Goal: Information Seeking & Learning: Learn about a topic

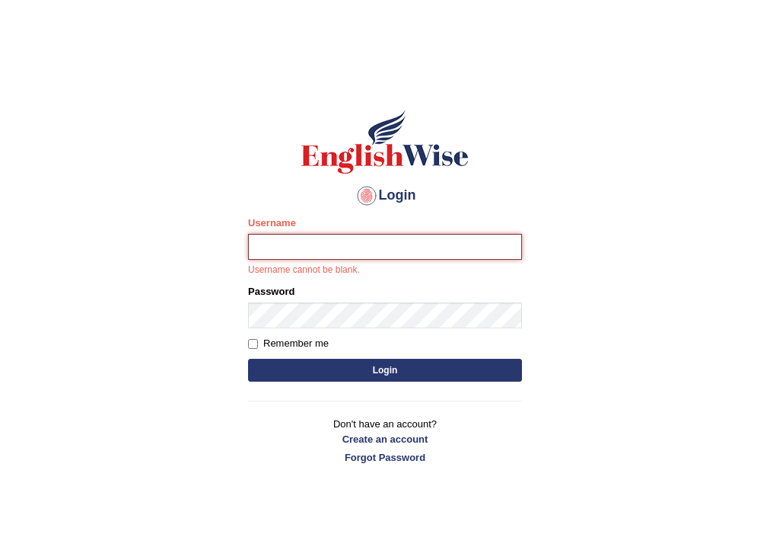
click at [268, 243] on input "Username" at bounding box center [385, 247] width 274 height 26
type input "neelamrani_parramatta"
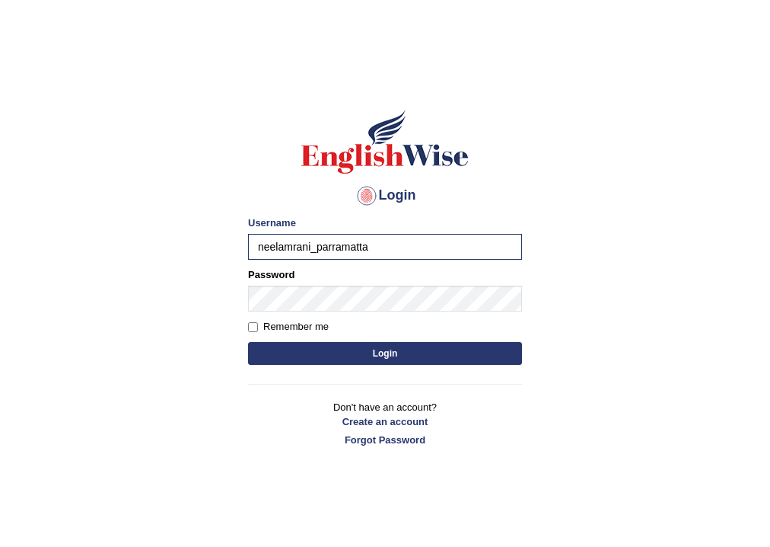
click at [408, 357] on button "Login" at bounding box center [385, 353] width 274 height 23
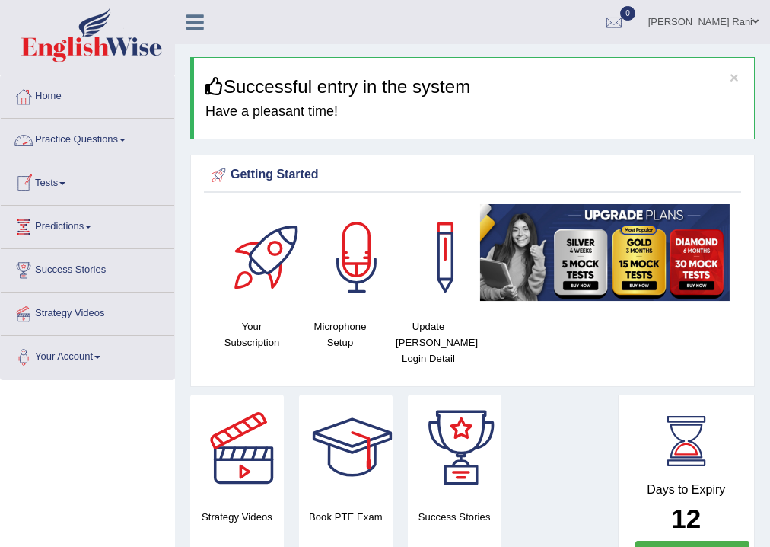
click at [87, 140] on link "Practice Questions" at bounding box center [88, 138] width 174 height 38
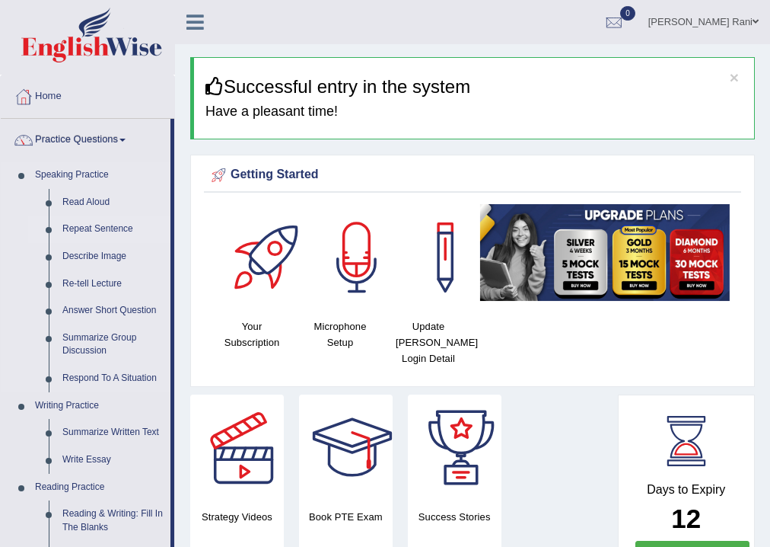
click at [88, 230] on link "Repeat Sentence" at bounding box center [113, 228] width 115 height 27
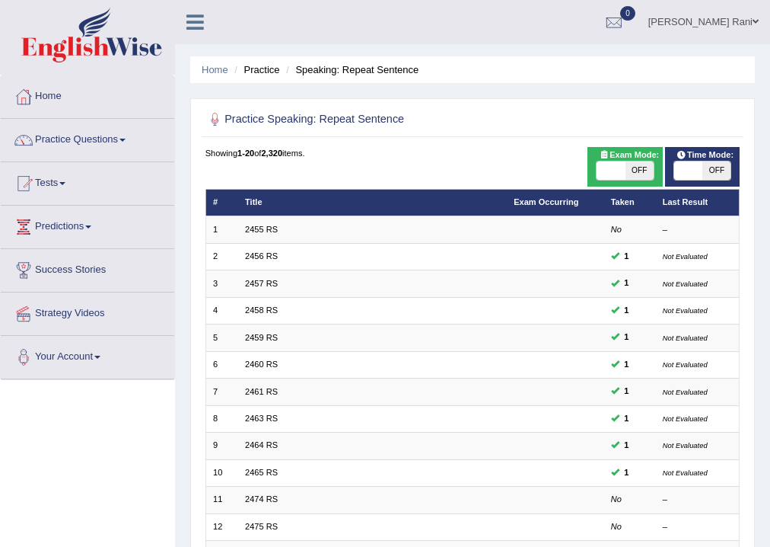
click at [635, 167] on span "OFF" at bounding box center [640, 170] width 28 height 18
checkbox input "true"
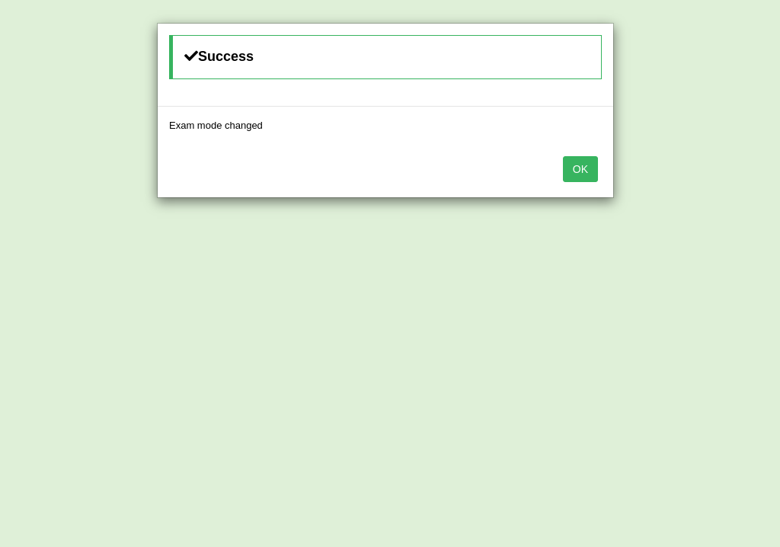
drag, startPoint x: 568, startPoint y: 164, endPoint x: 676, endPoint y: 190, distance: 111.0
click at [569, 164] on button "OK" at bounding box center [580, 169] width 35 height 26
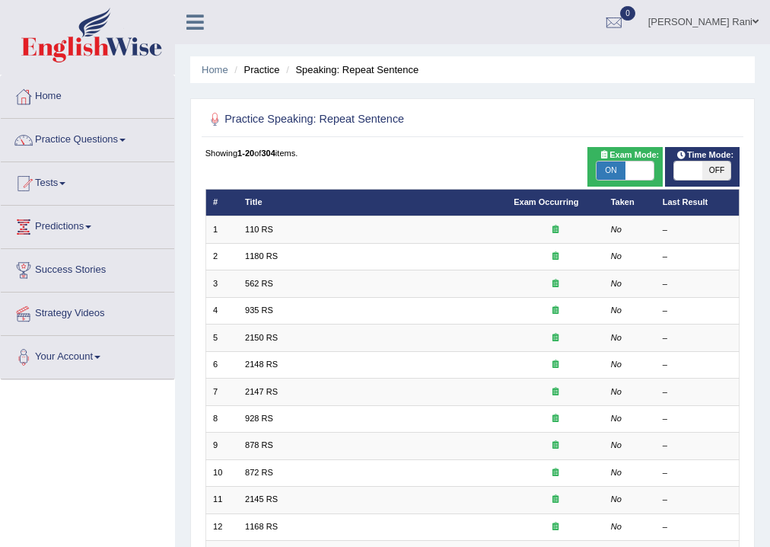
click at [687, 174] on span at bounding box center [688, 170] width 28 height 18
checkbox input "true"
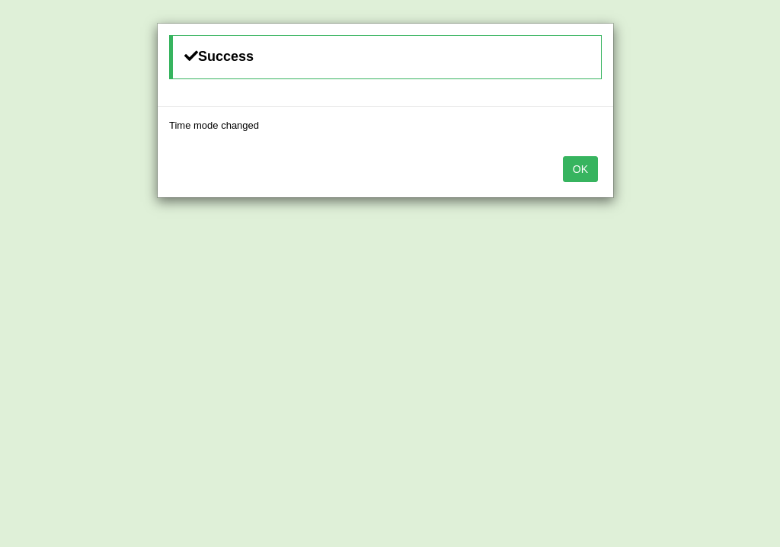
click at [682, 174] on div "Success Time mode changed OK" at bounding box center [390, 273] width 780 height 547
click at [563, 164] on button "OK" at bounding box center [580, 169] width 35 height 26
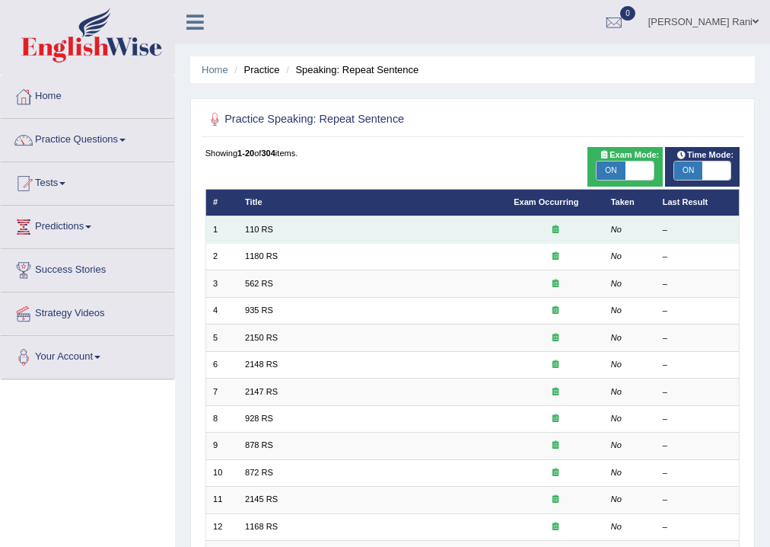
click at [279, 231] on td "110 RS" at bounding box center [372, 229] width 269 height 27
click at [257, 227] on link "110 RS" at bounding box center [259, 229] width 28 height 9
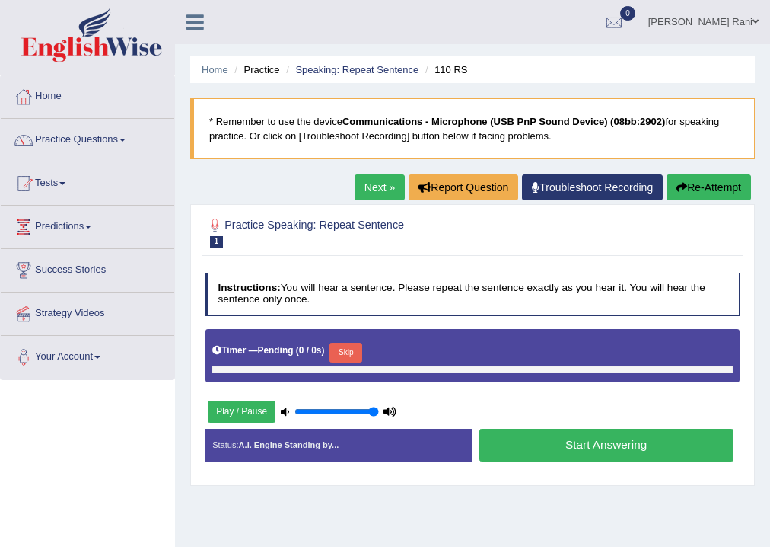
click at [624, 452] on button "Start Answering" at bounding box center [607, 445] width 254 height 33
click at [623, 449] on button "Start Answering" at bounding box center [607, 445] width 254 height 33
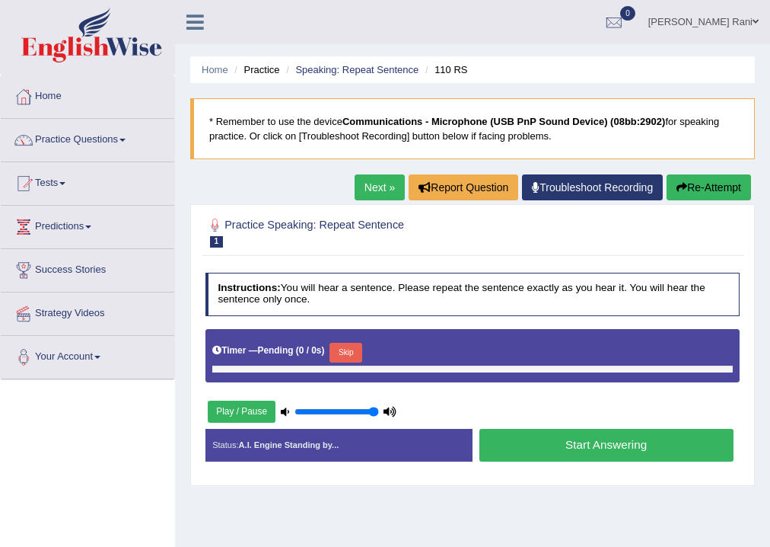
click at [623, 449] on button "Start Answering" at bounding box center [607, 445] width 254 height 33
click at [223, 405] on button "Play / Pause" at bounding box center [242, 411] width 68 height 22
click at [221, 406] on button "Play / Pause" at bounding box center [242, 411] width 68 height 22
click at [222, 410] on button "Play / Pause" at bounding box center [242, 411] width 68 height 22
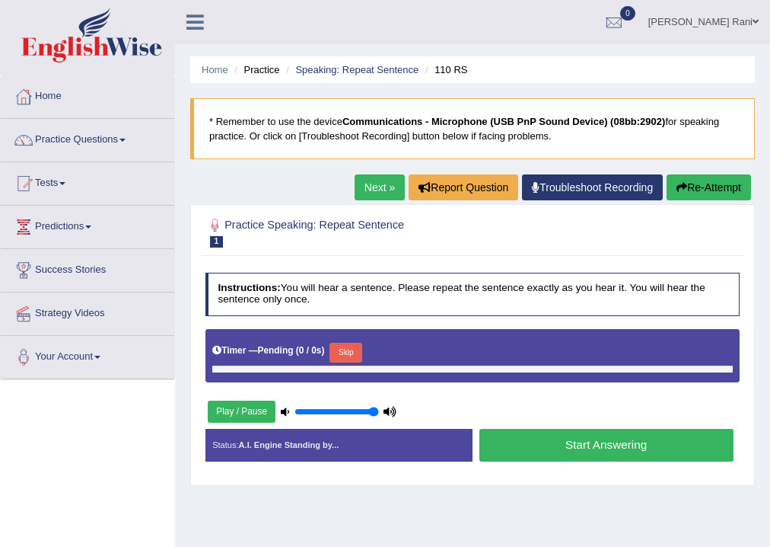
click at [222, 410] on button "Play / Pause" at bounding box center [242, 411] width 68 height 22
click at [264, 407] on button "Play / Pause" at bounding box center [242, 411] width 68 height 22
drag, startPoint x: 265, startPoint y: 407, endPoint x: 352, endPoint y: 438, distance: 92.5
click at [270, 409] on button "Play / Pause" at bounding box center [242, 411] width 68 height 22
click at [622, 446] on button "Start Answering" at bounding box center [607, 445] width 254 height 33
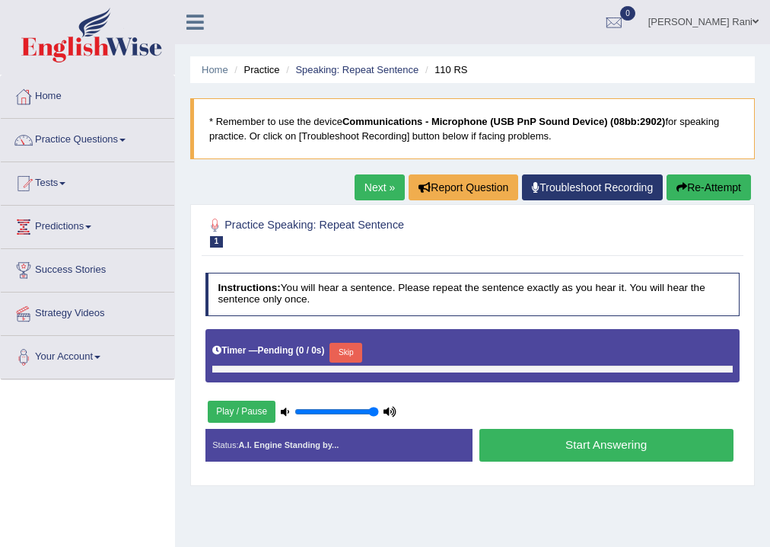
click at [622, 446] on button "Start Answering" at bounding box center [607, 445] width 254 height 33
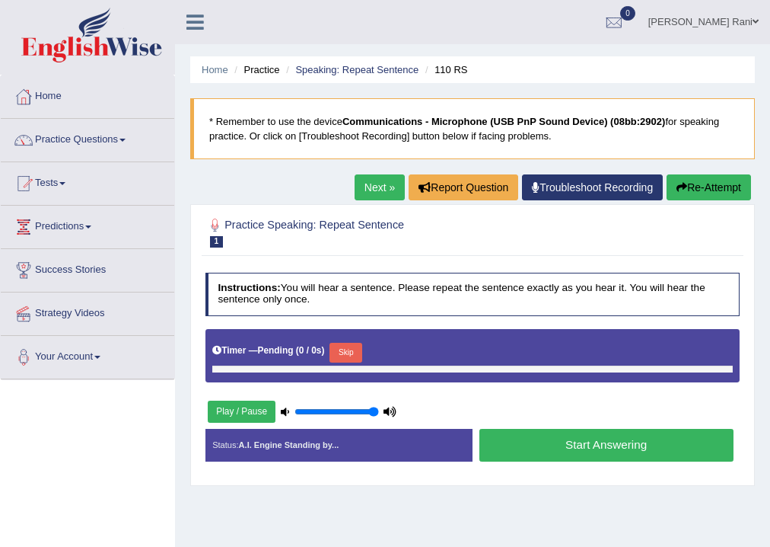
click at [622, 446] on button "Start Answering" at bounding box center [607, 445] width 254 height 33
click at [736, 190] on button "Re-Attempt" at bounding box center [709, 187] width 85 height 26
click at [572, 445] on button "Start Answering" at bounding box center [607, 445] width 254 height 33
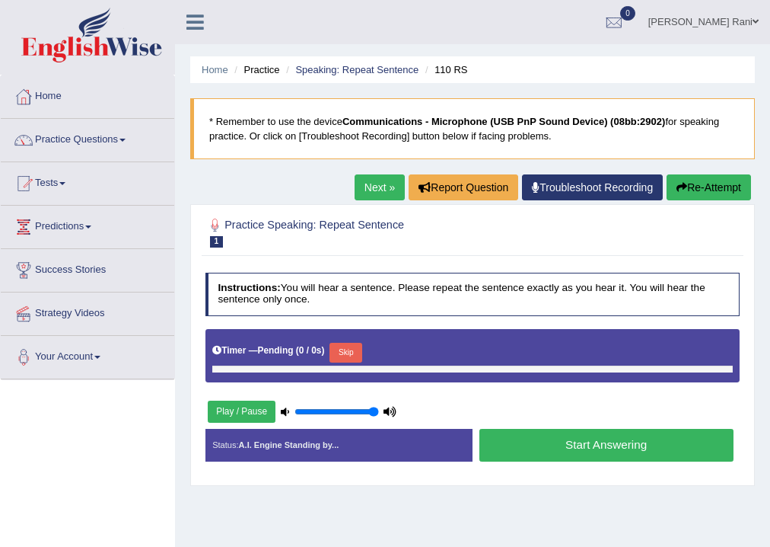
click at [572, 445] on button "Start Answering" at bounding box center [607, 445] width 254 height 33
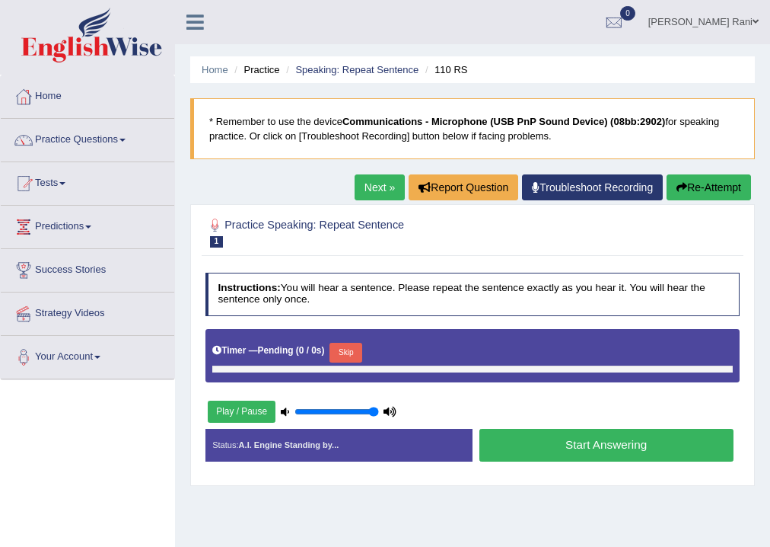
click at [231, 413] on button "Play / Pause" at bounding box center [242, 411] width 68 height 22
click at [232, 413] on button "Play / Pause" at bounding box center [242, 411] width 68 height 22
click at [233, 413] on button "Play / Pause" at bounding box center [242, 411] width 68 height 22
click at [684, 456] on button "Start Answering" at bounding box center [607, 445] width 254 height 33
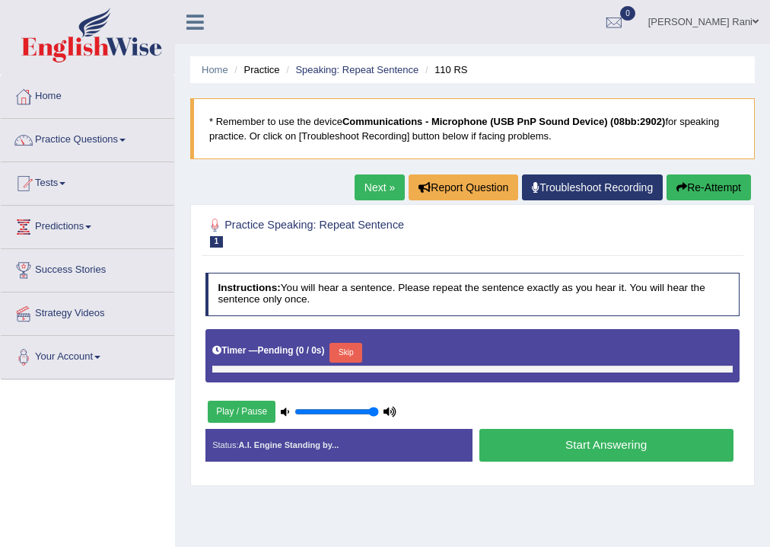
click at [686, 455] on button "Start Answering" at bounding box center [607, 445] width 254 height 33
click at [687, 455] on button "Start Answering" at bounding box center [607, 445] width 254 height 33
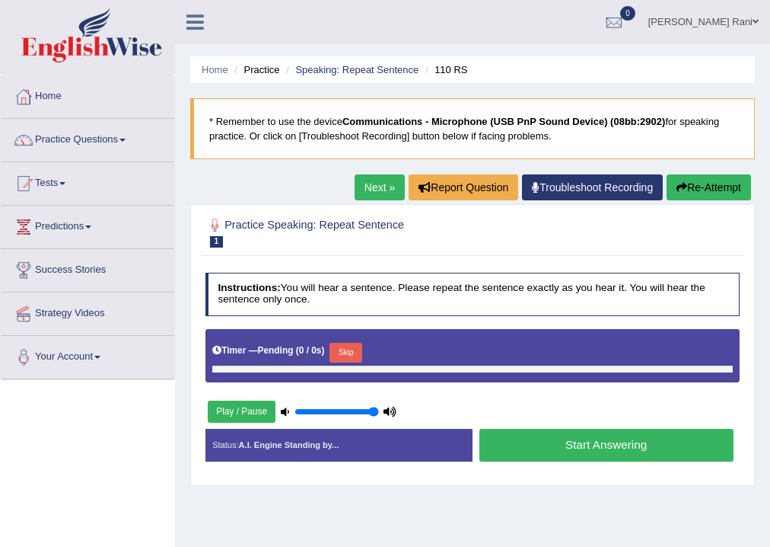
click at [655, 435] on button "Start Answering" at bounding box center [607, 445] width 254 height 33
click at [592, 179] on link "Troubleshoot Recording" at bounding box center [592, 187] width 141 height 26
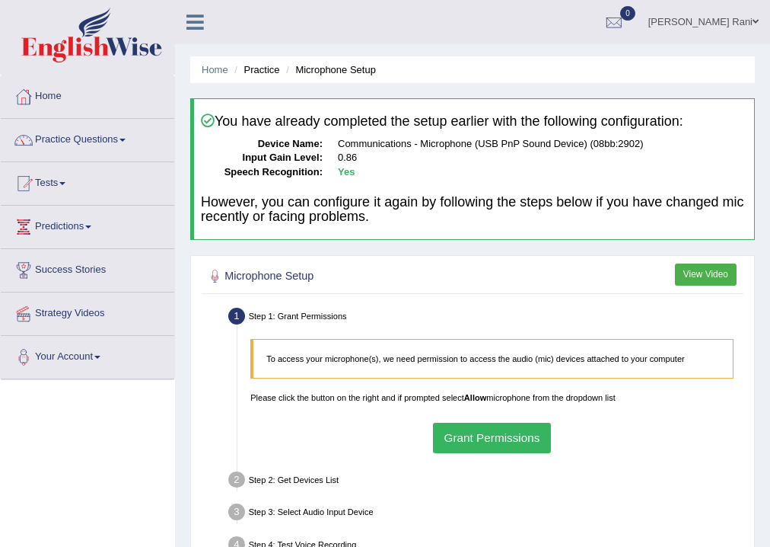
click at [466, 426] on button "Grant Permissions" at bounding box center [492, 438] width 118 height 30
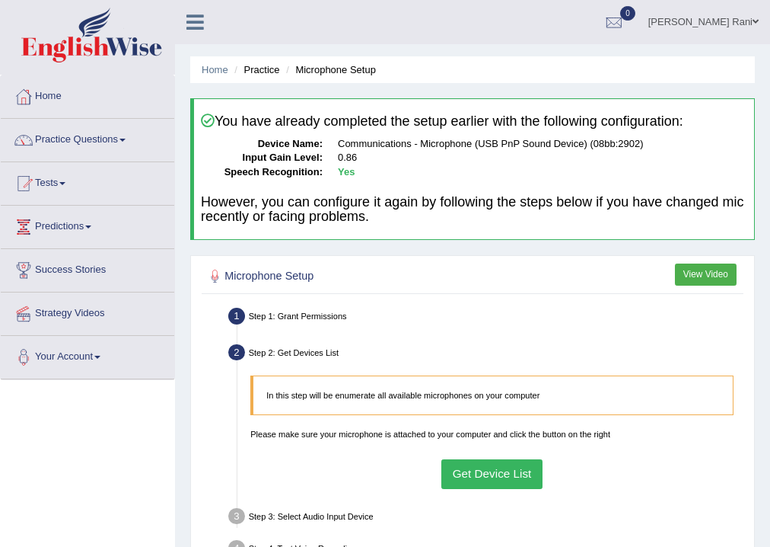
click at [481, 478] on button "Get Device List" at bounding box center [492, 474] width 101 height 30
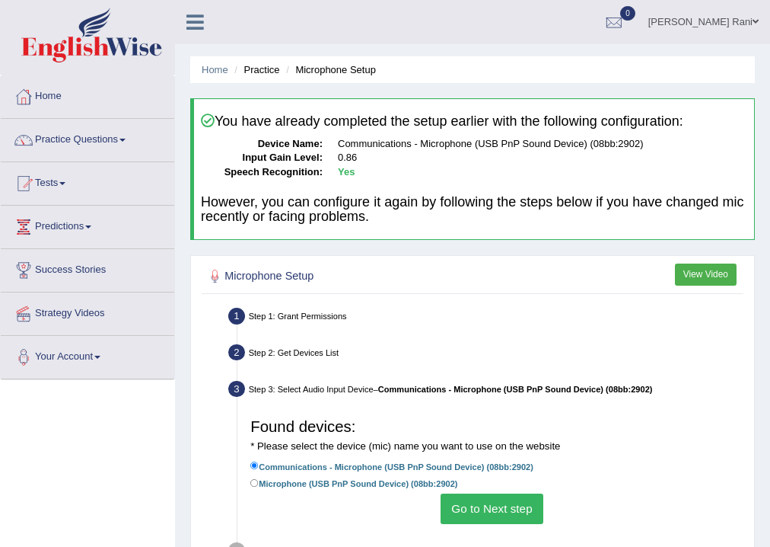
click at [470, 512] on button "Go to Next step" at bounding box center [492, 508] width 103 height 30
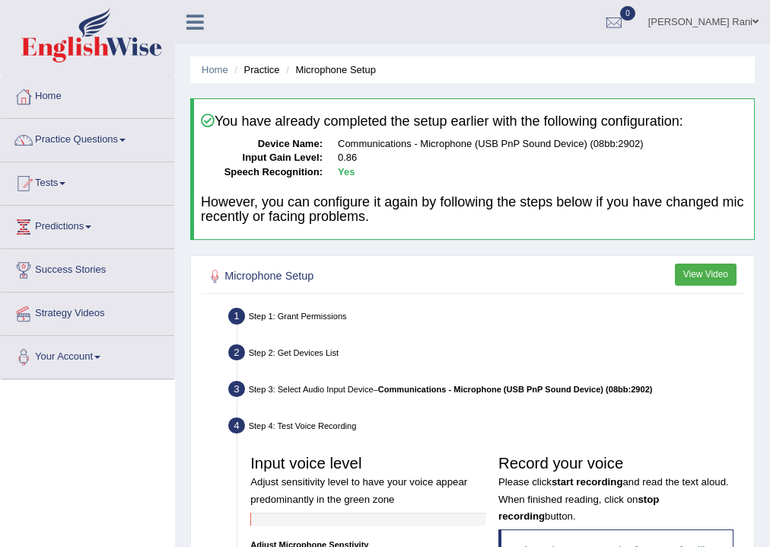
scroll to position [356, 0]
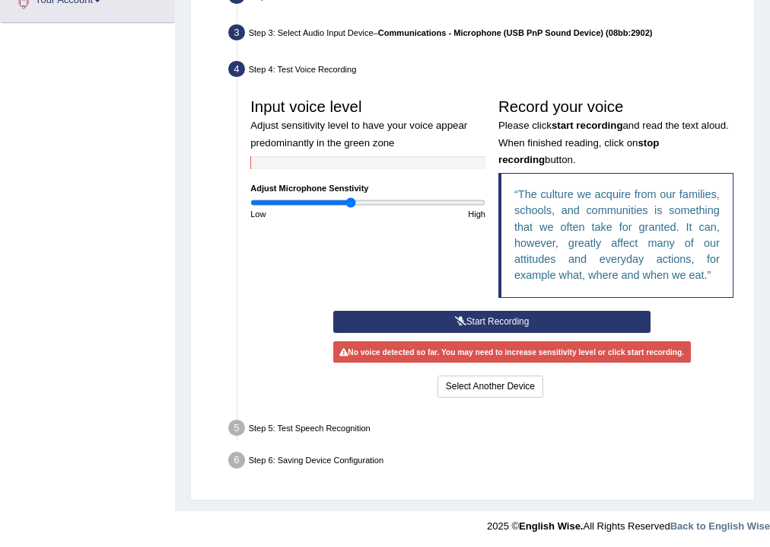
click at [125, 202] on div "Toggle navigation Home Practice Questions Speaking Practice Read Aloud Repeat S…" at bounding box center [385, 93] width 770 height 898
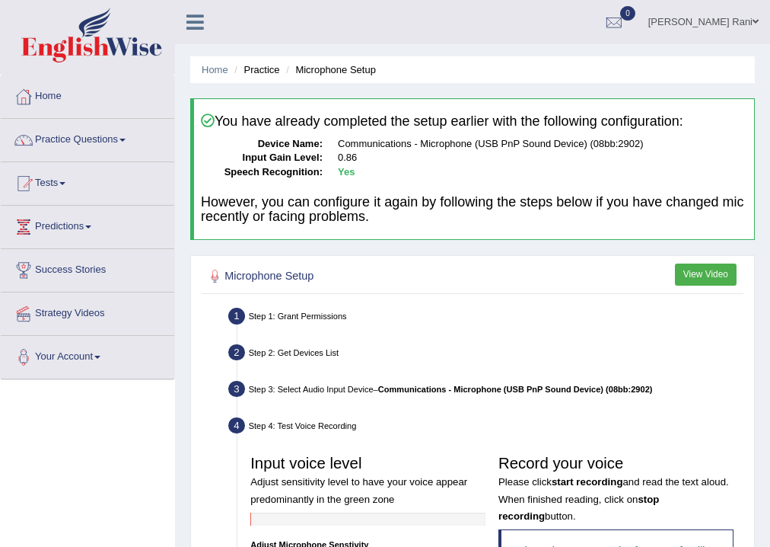
click at [271, 72] on li "Practice" at bounding box center [255, 69] width 49 height 14
click at [270, 74] on li "Practice" at bounding box center [255, 69] width 49 height 14
click at [250, 74] on li "Practice" at bounding box center [255, 69] width 49 height 14
click at [241, 73] on li "Practice" at bounding box center [255, 69] width 49 height 14
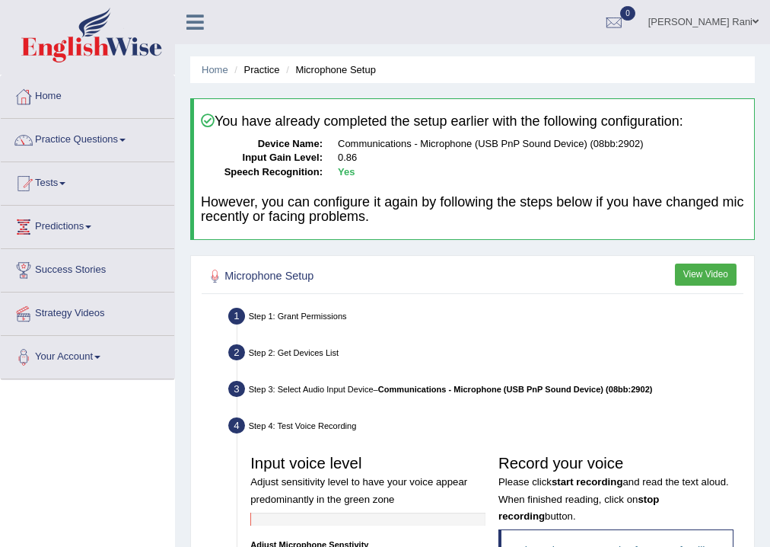
click at [241, 72] on li "Practice" at bounding box center [255, 69] width 49 height 14
click at [242, 72] on li "Practice" at bounding box center [255, 69] width 49 height 14
click at [215, 67] on link "Home" at bounding box center [215, 69] width 27 height 11
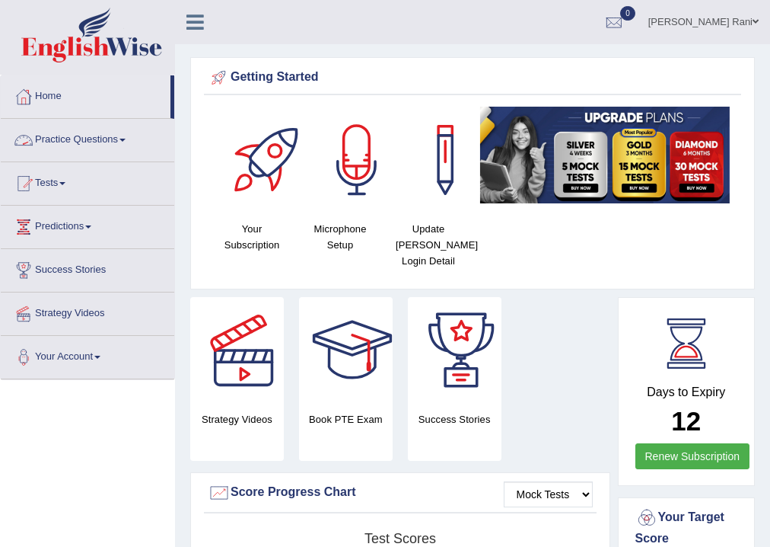
click at [118, 146] on link "Practice Questions" at bounding box center [88, 138] width 174 height 38
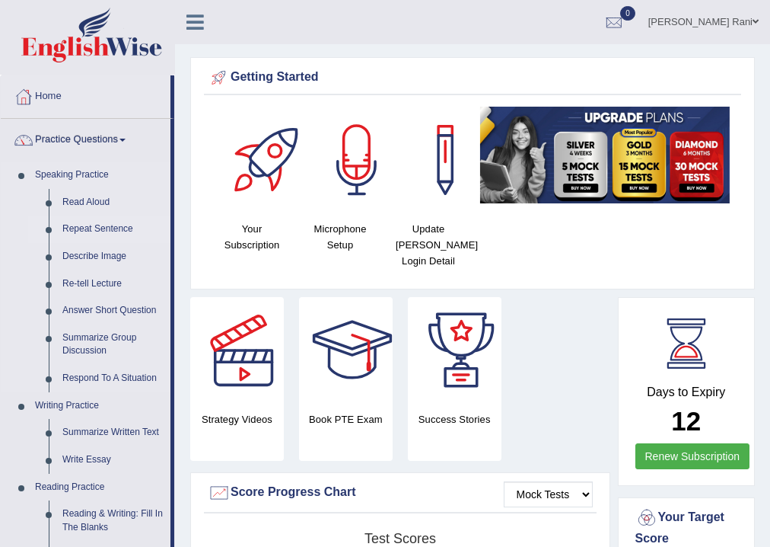
click at [66, 228] on link "Repeat Sentence" at bounding box center [113, 228] width 115 height 27
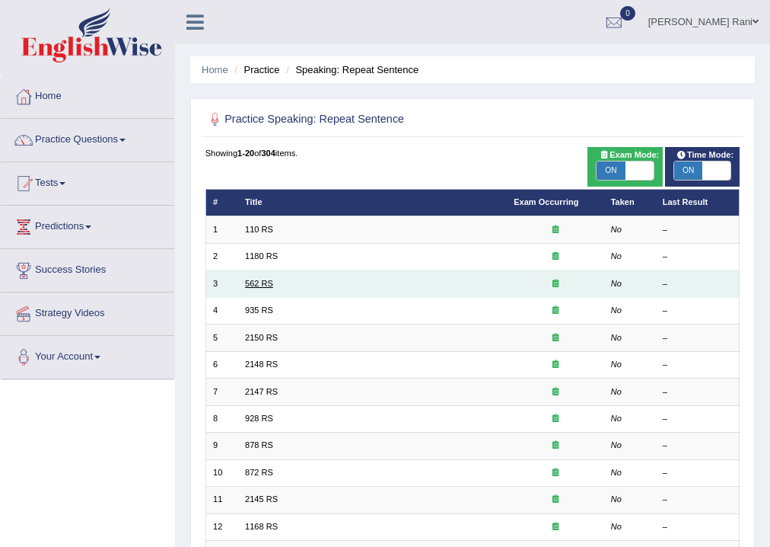
click at [262, 282] on link "562 RS" at bounding box center [259, 283] width 28 height 9
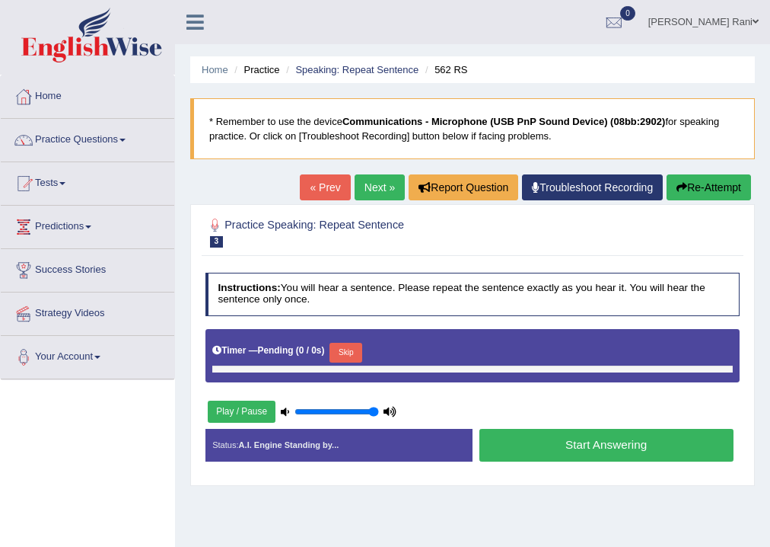
click at [585, 437] on button "Start Answering" at bounding box center [607, 445] width 254 height 33
click at [563, 446] on button "Start Answering" at bounding box center [607, 445] width 254 height 33
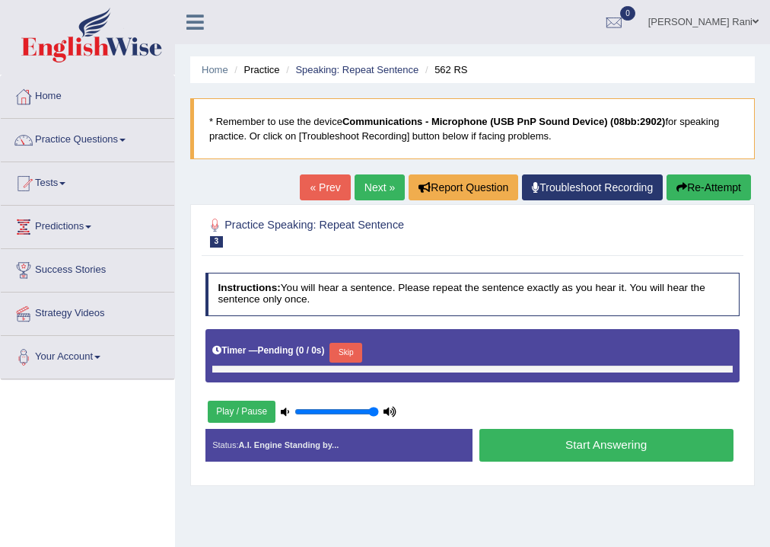
click at [563, 446] on button "Start Answering" at bounding box center [607, 445] width 254 height 33
click at [566, 445] on button "Start Answering" at bounding box center [607, 445] width 254 height 33
click at [574, 442] on button "Start Answering" at bounding box center [607, 445] width 254 height 33
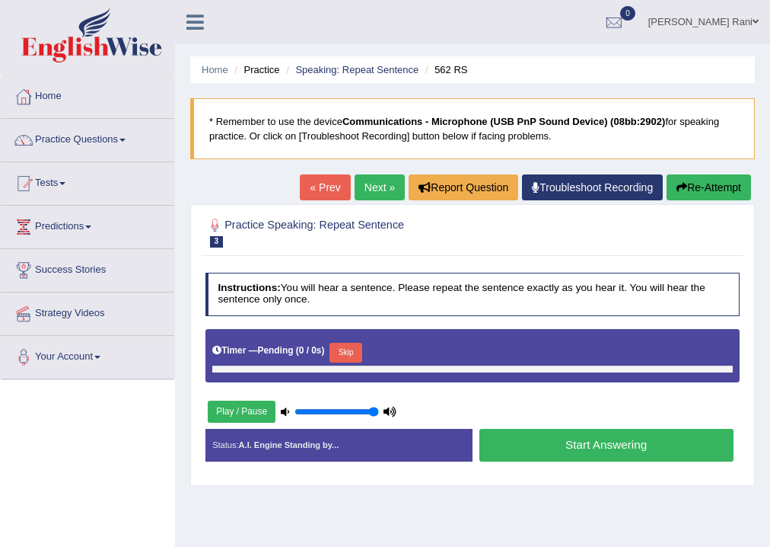
click at [576, 441] on button "Start Answering" at bounding box center [607, 445] width 254 height 33
click at [576, 440] on button "Start Answering" at bounding box center [607, 445] width 254 height 33
click at [576, 439] on button "Start Answering" at bounding box center [607, 445] width 254 height 33
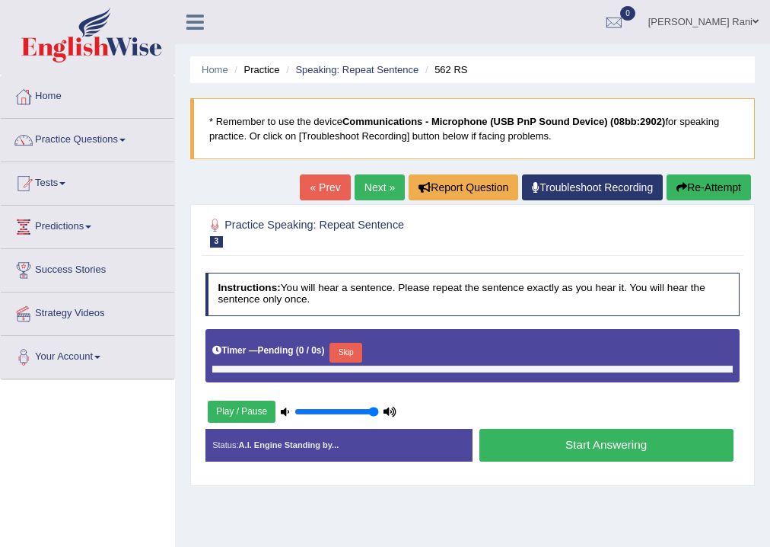
click at [624, 423] on div "Instructions: You will hear a sentence. Please repeat the sentence exactly as y…" at bounding box center [472, 372] width 541 height 212
click at [620, 183] on link "Troubleshoot Recording" at bounding box center [592, 187] width 141 height 26
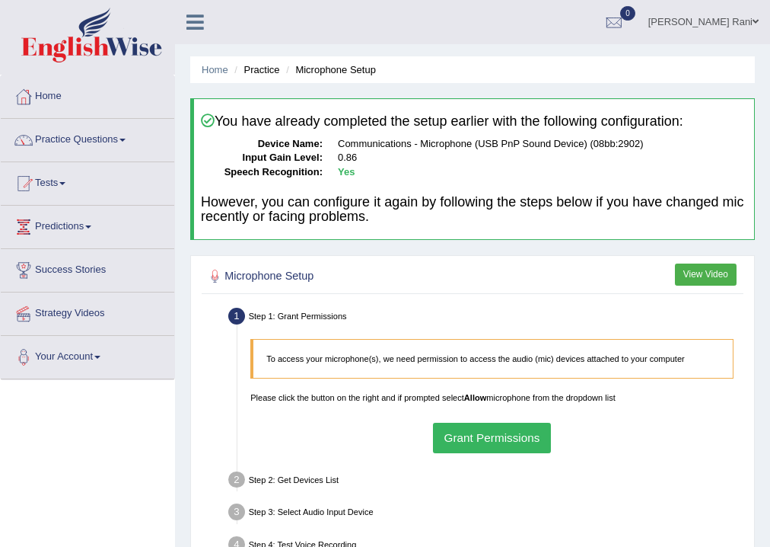
click at [506, 438] on button "Grant Permissions" at bounding box center [492, 438] width 118 height 30
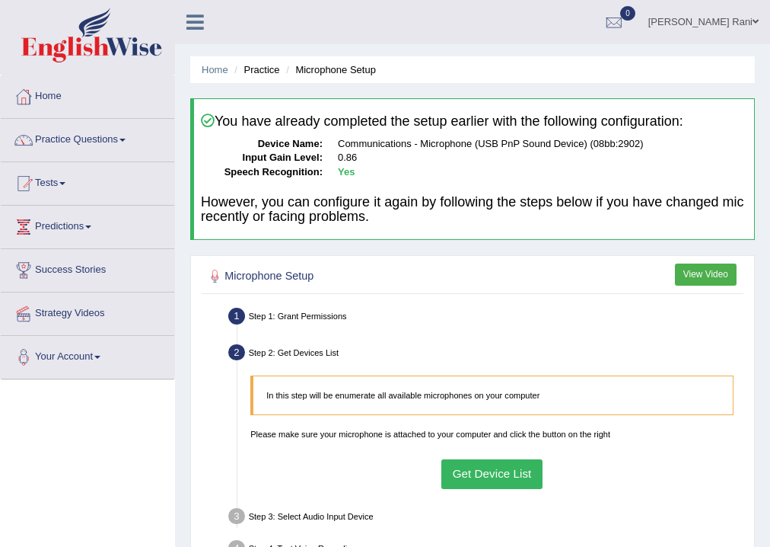
click at [496, 481] on button "Get Device List" at bounding box center [492, 474] width 101 height 30
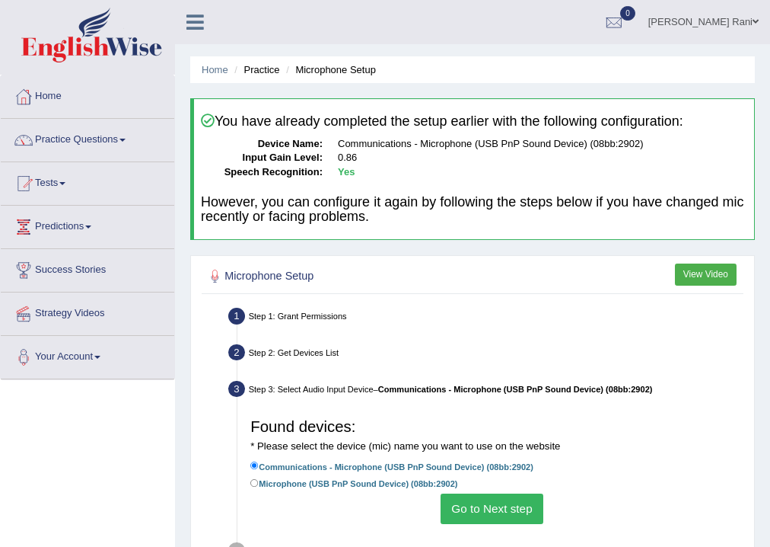
click at [493, 521] on button "Go to Next step" at bounding box center [492, 508] width 103 height 30
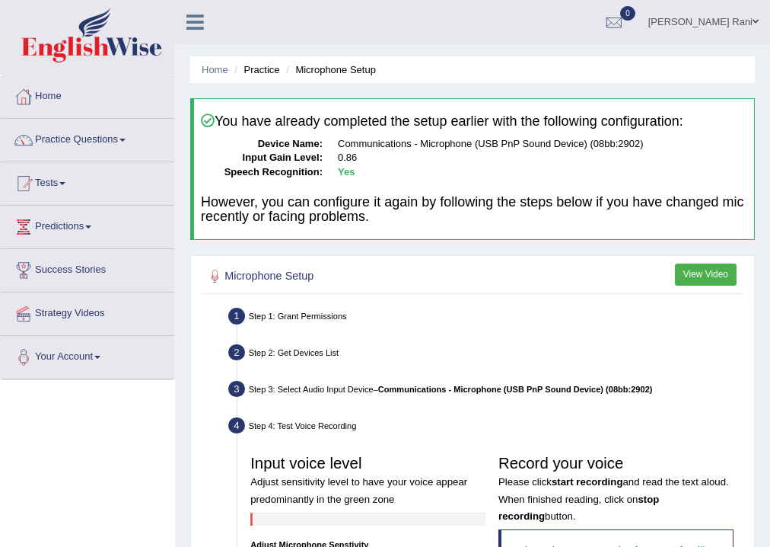
click at [102, 107] on link "Home" at bounding box center [88, 94] width 174 height 38
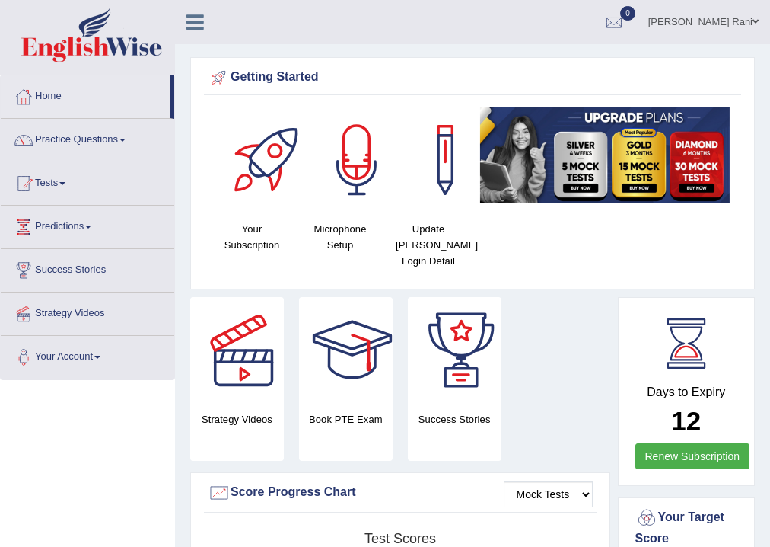
click at [98, 135] on link "Practice Questions" at bounding box center [88, 138] width 174 height 38
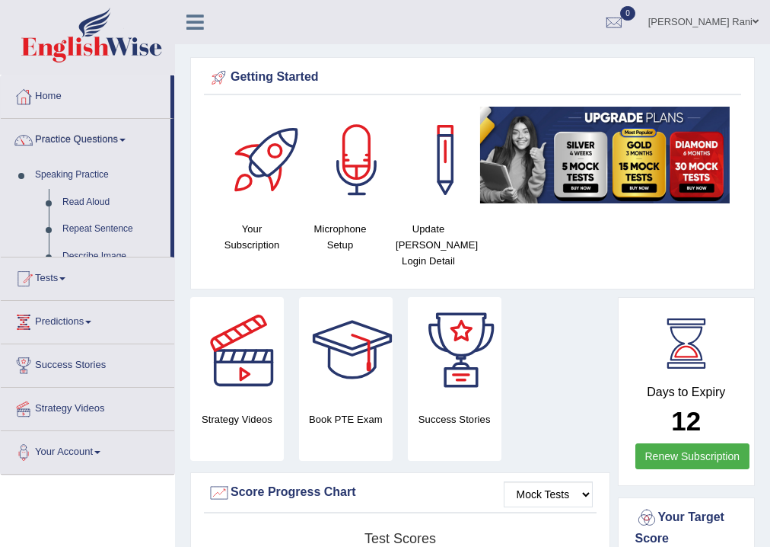
click at [98, 135] on link "Practice Questions" at bounding box center [86, 138] width 170 height 38
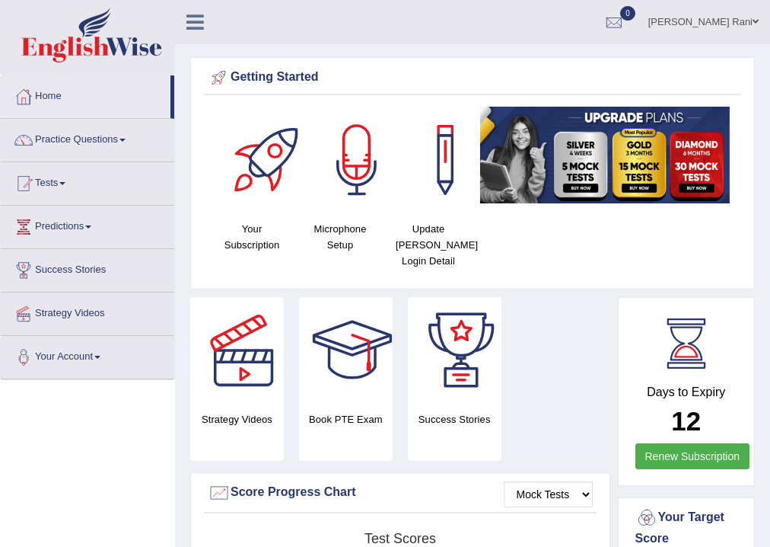
click at [98, 135] on link "Practice Questions" at bounding box center [88, 138] width 174 height 38
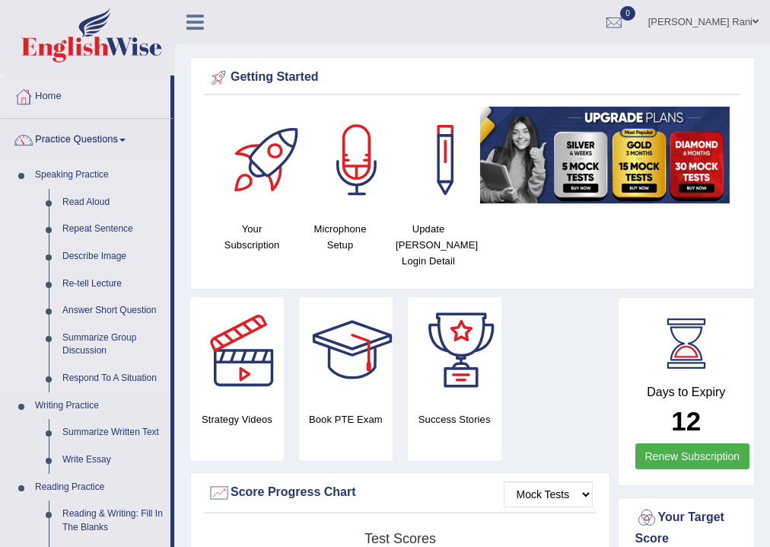
click at [113, 229] on link "Repeat Sentence" at bounding box center [113, 228] width 115 height 27
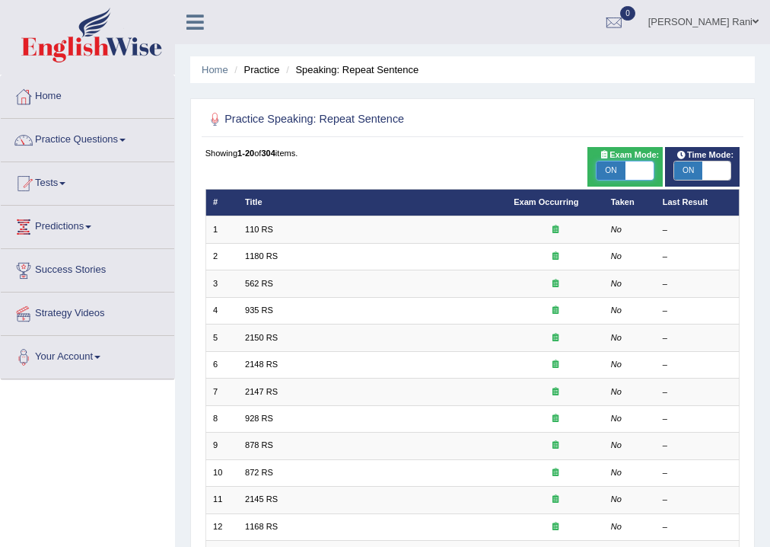
click at [642, 167] on span at bounding box center [640, 170] width 28 height 18
checkbox input "false"
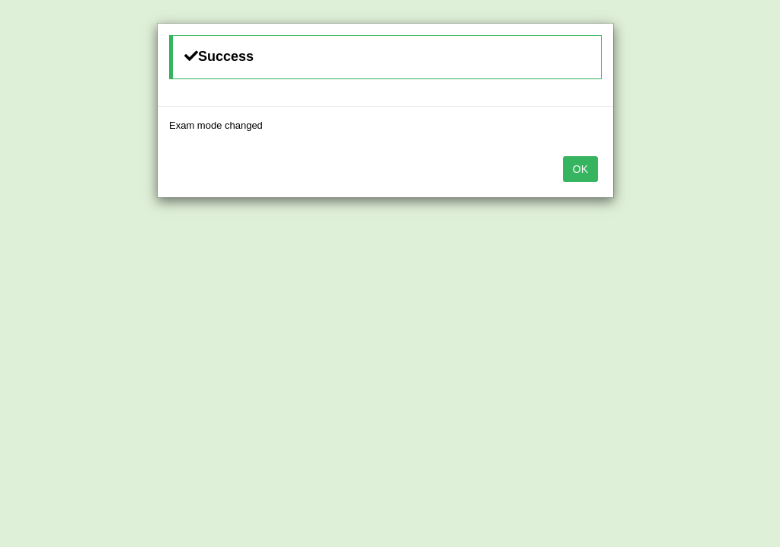
click at [576, 156] on button "OK" at bounding box center [580, 169] width 35 height 26
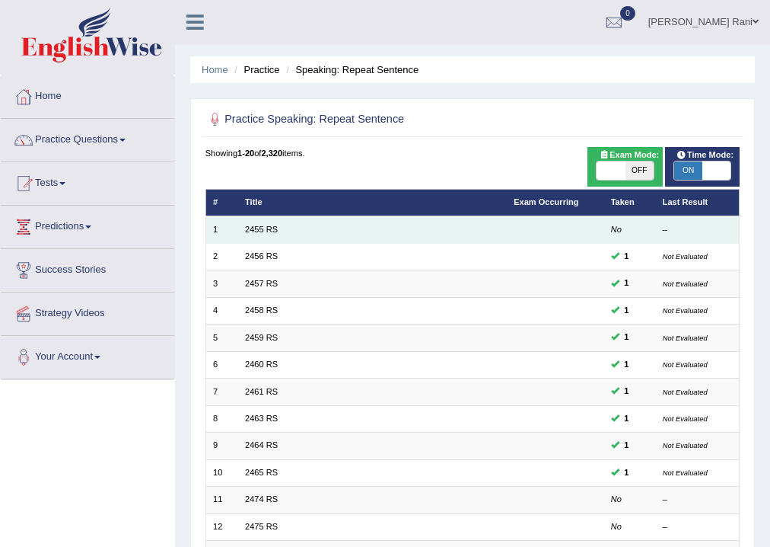
click at [279, 228] on td "2455 RS" at bounding box center [372, 229] width 269 height 27
click at [249, 229] on link "2455 RS" at bounding box center [261, 229] width 33 height 9
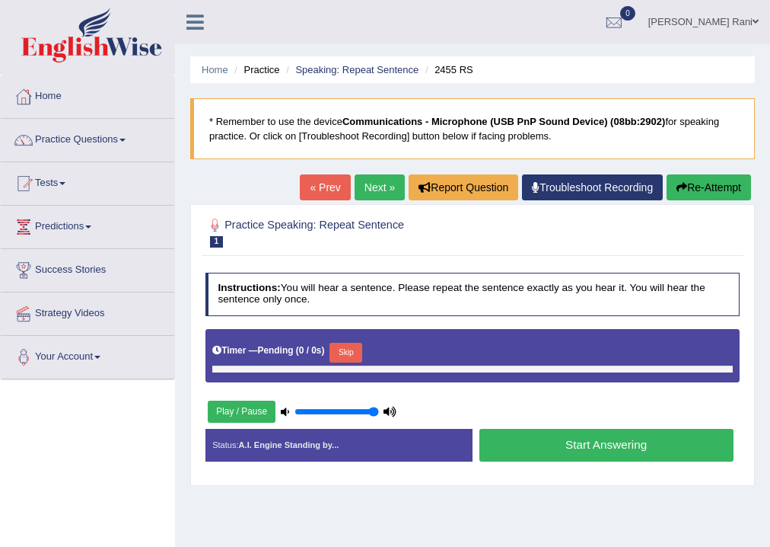
click at [649, 438] on button "Start Answering" at bounding box center [607, 445] width 254 height 33
click at [615, 442] on button "Start Answering" at bounding box center [607, 445] width 254 height 33
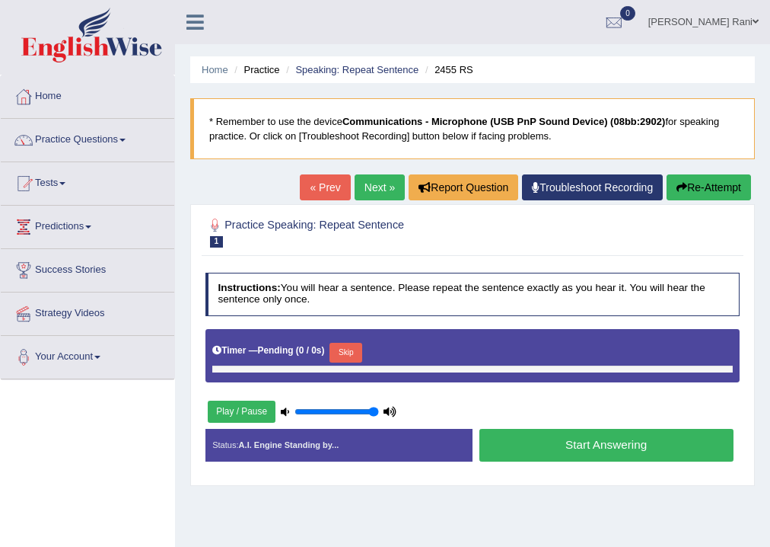
click at [599, 431] on button "Start Answering" at bounding box center [607, 445] width 254 height 33
click at [597, 435] on button "Start Answering" at bounding box center [607, 445] width 254 height 33
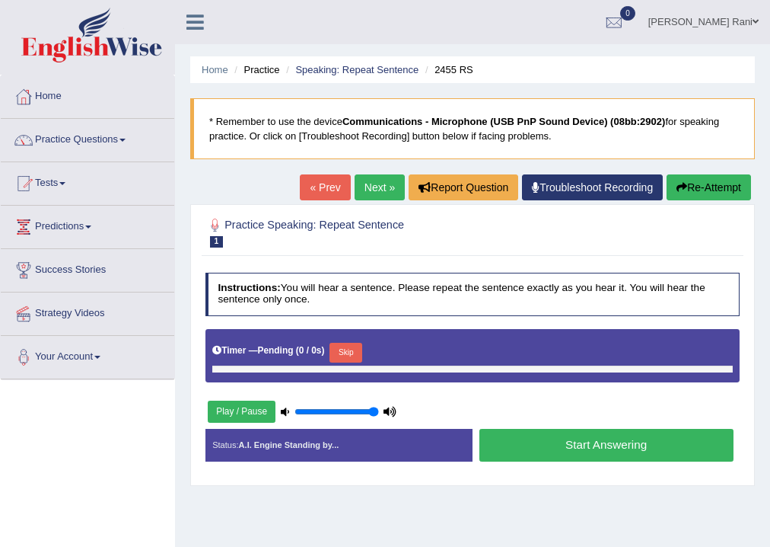
click at [241, 403] on button "Play / Pause" at bounding box center [242, 411] width 68 height 22
click at [218, 404] on button "Play / Pause" at bounding box center [242, 411] width 68 height 22
click at [218, 408] on button "Play / Pause" at bounding box center [242, 411] width 68 height 22
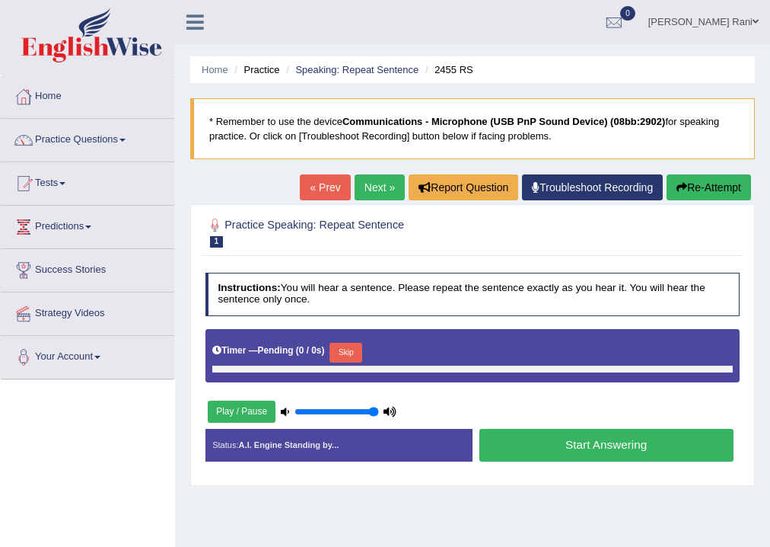
click at [221, 404] on button "Play / Pause" at bounding box center [242, 411] width 68 height 22
click at [381, 75] on li "Speaking: Repeat Sentence" at bounding box center [350, 69] width 136 height 14
click at [384, 75] on li "Speaking: Repeat Sentence" at bounding box center [350, 69] width 136 height 14
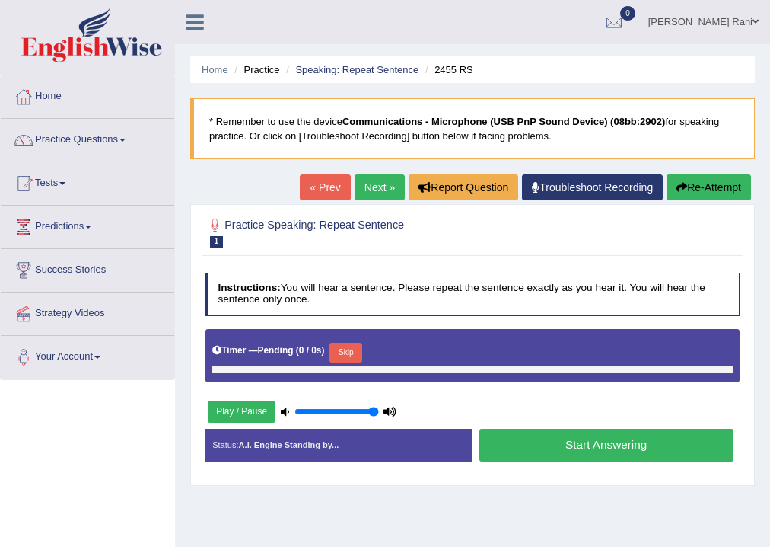
drag, startPoint x: 384, startPoint y: 75, endPoint x: 413, endPoint y: 75, distance: 28.9
click at [392, 75] on li "Speaking: Repeat Sentence" at bounding box center [350, 69] width 136 height 14
click at [720, 183] on button "Re-Attempt" at bounding box center [709, 187] width 85 height 26
click at [608, 438] on button "Start Answering" at bounding box center [607, 445] width 254 height 33
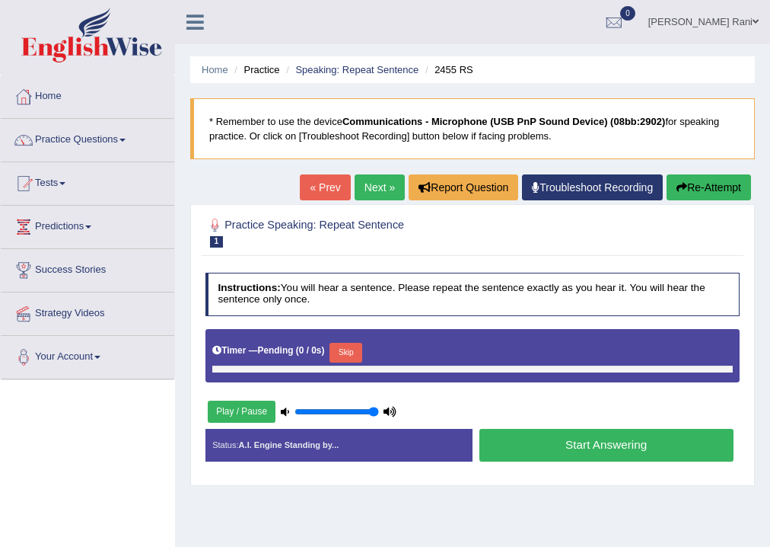
click at [608, 438] on button "Start Answering" at bounding box center [607, 445] width 254 height 33
click at [594, 430] on button "Start Answering" at bounding box center [607, 445] width 254 height 33
drag, startPoint x: 642, startPoint y: 429, endPoint x: 642, endPoint y: 450, distance: 20.6
click at [642, 446] on div "Instructions: You will hear a sentence. Please repeat the sentence exactly as y…" at bounding box center [472, 372] width 541 height 212
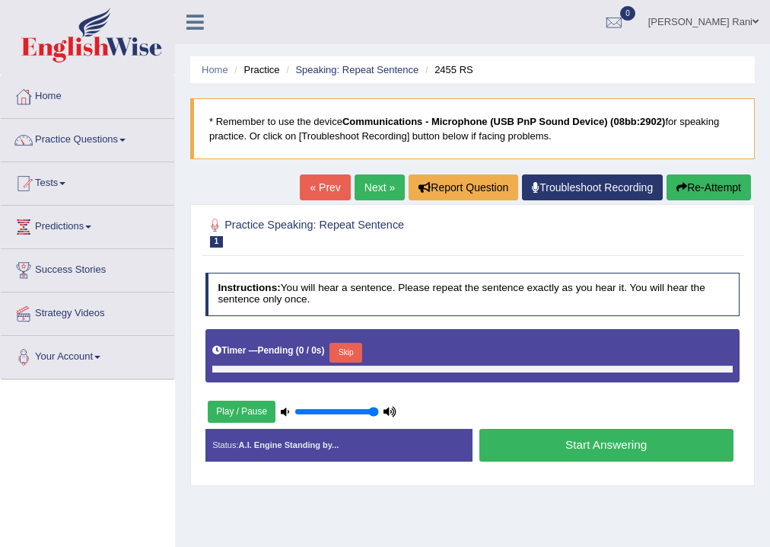
click at [643, 450] on button "Start Answering" at bounding box center [607, 445] width 254 height 33
click at [649, 452] on button "Start Answering" at bounding box center [607, 445] width 254 height 33
click at [648, 460] on div "Start Answering" at bounding box center [606, 447] width 267 height 37
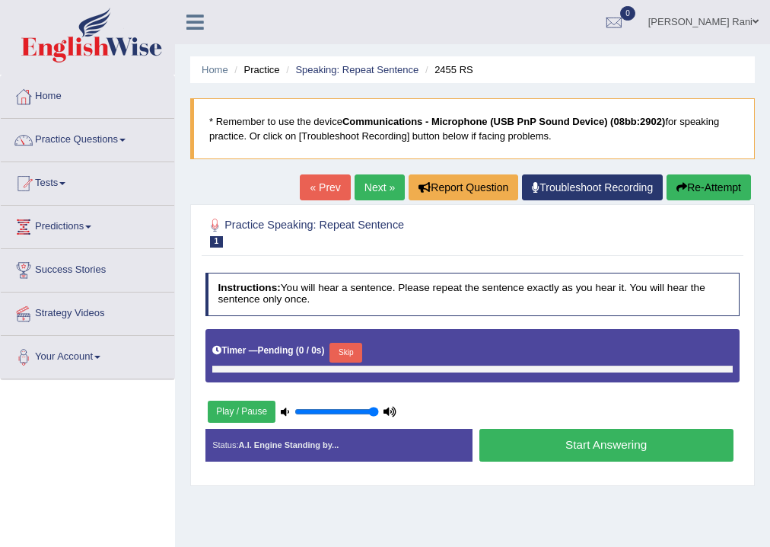
click at [644, 464] on div "Status: A.I. Engine Standing by... Start Answering Stop Recording" at bounding box center [473, 452] width 535 height 46
click at [45, 139] on link "Practice Questions" at bounding box center [88, 138] width 174 height 38
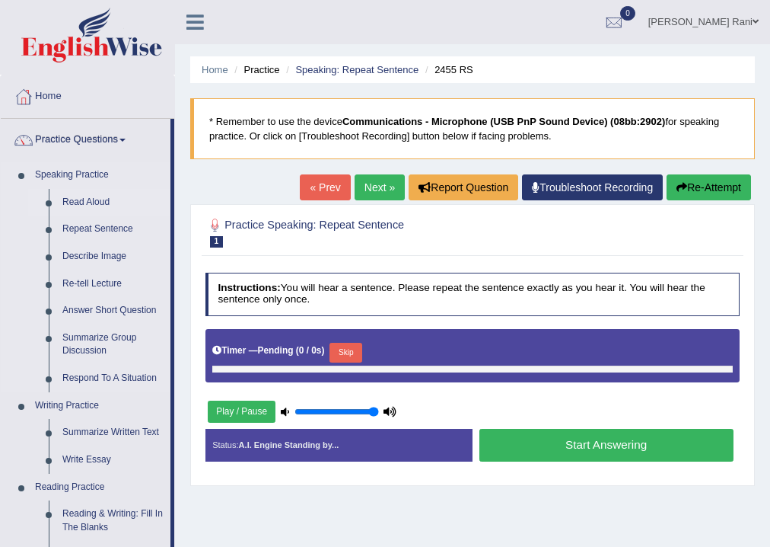
click at [56, 210] on link "Read Aloud" at bounding box center [113, 202] width 115 height 27
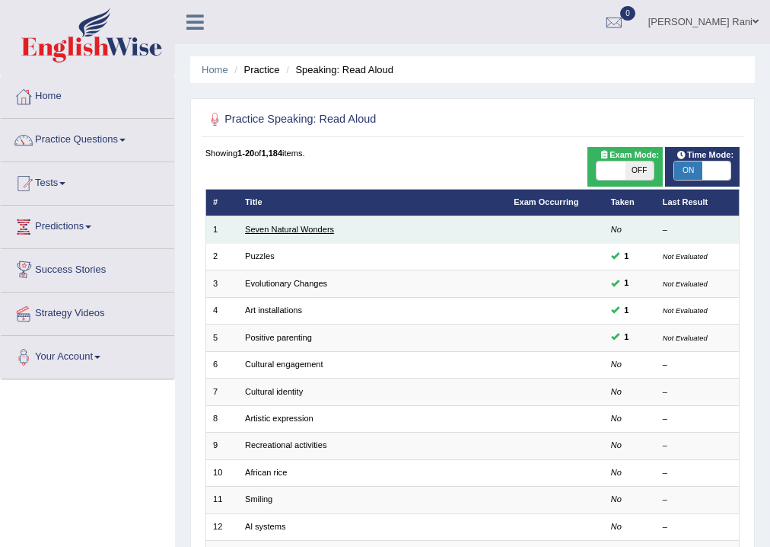
click at [314, 225] on link "Seven Natural Wonders" at bounding box center [289, 229] width 89 height 9
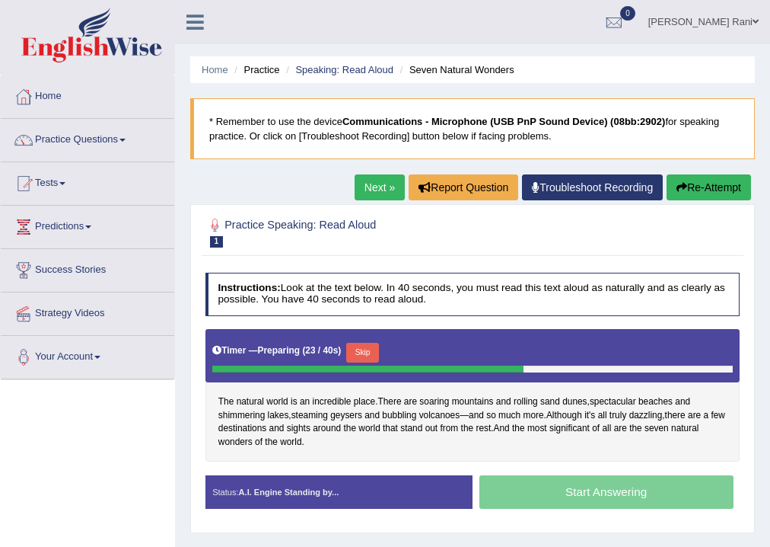
click at [627, 502] on div "Start Answering" at bounding box center [606, 493] width 267 height 37
click at [643, 491] on div "Start Answering" at bounding box center [606, 493] width 267 height 37
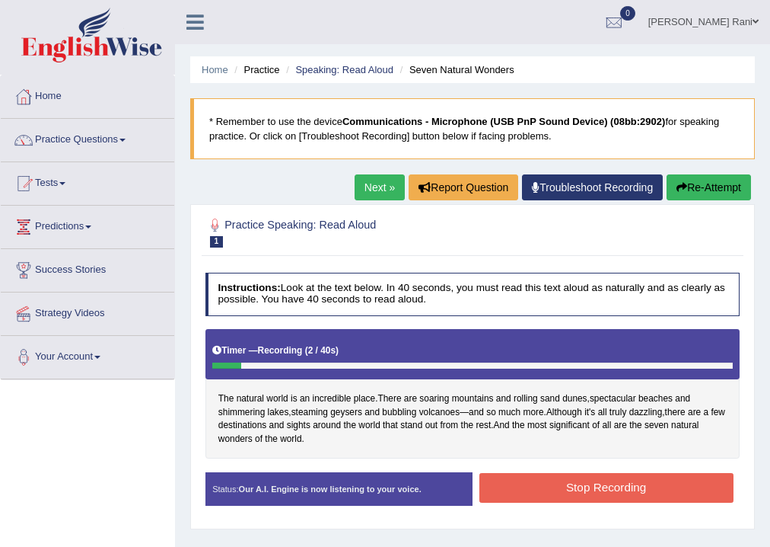
drag, startPoint x: 652, startPoint y: 521, endPoint x: 653, endPoint y: 530, distance: 8.5
click at [653, 530] on div "Home Practice Speaking: Read Aloud Seven Natural Wonders * Remember to use the …" at bounding box center [472, 380] width 595 height 761
click at [634, 483] on button "Stop Recording" at bounding box center [607, 488] width 254 height 30
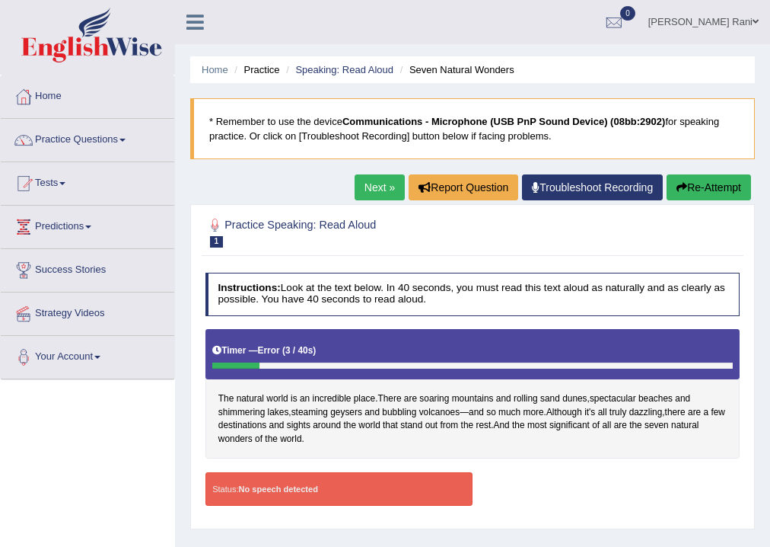
click at [383, 184] on link "Next »" at bounding box center [380, 187] width 50 height 26
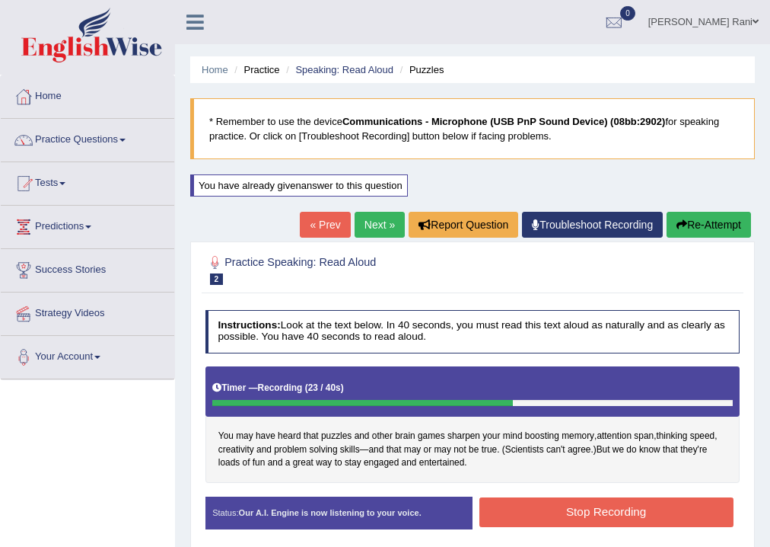
click at [646, 515] on button "Stop Recording" at bounding box center [607, 512] width 254 height 30
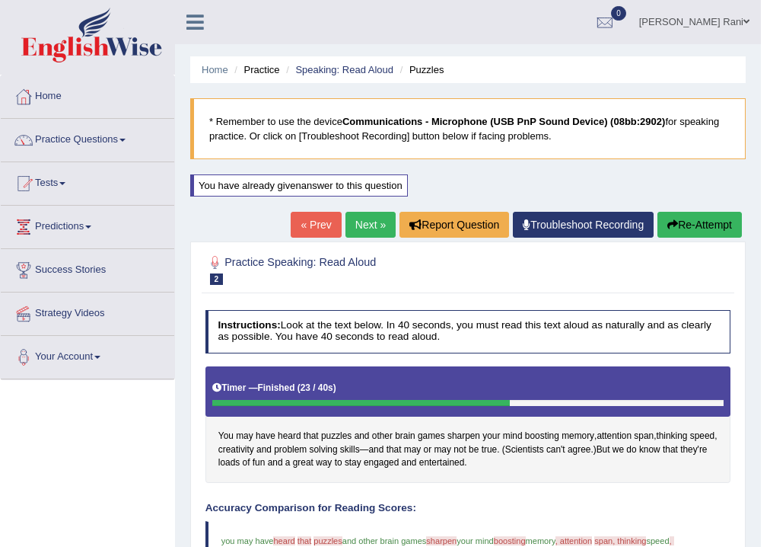
click at [365, 222] on link "Next »" at bounding box center [371, 225] width 50 height 26
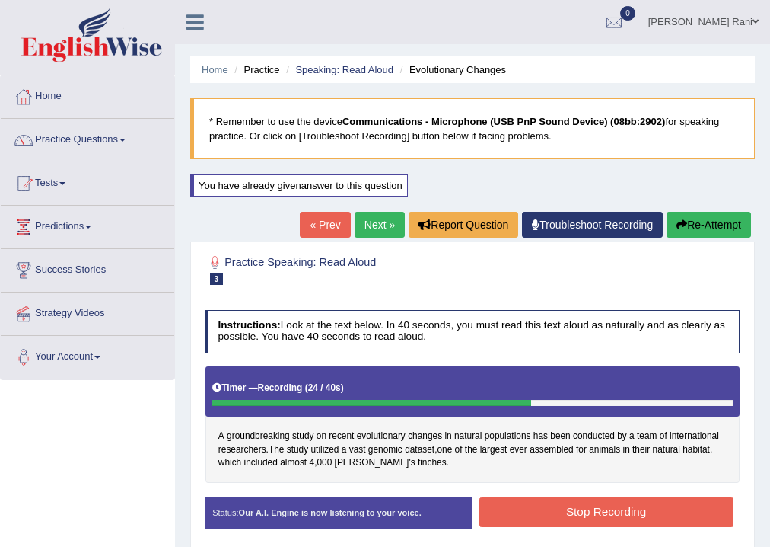
click at [582, 514] on button "Stop Recording" at bounding box center [607, 512] width 254 height 30
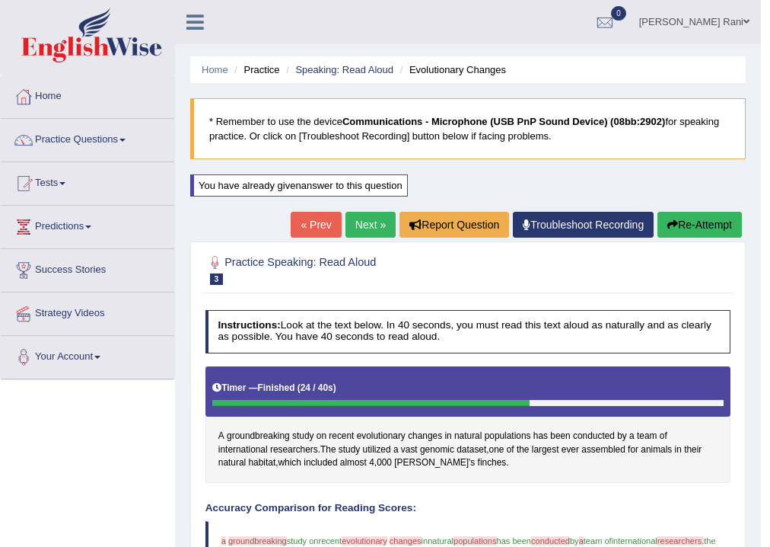
scroll to position [460, 0]
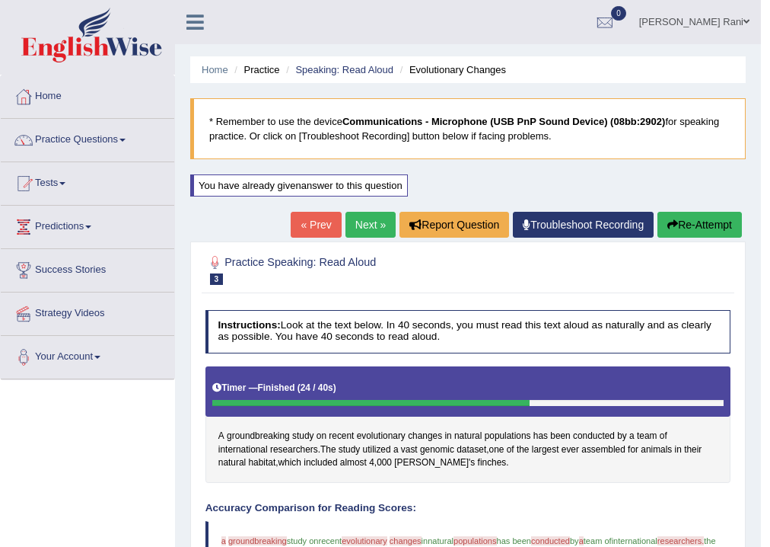
click at [349, 225] on link "Next »" at bounding box center [371, 225] width 50 height 26
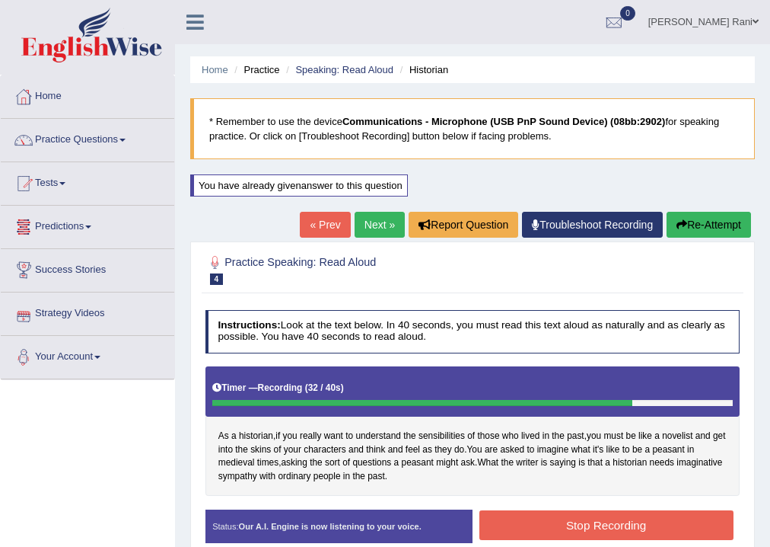
click at [576, 530] on button "Stop Recording" at bounding box center [607, 525] width 254 height 30
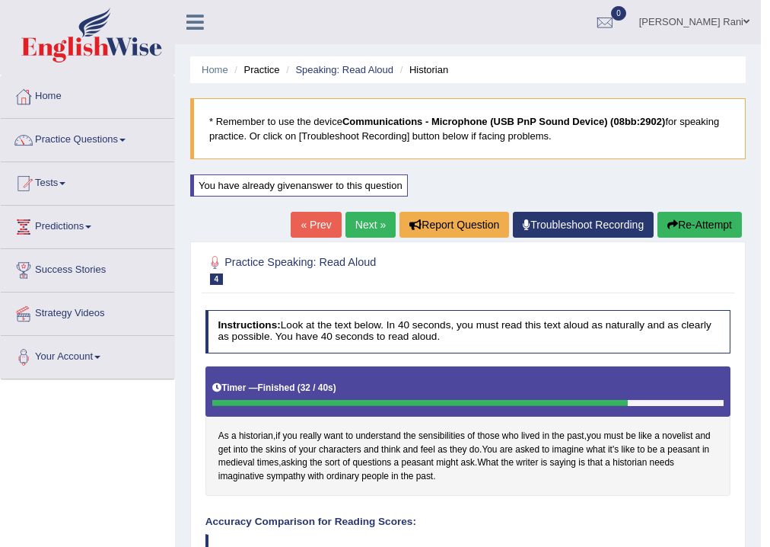
scroll to position [477, 0]
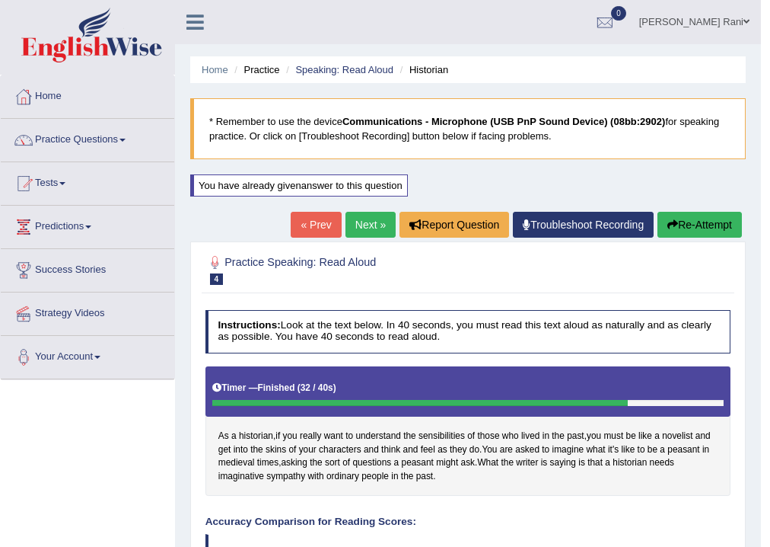
click at [376, 225] on link "Next »" at bounding box center [371, 225] width 50 height 26
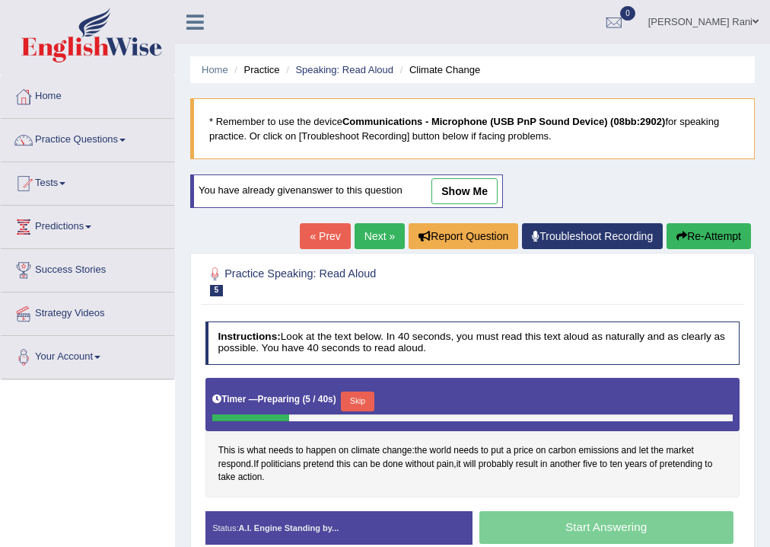
scroll to position [253, 0]
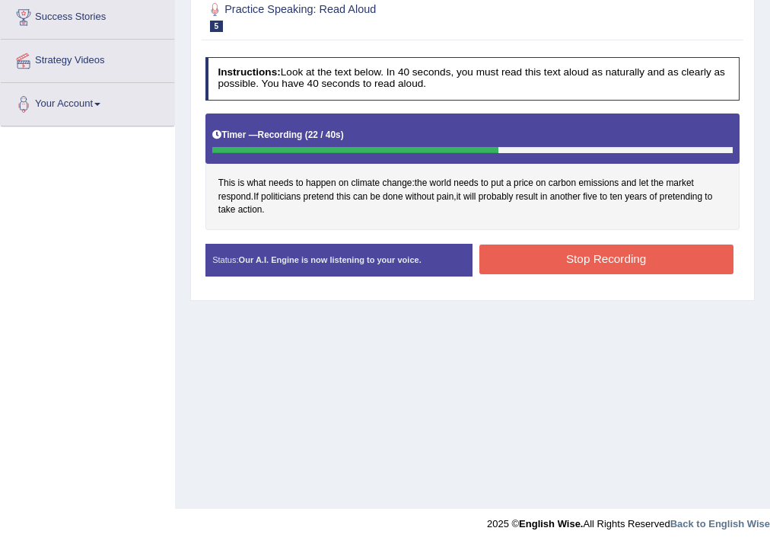
click at [588, 247] on button "Stop Recording" at bounding box center [607, 259] width 254 height 30
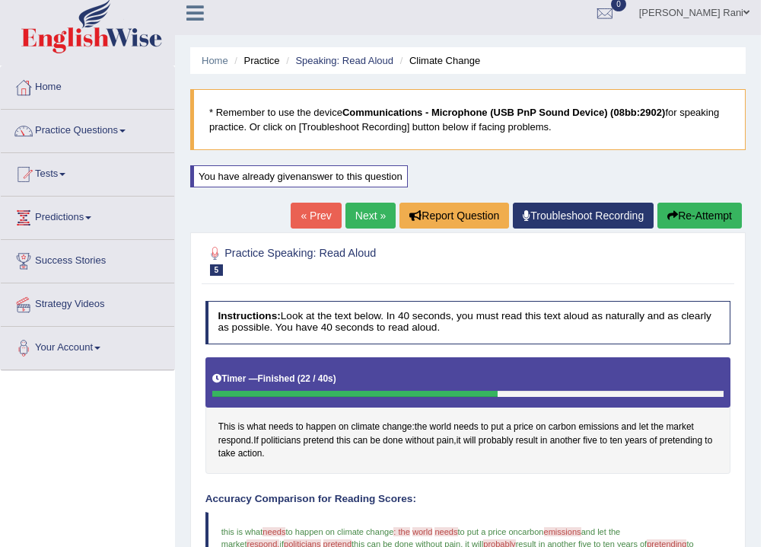
scroll to position [0, 0]
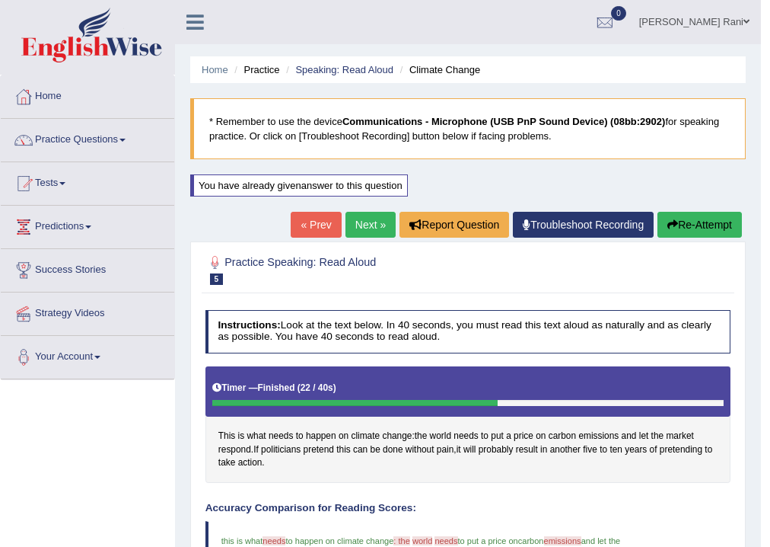
click at [366, 219] on link "Next »" at bounding box center [371, 225] width 50 height 26
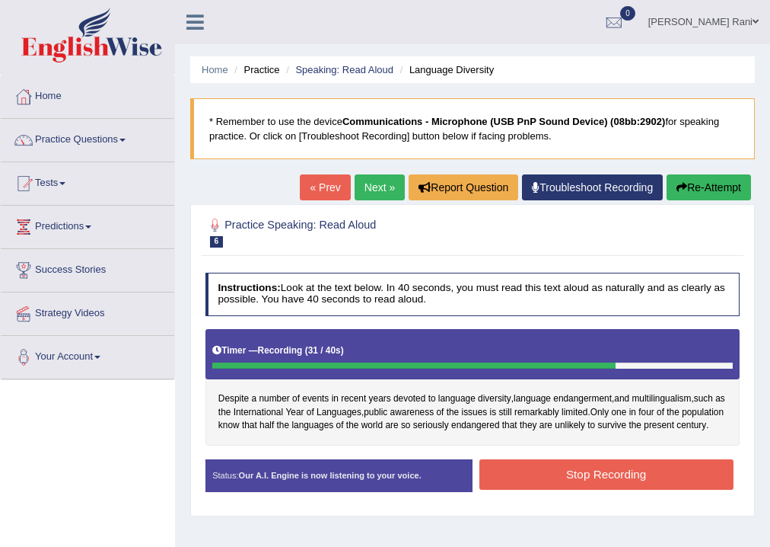
click at [570, 484] on button "Stop Recording" at bounding box center [607, 474] width 254 height 30
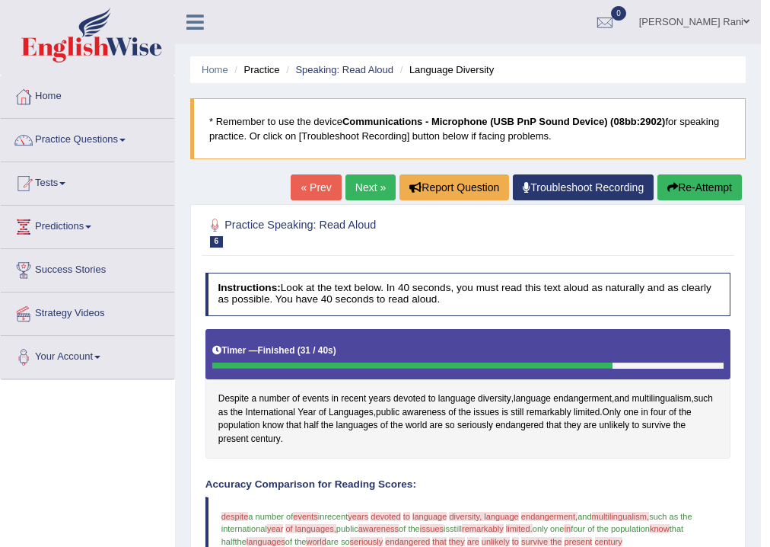
scroll to position [436, 0]
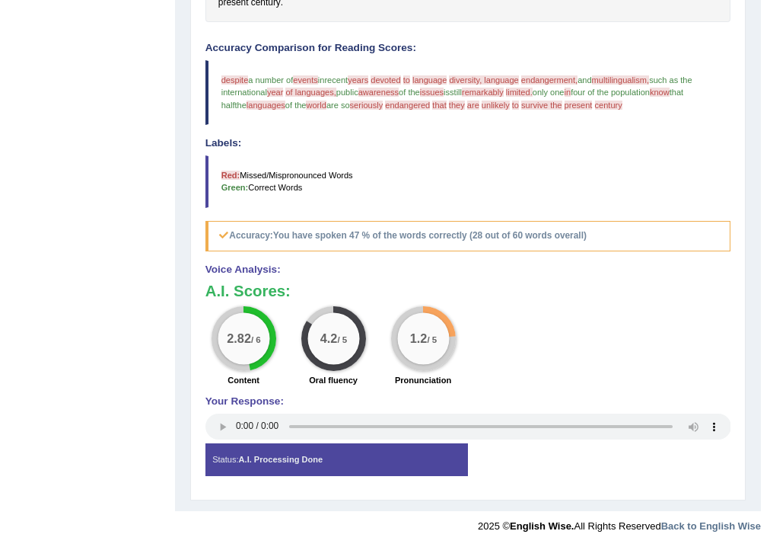
click at [447, 78] on span "language" at bounding box center [430, 79] width 34 height 9
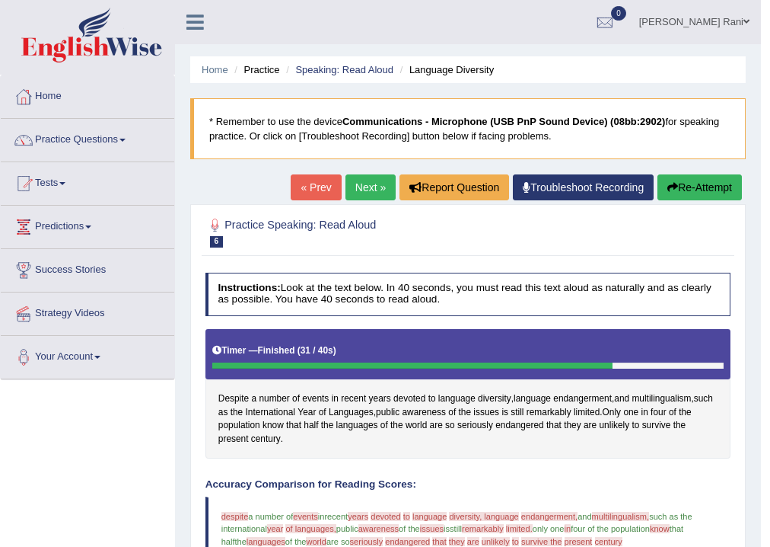
click at [299, 183] on link "« Prev" at bounding box center [316, 187] width 50 height 26
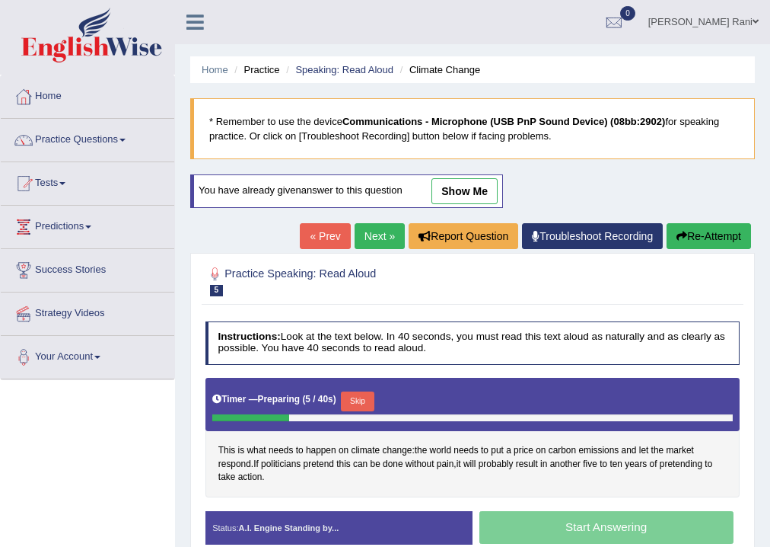
click at [369, 234] on link "Next »" at bounding box center [380, 236] width 50 height 26
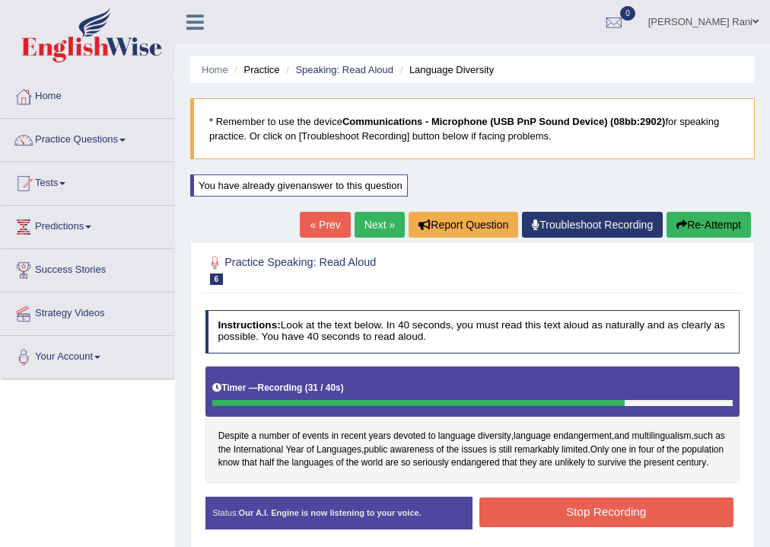
click at [621, 527] on button "Stop Recording" at bounding box center [607, 512] width 254 height 30
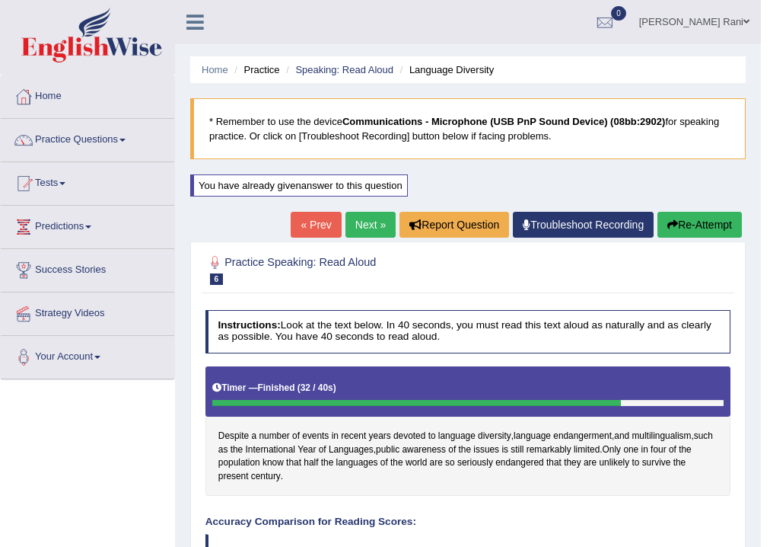
click at [764, 410] on body "Toggle navigation Home Practice Questions Speaking Practice Read Aloud Repeat S…" at bounding box center [385, 273] width 770 height 547
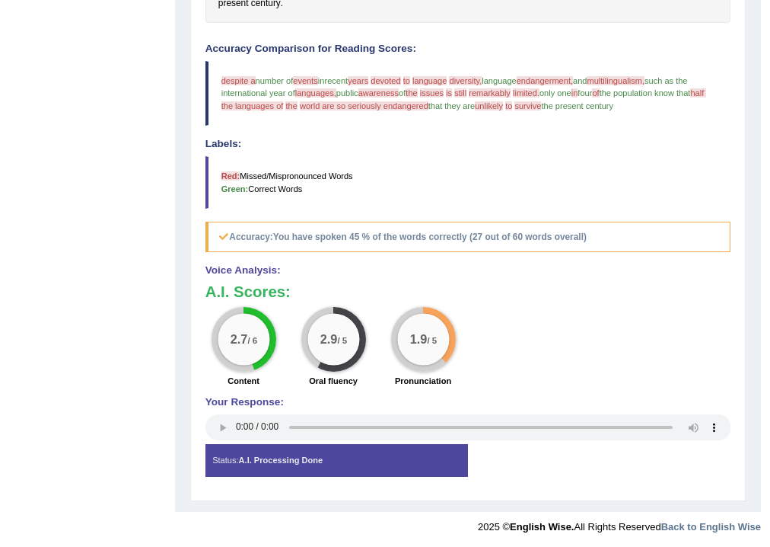
click at [158, 58] on div "Toggle navigation Home Practice Questions Speaking Practice Read Aloud Repeat S…" at bounding box center [380, 34] width 761 height 1015
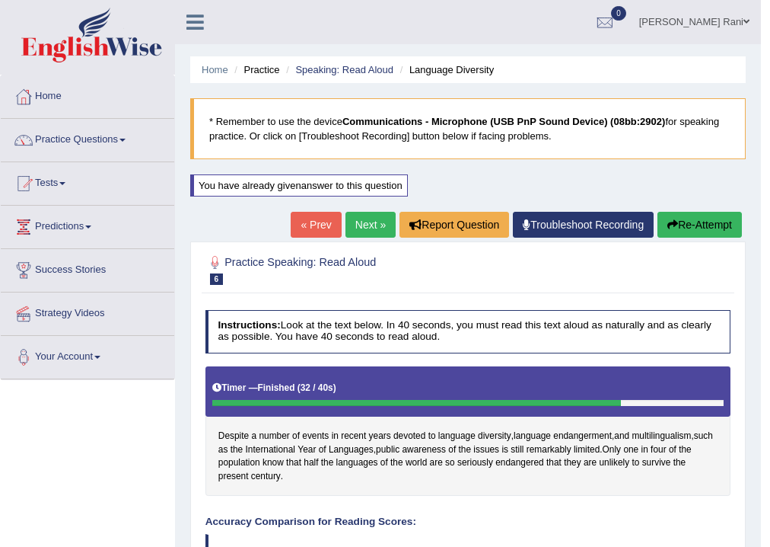
click at [111, 139] on link "Practice Questions" at bounding box center [88, 138] width 174 height 38
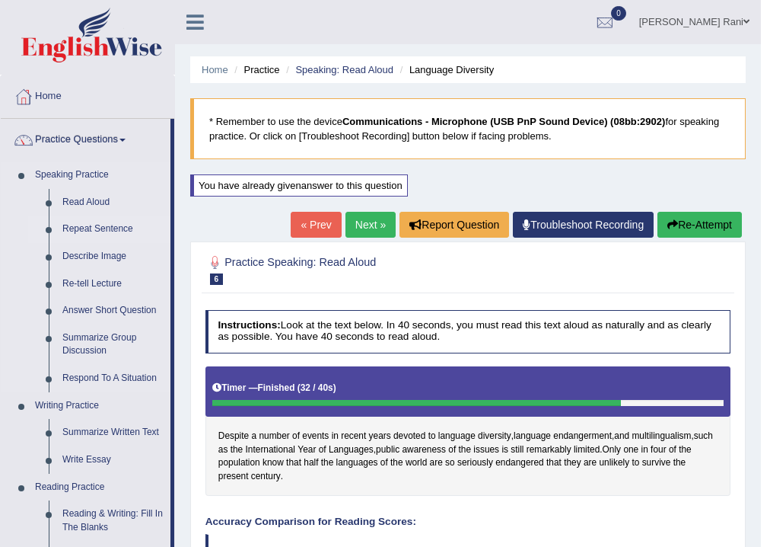
click at [99, 225] on link "Repeat Sentence" at bounding box center [113, 228] width 115 height 27
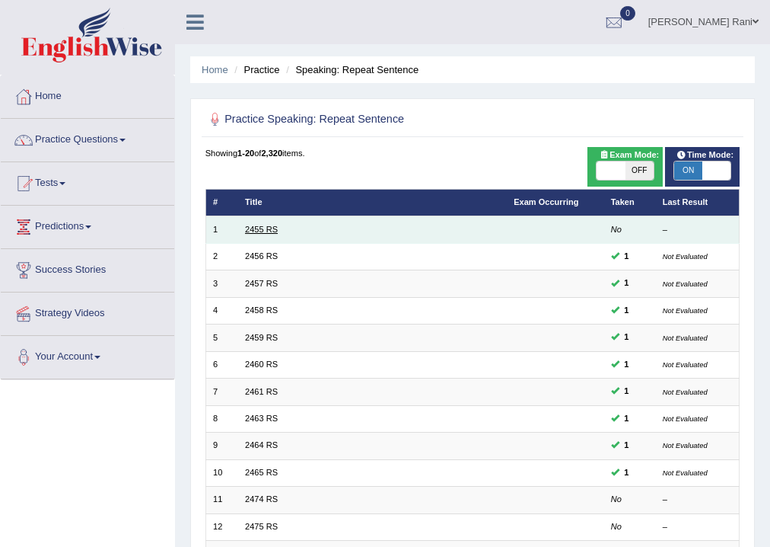
click at [249, 228] on link "2455 RS" at bounding box center [261, 229] width 33 height 9
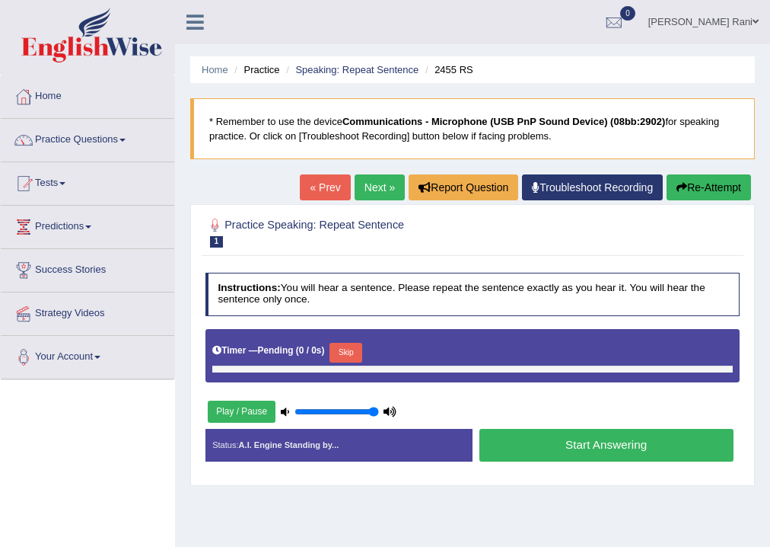
click at [572, 441] on button "Start Answering" at bounding box center [607, 445] width 254 height 33
click at [573, 442] on button "Start Answering" at bounding box center [607, 445] width 254 height 33
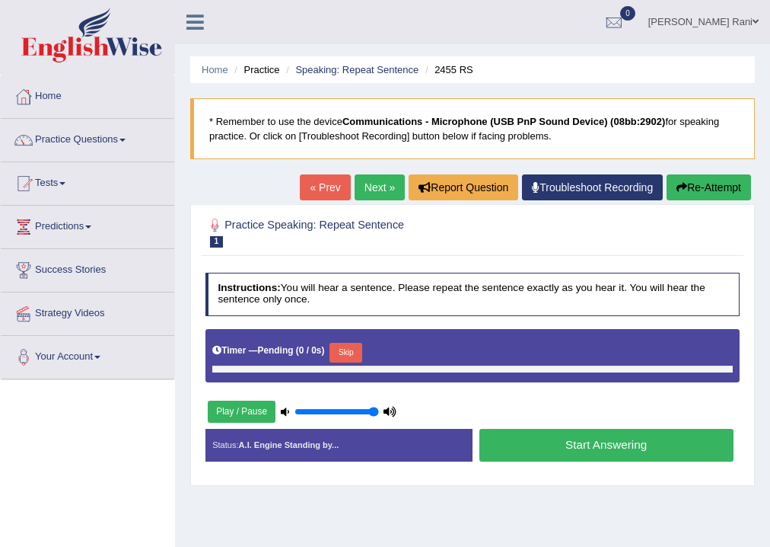
click at [572, 438] on button "Start Answering" at bounding box center [607, 445] width 254 height 33
click at [228, 413] on button "Play / Pause" at bounding box center [242, 411] width 68 height 22
click at [225, 410] on button "Play / Pause" at bounding box center [242, 411] width 68 height 22
click at [224, 408] on button "Play / Pause" at bounding box center [242, 411] width 68 height 22
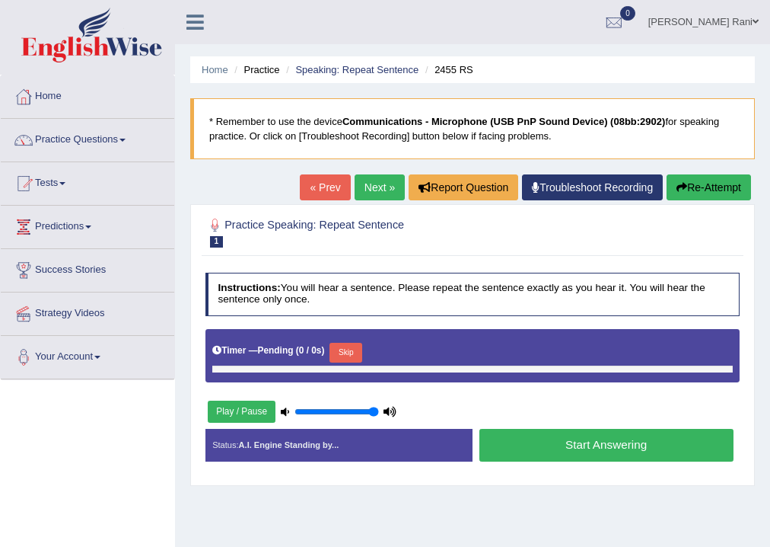
click at [224, 408] on button "Play / Pause" at bounding box center [242, 411] width 68 height 22
click at [285, 408] on icon at bounding box center [285, 411] width 8 height 8
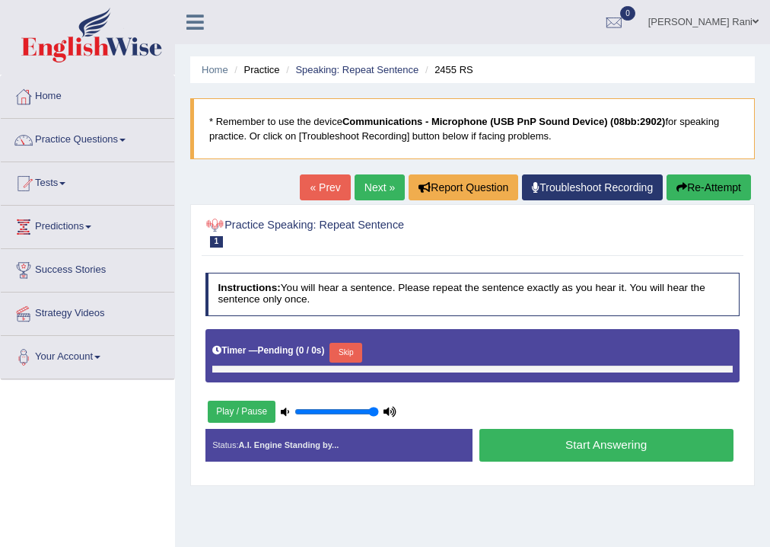
click at [213, 228] on div at bounding box center [216, 225] width 20 height 20
click at [215, 227] on div at bounding box center [216, 225] width 20 height 20
click at [335, 189] on link "« Prev" at bounding box center [325, 187] width 50 height 26
click at [606, 457] on button "Start Answering" at bounding box center [607, 445] width 254 height 33
drag, startPoint x: 606, startPoint y: 454, endPoint x: 594, endPoint y: 444, distance: 16.2
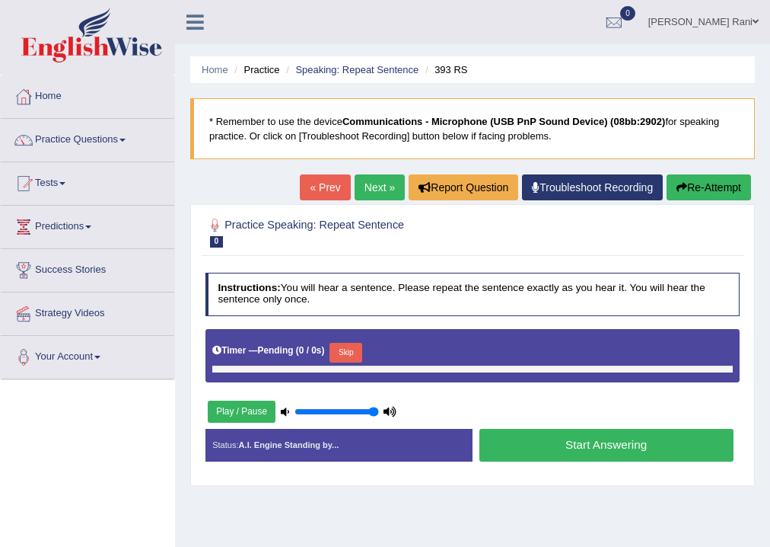
click at [603, 451] on button "Start Answering" at bounding box center [607, 445] width 254 height 33
click at [594, 444] on button "Start Answering" at bounding box center [607, 445] width 254 height 33
click at [594, 442] on button "Start Answering" at bounding box center [607, 445] width 254 height 33
click at [594, 438] on button "Start Answering" at bounding box center [607, 445] width 254 height 33
click at [594, 436] on button "Start Answering" at bounding box center [607, 445] width 254 height 33
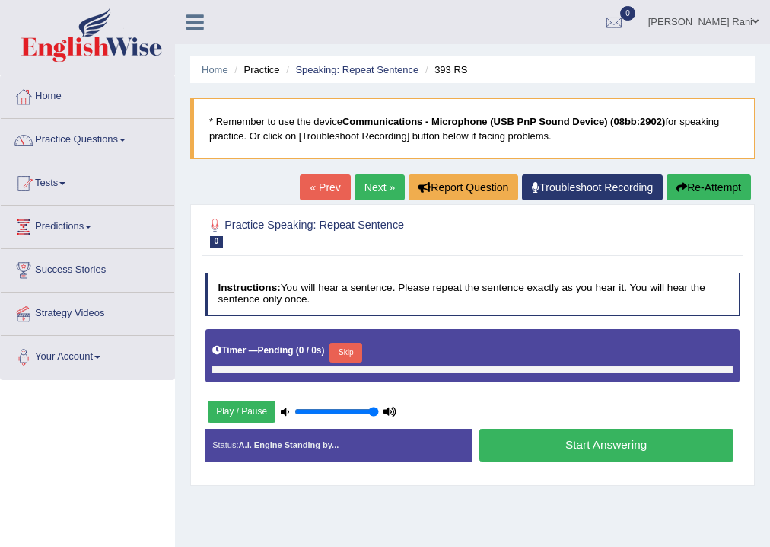
click at [594, 436] on button "Start Answering" at bounding box center [607, 445] width 254 height 33
click at [594, 437] on button "Start Answering" at bounding box center [607, 445] width 254 height 33
click at [594, 438] on button "Start Answering" at bounding box center [607, 445] width 254 height 33
click at [595, 438] on button "Start Answering" at bounding box center [607, 445] width 254 height 33
click at [105, 139] on link "Practice Questions" at bounding box center [88, 138] width 174 height 38
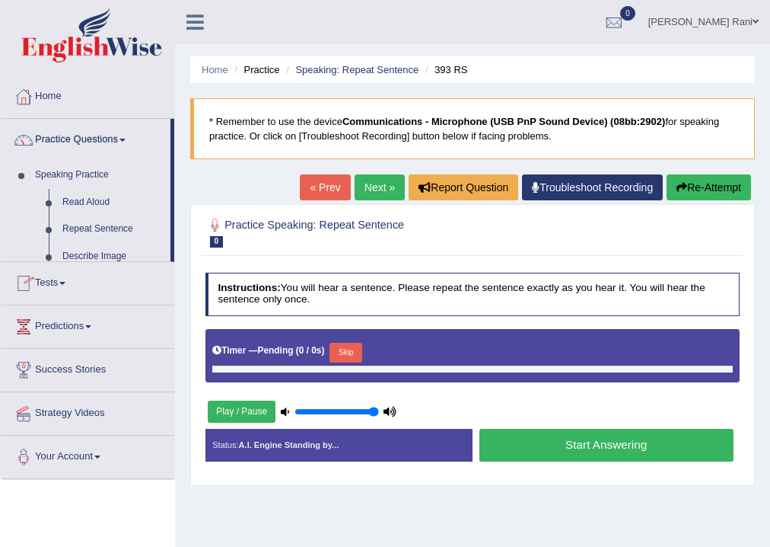
click at [105, 139] on link "Practice Questions" at bounding box center [86, 138] width 170 height 38
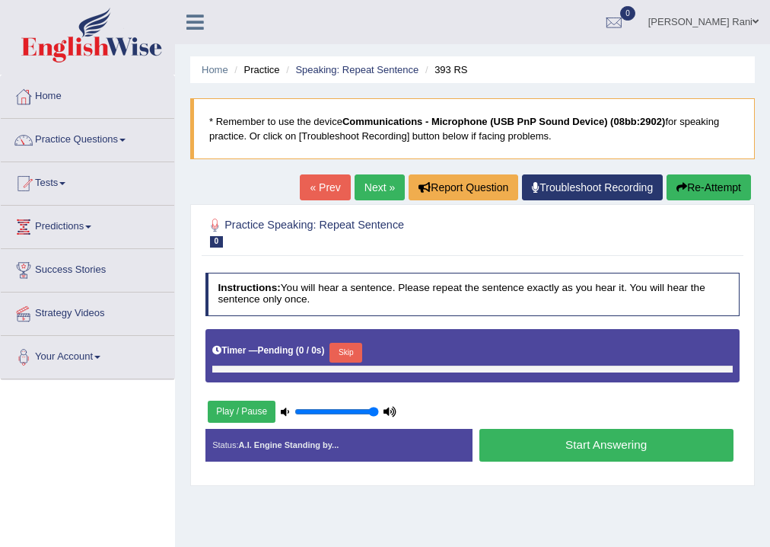
click at [112, 139] on link "Practice Questions" at bounding box center [88, 138] width 174 height 38
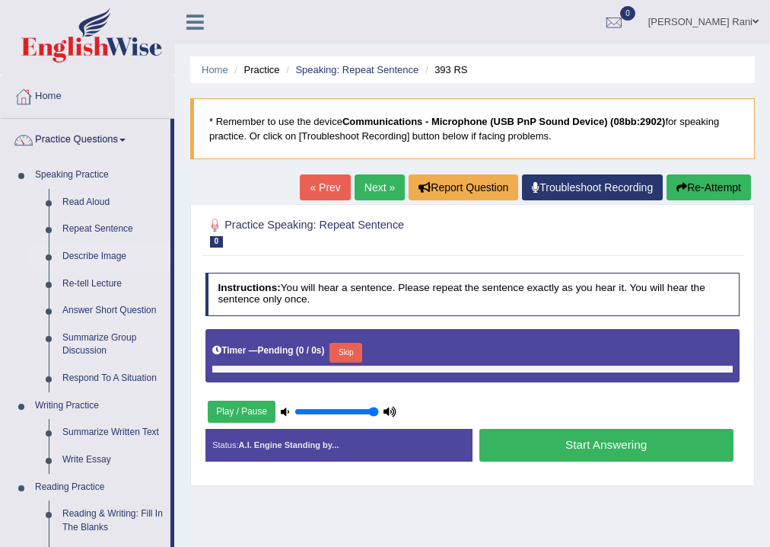
click at [84, 258] on link "Describe Image" at bounding box center [113, 256] width 115 height 27
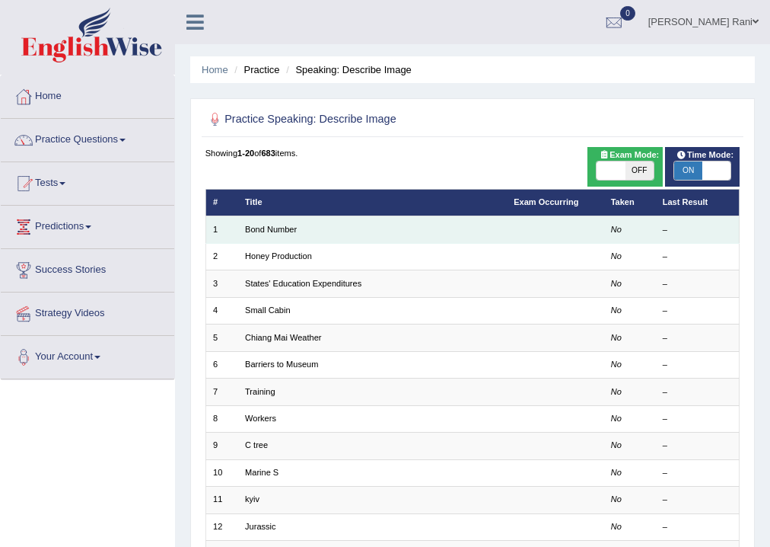
click at [264, 234] on td "Bond Number" at bounding box center [372, 229] width 269 height 27
click at [269, 228] on link "Bond Number" at bounding box center [271, 229] width 52 height 9
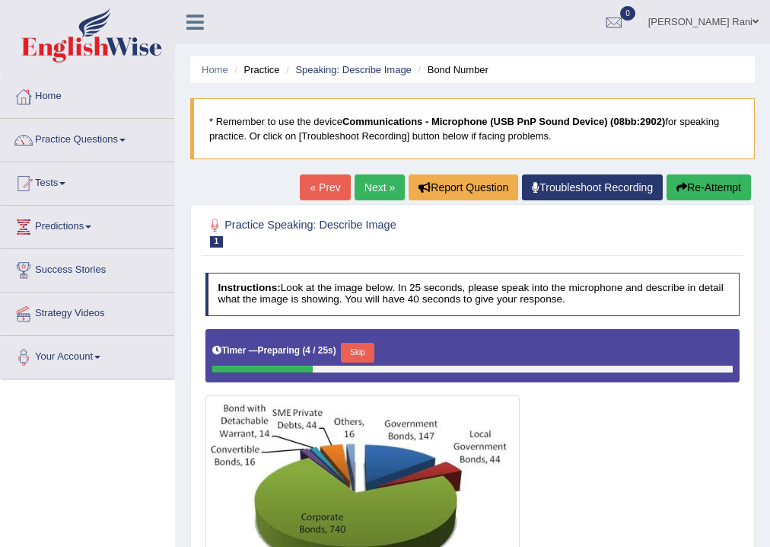
click at [769, 366] on div "Home Practice Speaking: Describe Image Bond Number * Remember to use the device…" at bounding box center [472, 380] width 595 height 761
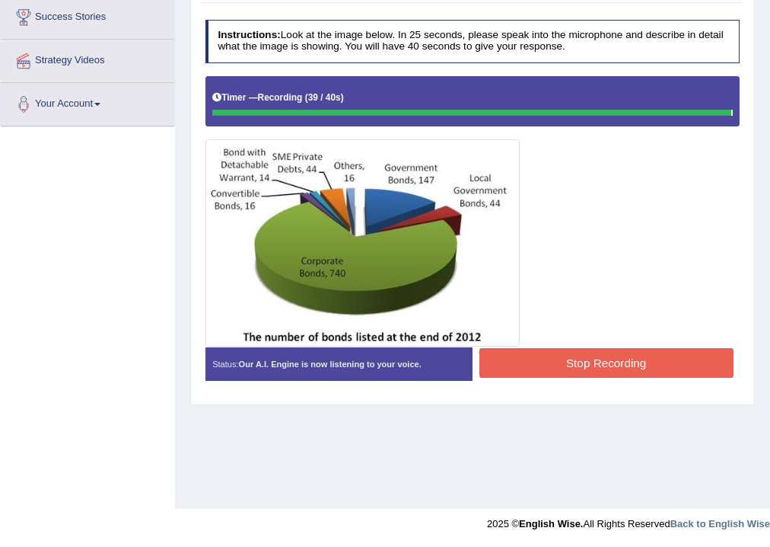
click at [617, 360] on button "Stop Recording" at bounding box center [607, 363] width 254 height 30
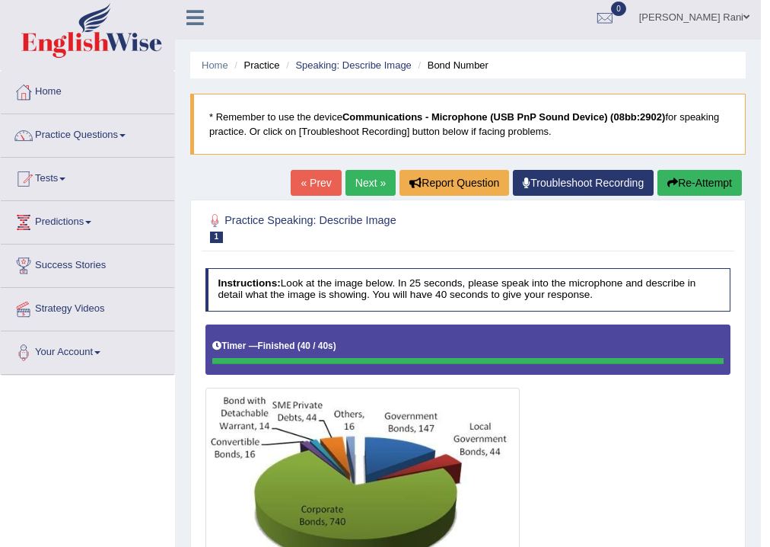
scroll to position [0, 0]
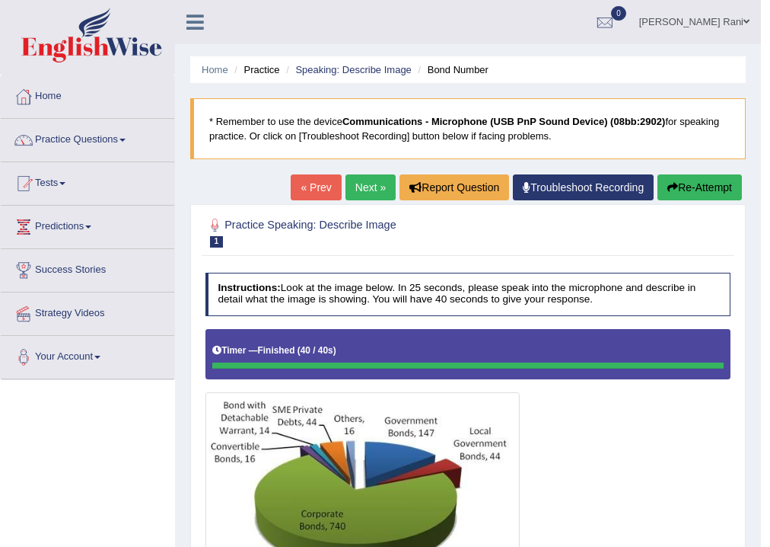
click at [369, 177] on link "Next »" at bounding box center [371, 187] width 50 height 26
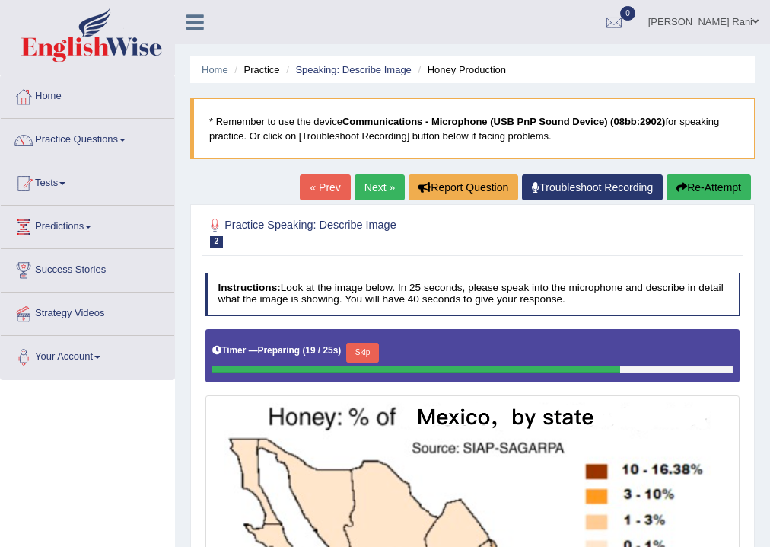
scroll to position [359, 0]
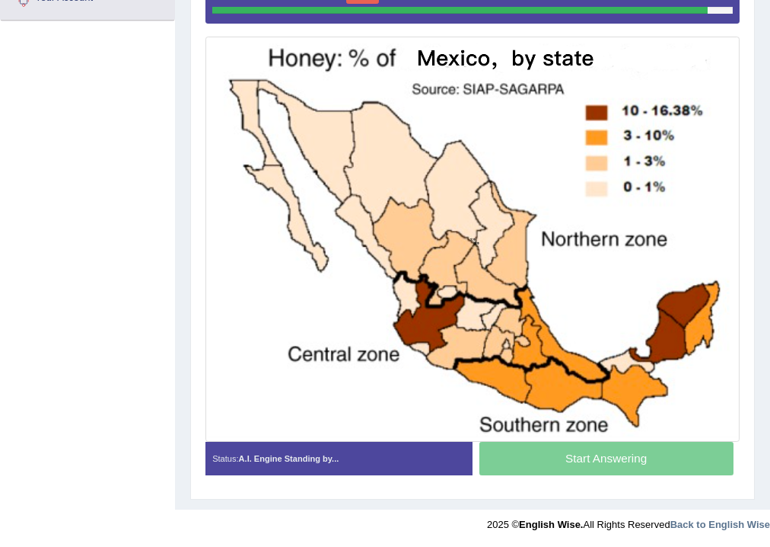
click at [770, 56] on div "Home Practice Speaking: Describe Image Honey Production * Remember to use the d…" at bounding box center [472, 75] width 595 height 868
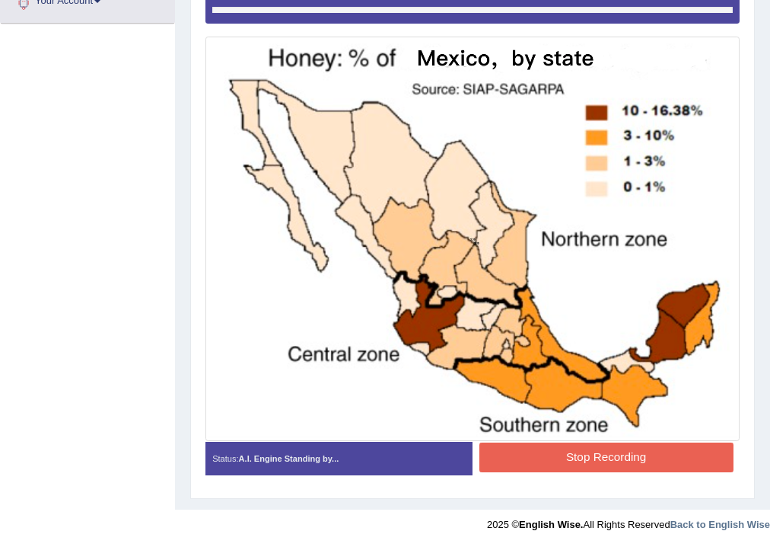
scroll to position [0, 0]
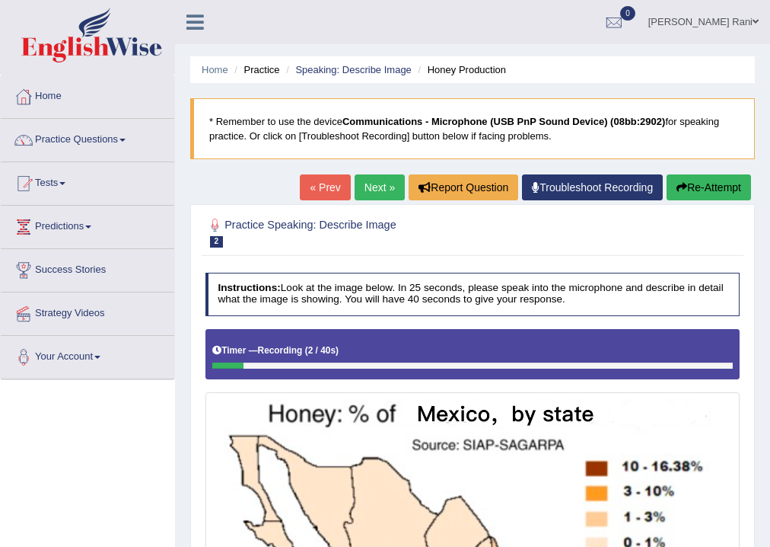
click at [315, 180] on link "« Prev" at bounding box center [325, 187] width 50 height 26
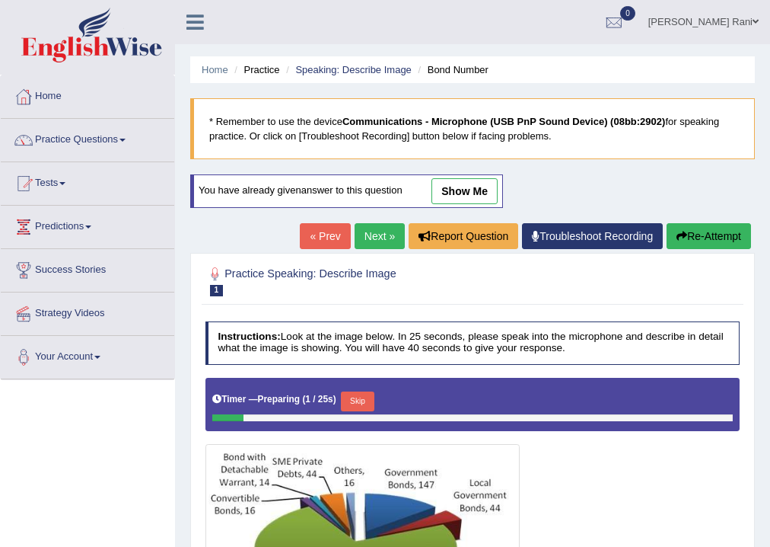
click at [356, 228] on link "Next »" at bounding box center [380, 236] width 50 height 26
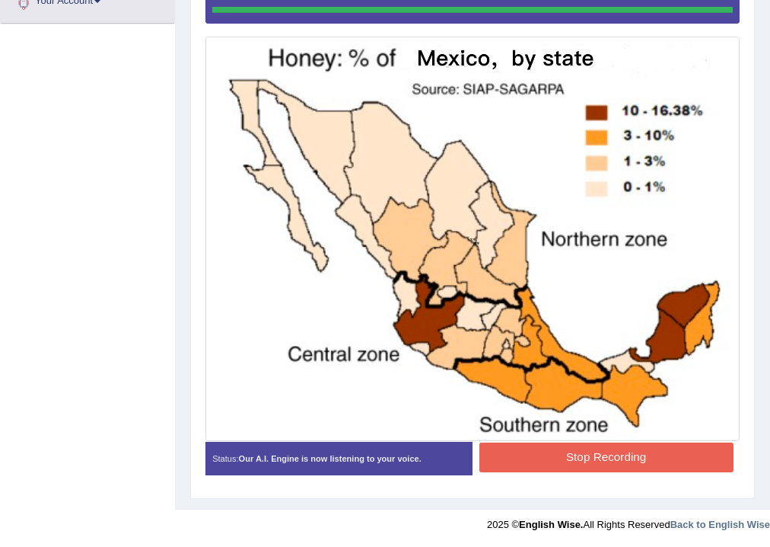
scroll to position [359, 0]
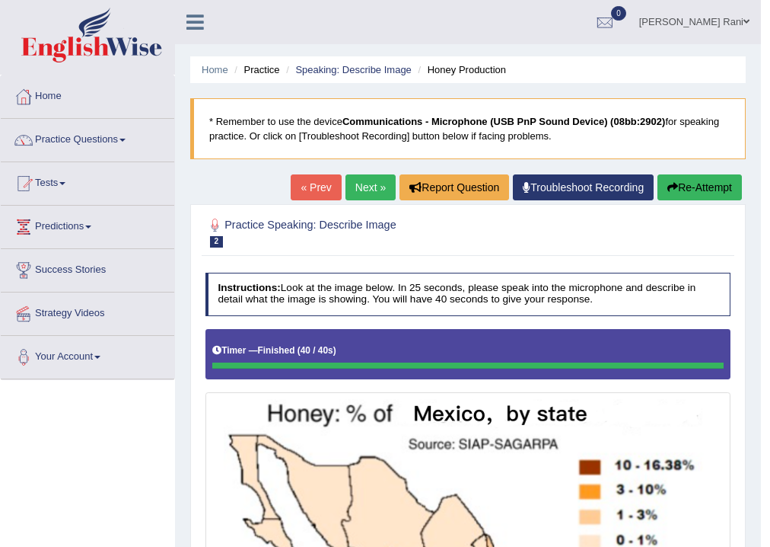
click at [375, 194] on link "Next »" at bounding box center [371, 187] width 50 height 26
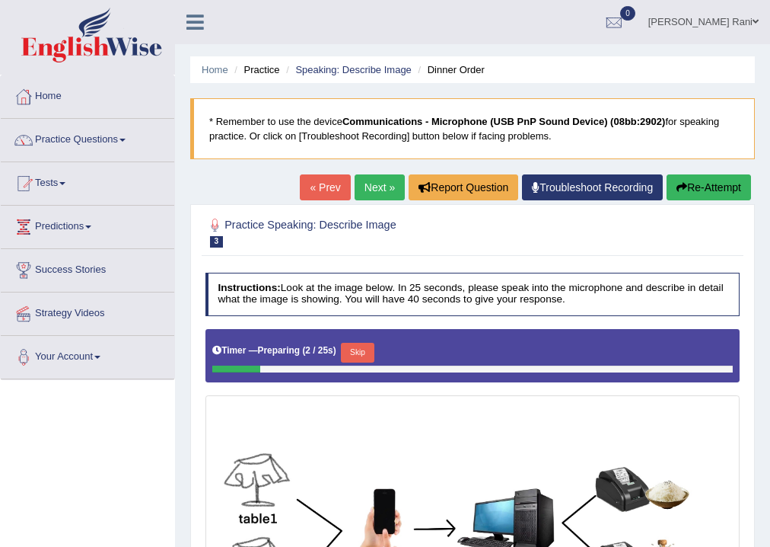
scroll to position [253, 0]
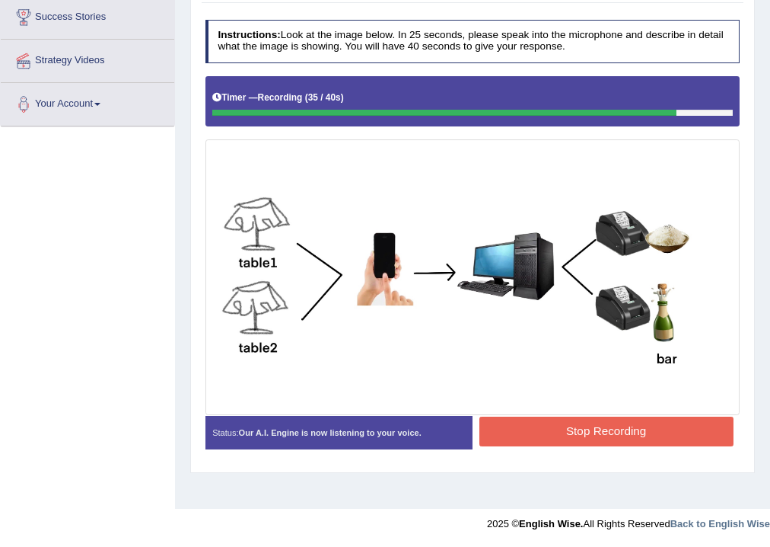
click at [652, 426] on button "Stop Recording" at bounding box center [607, 431] width 254 height 30
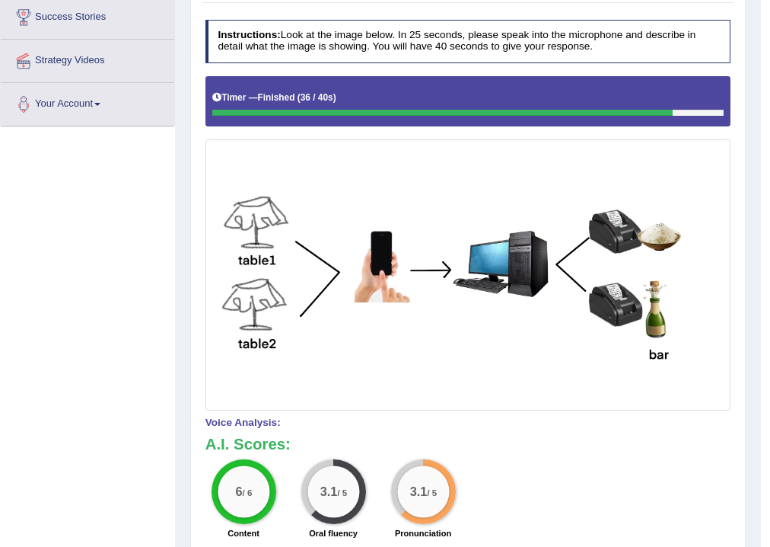
scroll to position [0, 0]
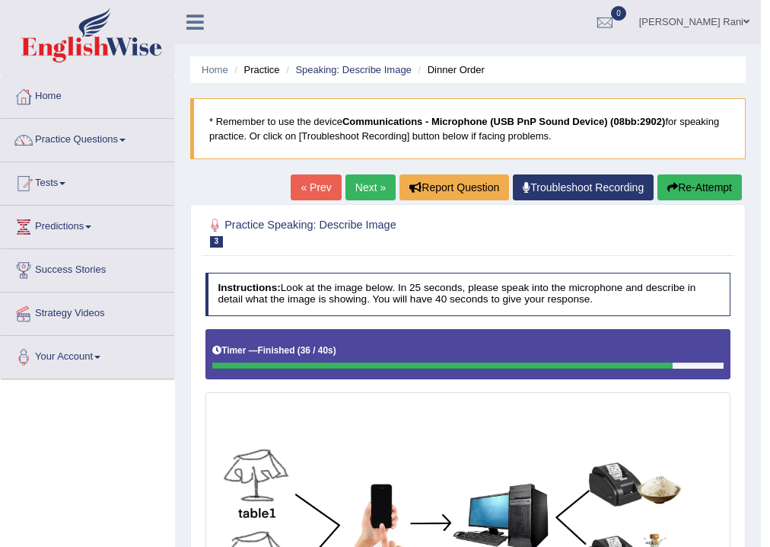
click at [78, 136] on link "Practice Questions" at bounding box center [88, 138] width 174 height 38
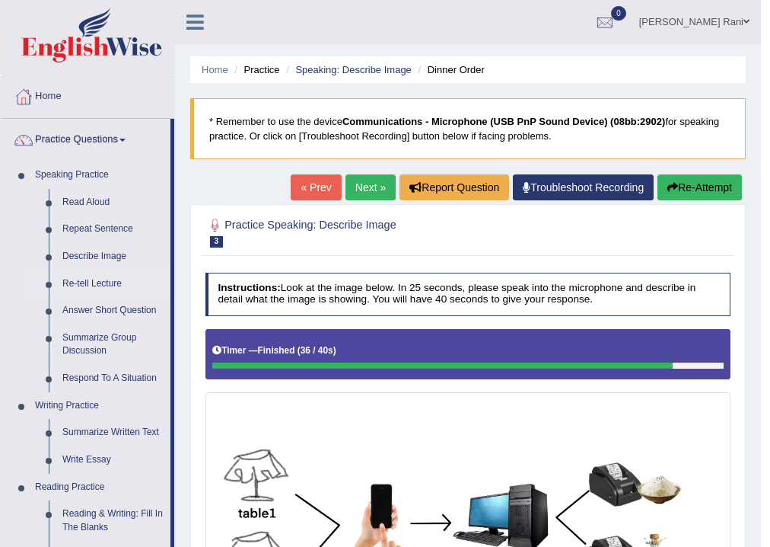
click at [106, 286] on link "Re-tell Lecture" at bounding box center [113, 283] width 115 height 27
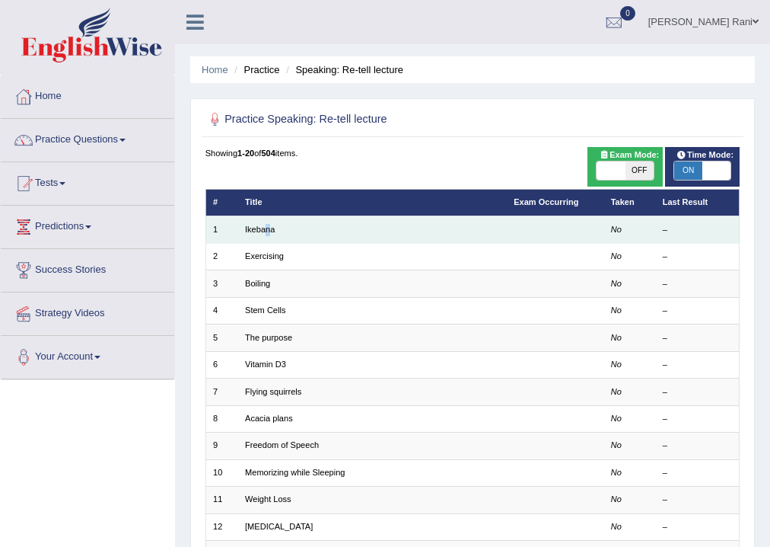
click at [269, 239] on td "Ikebana" at bounding box center [372, 229] width 269 height 27
click at [247, 228] on link "Ikebana" at bounding box center [260, 229] width 30 height 9
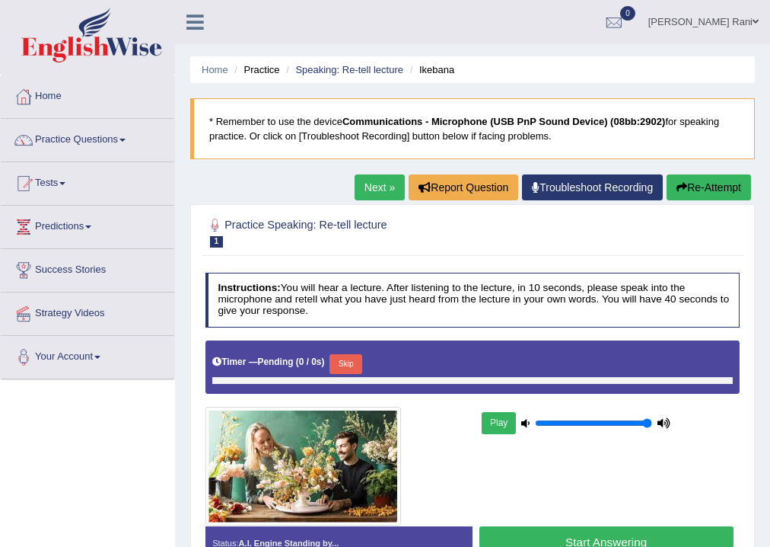
click at [757, 420] on div "Home Practice Speaking: Re-tell lecture Ikebana * Remember to use the device Co…" at bounding box center [472, 380] width 595 height 761
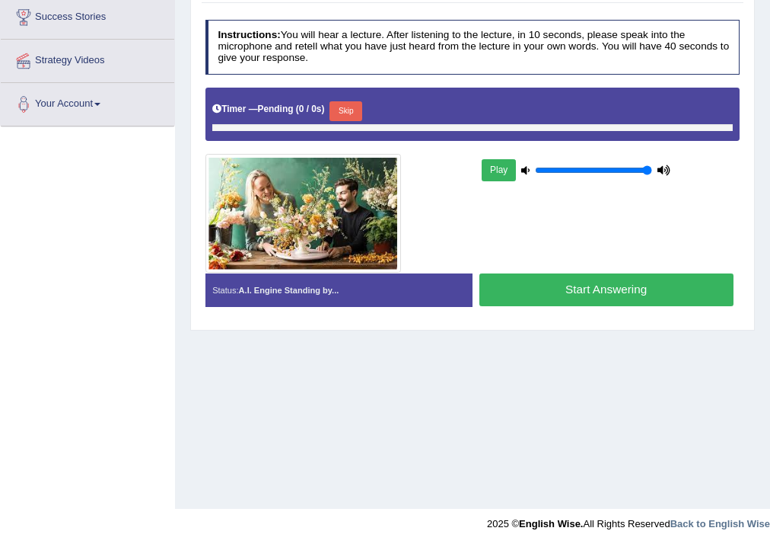
click at [549, 295] on button "Start Answering" at bounding box center [607, 289] width 254 height 33
click at [572, 292] on button "Start Answering" at bounding box center [607, 289] width 254 height 33
click at [584, 282] on button "Start Answering" at bounding box center [607, 289] width 254 height 33
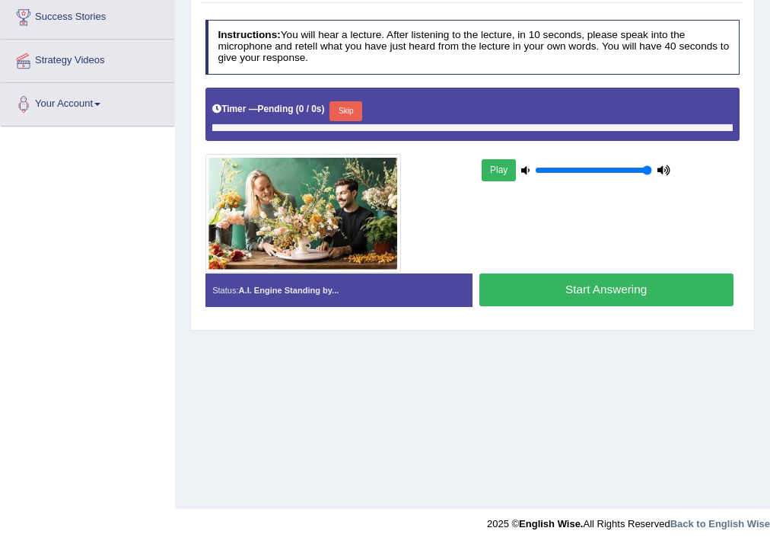
click at [585, 283] on button "Start Answering" at bounding box center [607, 289] width 254 height 33
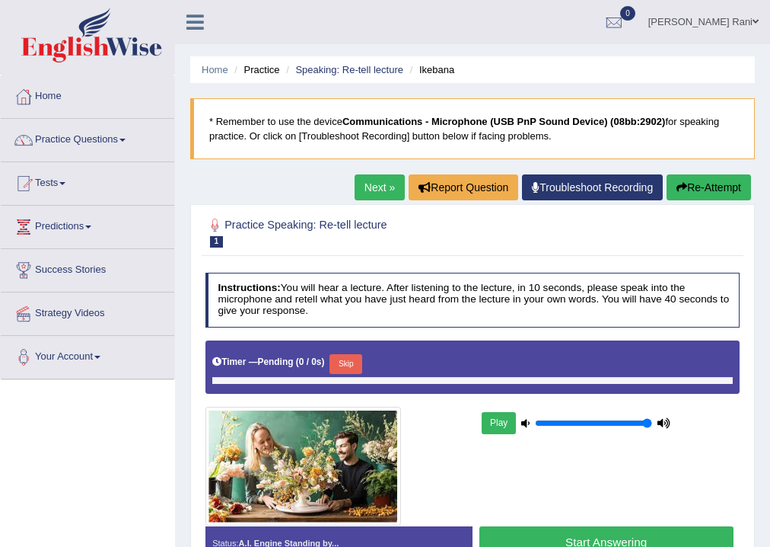
click at [68, 136] on link "Practice Questions" at bounding box center [88, 138] width 174 height 38
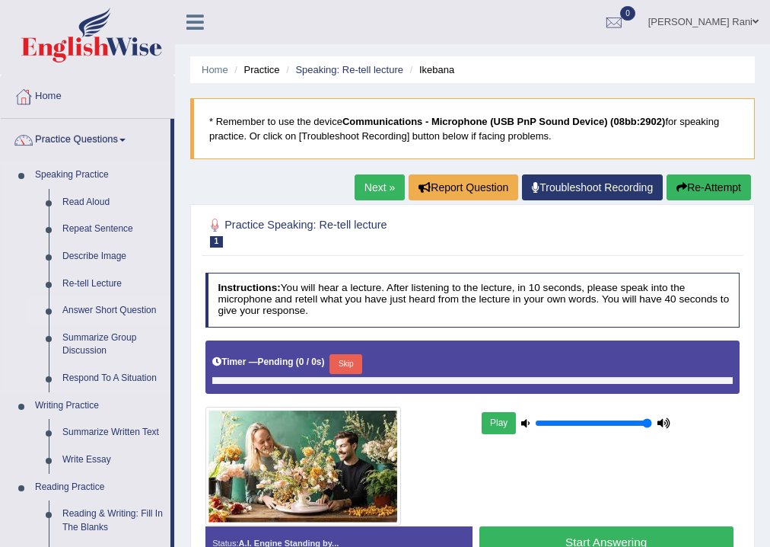
click at [76, 311] on link "Answer Short Question" at bounding box center [113, 310] width 115 height 27
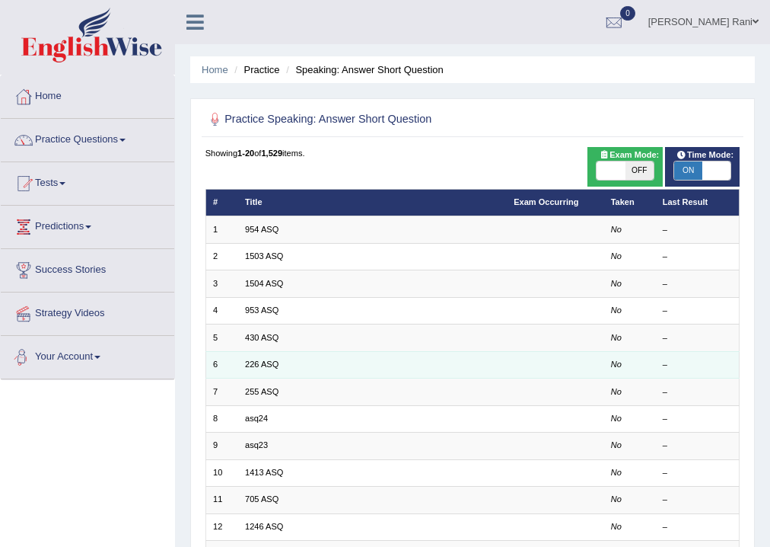
click at [233, 364] on td "6" at bounding box center [222, 364] width 33 height 27
click at [251, 364] on link "226 ASQ" at bounding box center [261, 363] width 33 height 9
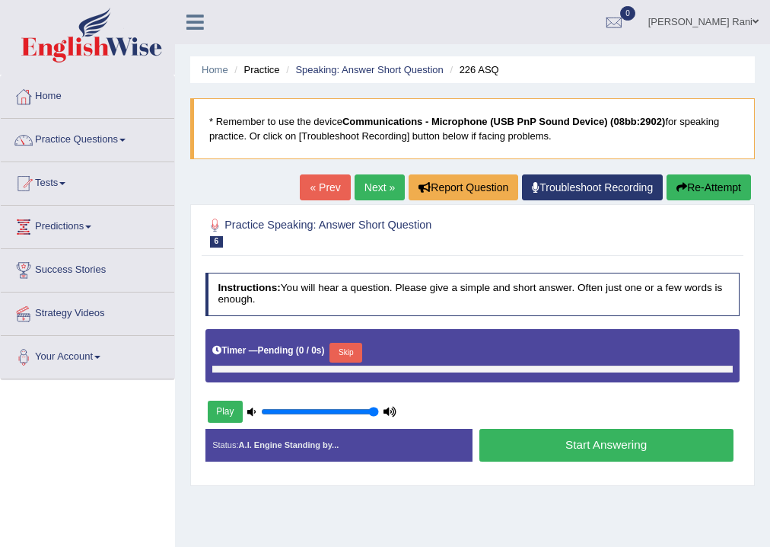
click at [557, 457] on button "Start Answering" at bounding box center [607, 445] width 254 height 33
click at [560, 445] on button "Start Answering" at bounding box center [607, 445] width 254 height 33
click at [561, 445] on button "Start Answering" at bounding box center [607, 445] width 254 height 33
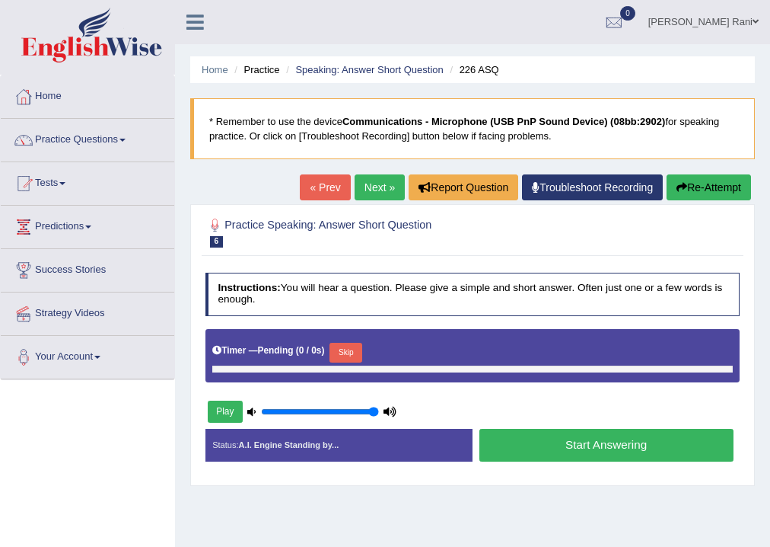
click at [563, 445] on button "Start Answering" at bounding box center [607, 445] width 254 height 33
click at [567, 445] on button "Start Answering" at bounding box center [607, 445] width 254 height 33
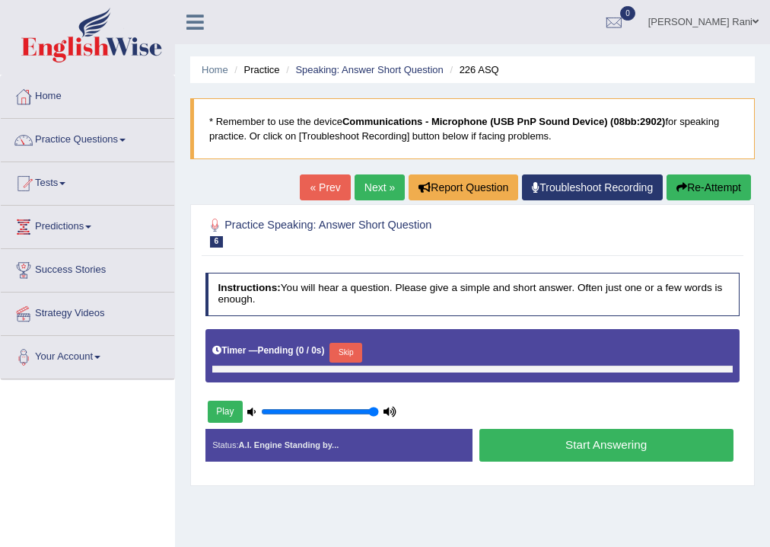
click at [568, 445] on button "Start Answering" at bounding box center [607, 445] width 254 height 33
click at [569, 445] on button "Start Answering" at bounding box center [607, 445] width 254 height 33
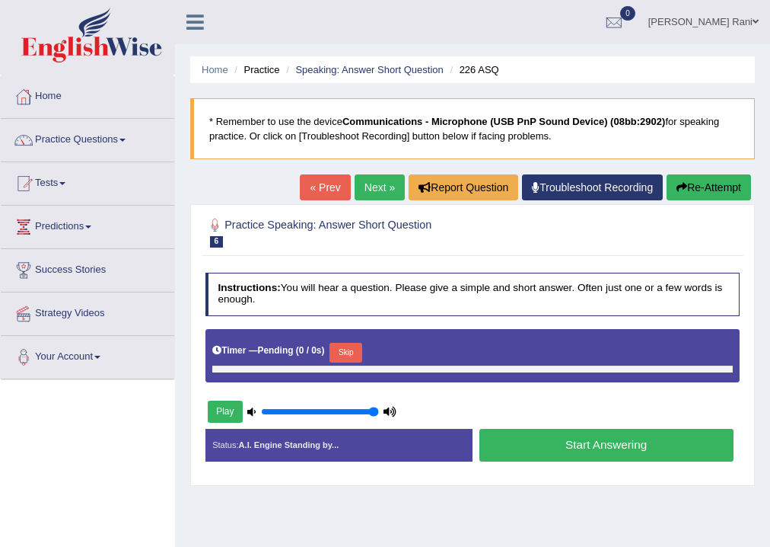
click at [632, 122] on b "Communications - Microphone (USB PnP Sound Device) (08bb:2902)" at bounding box center [505, 121] width 324 height 11
click at [632, 123] on b "Communications - Microphone (USB PnP Sound Device) (08bb:2902)" at bounding box center [505, 121] width 324 height 11
click at [377, 180] on link "Next »" at bounding box center [380, 187] width 50 height 26
drag, startPoint x: 611, startPoint y: 432, endPoint x: 616, endPoint y: 439, distance: 8.7
click at [614, 437] on button "Start Answering" at bounding box center [607, 445] width 254 height 33
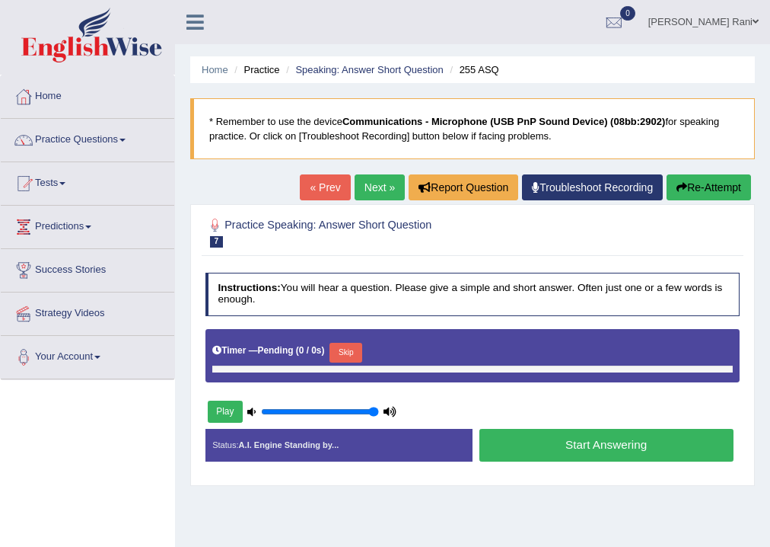
click at [617, 439] on button "Start Answering" at bounding box center [607, 445] width 254 height 33
click at [618, 439] on button "Start Answering" at bounding box center [607, 445] width 254 height 33
click at [768, 359] on div "Home Practice Speaking: Answer Short Question 255 ASQ * Remember to use the dev…" at bounding box center [472, 380] width 595 height 761
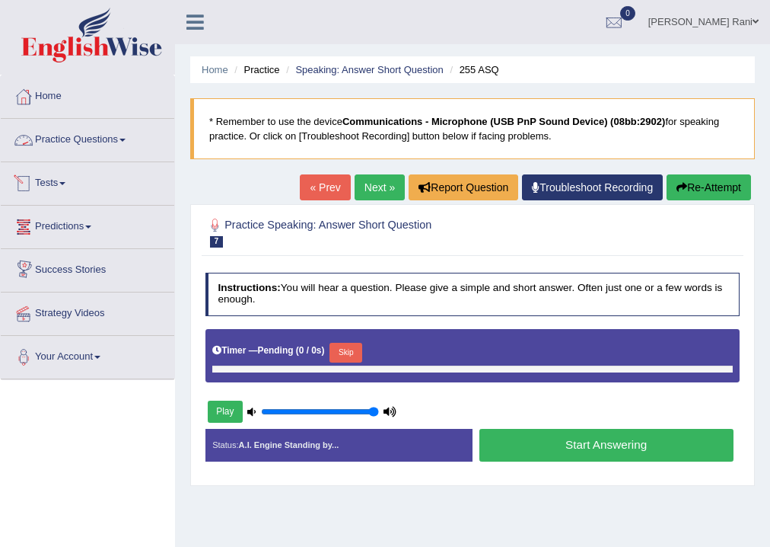
click at [56, 132] on link "Practice Questions" at bounding box center [88, 138] width 174 height 38
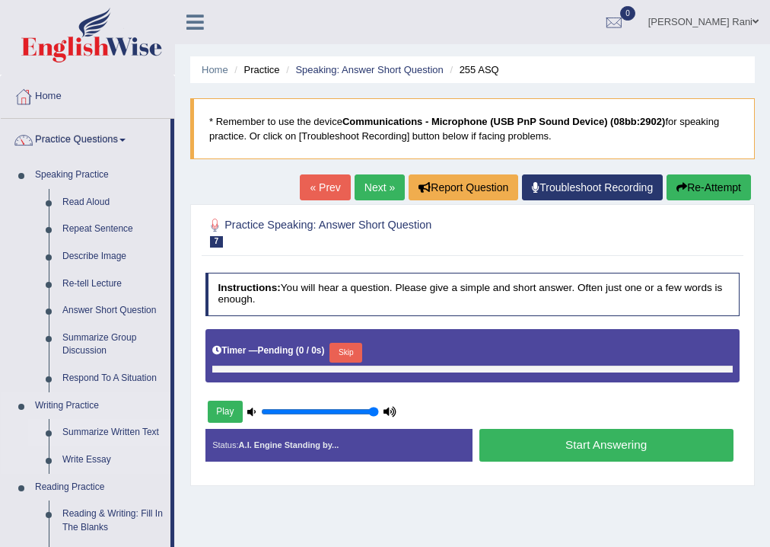
click at [85, 432] on link "Summarize Written Text" at bounding box center [113, 432] width 115 height 27
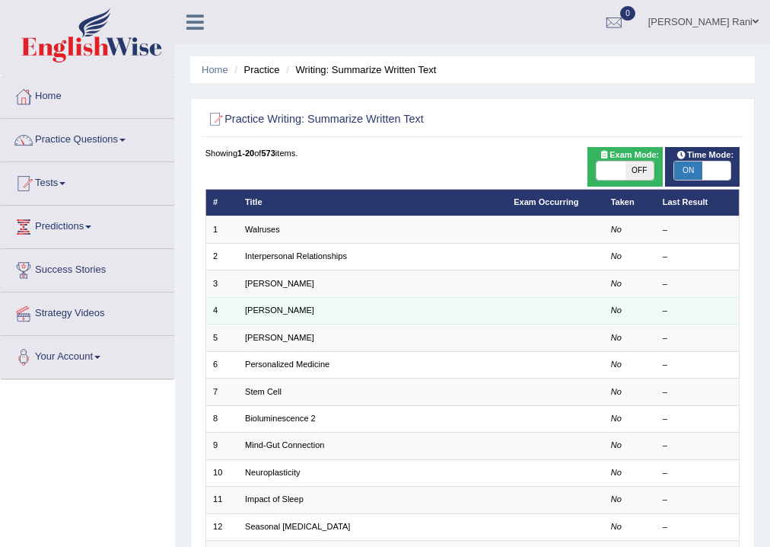
click at [288, 313] on td "[PERSON_NAME]" at bounding box center [372, 310] width 269 height 27
click at [259, 312] on link "[PERSON_NAME]" at bounding box center [279, 309] width 69 height 9
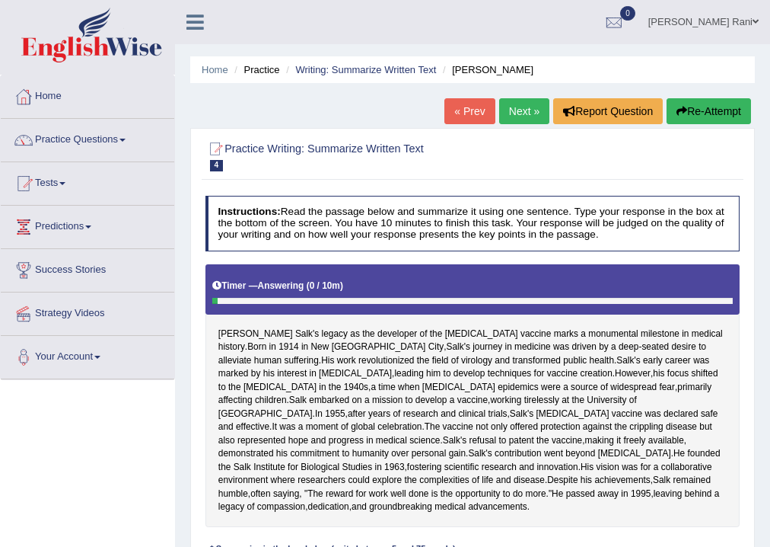
scroll to position [305, 0]
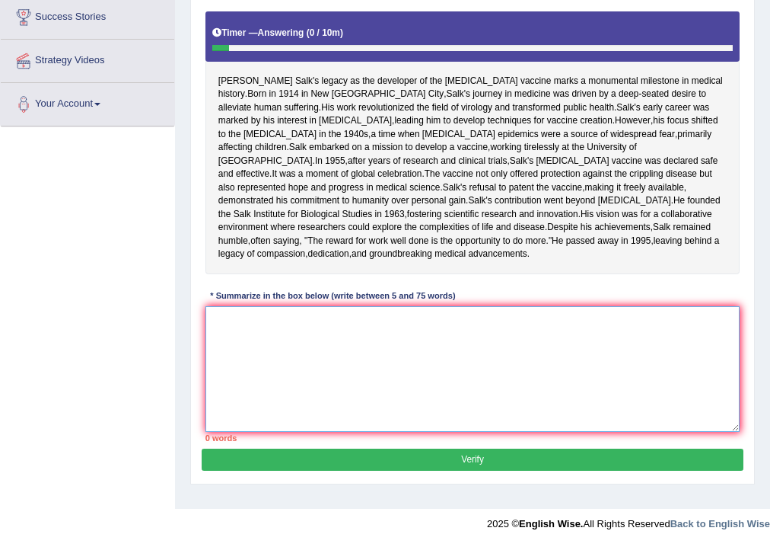
drag, startPoint x: 232, startPoint y: 332, endPoint x: 254, endPoint y: 333, distance: 22.1
click at [232, 333] on textarea at bounding box center [473, 369] width 535 height 126
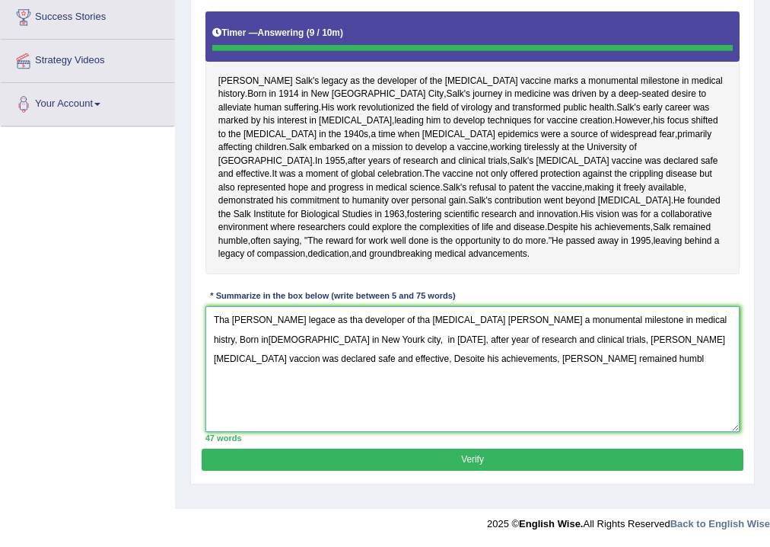
type textarea "Tha [PERSON_NAME] legace as tha developer of tha [MEDICAL_DATA] [PERSON_NAME] a…"
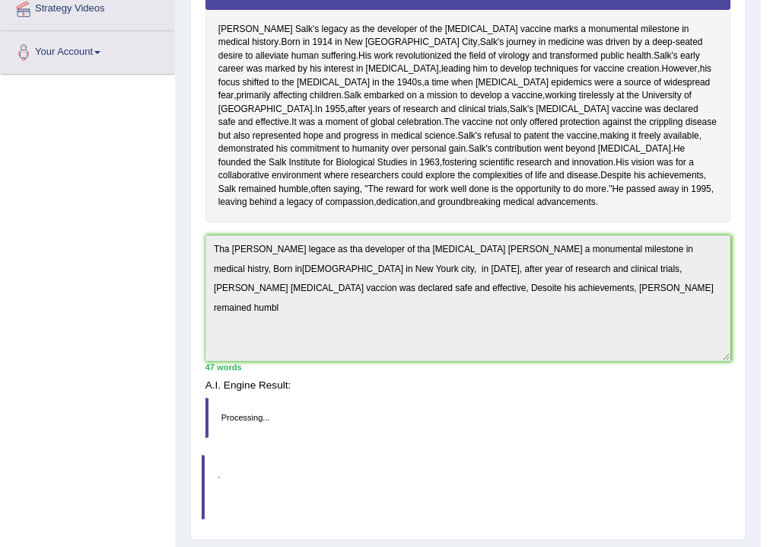
scroll to position [296, 0]
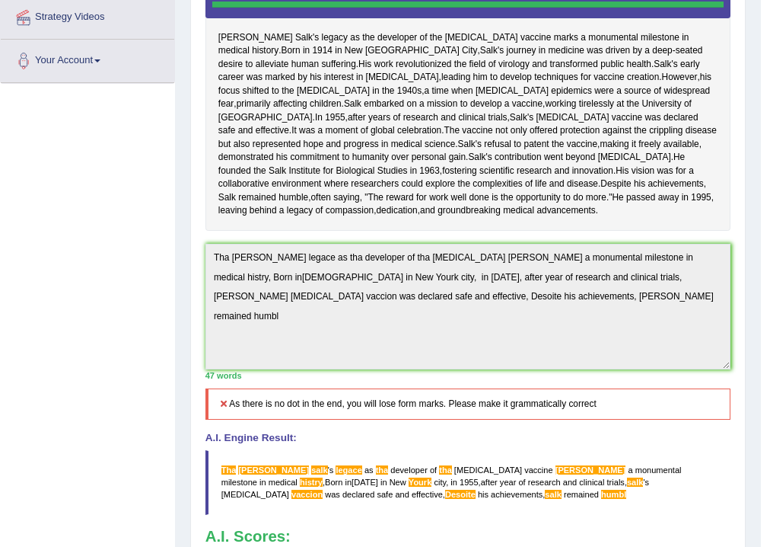
click at [223, 408] on icon at bounding box center [223, 403] width 11 height 9
click at [228, 408] on icon at bounding box center [223, 403] width 11 height 9
click at [168, 477] on div "Toggle navigation Home Practice Questions Speaking Practice Read Aloud Repeat S…" at bounding box center [380, 231] width 761 height 1054
click at [2, 442] on div "Toggle navigation Home Practice Questions Speaking Practice Read Aloud Repeat S…" at bounding box center [380, 231] width 761 height 1054
drag, startPoint x: 6, startPoint y: 435, endPoint x: 15, endPoint y: 428, distance: 11.9
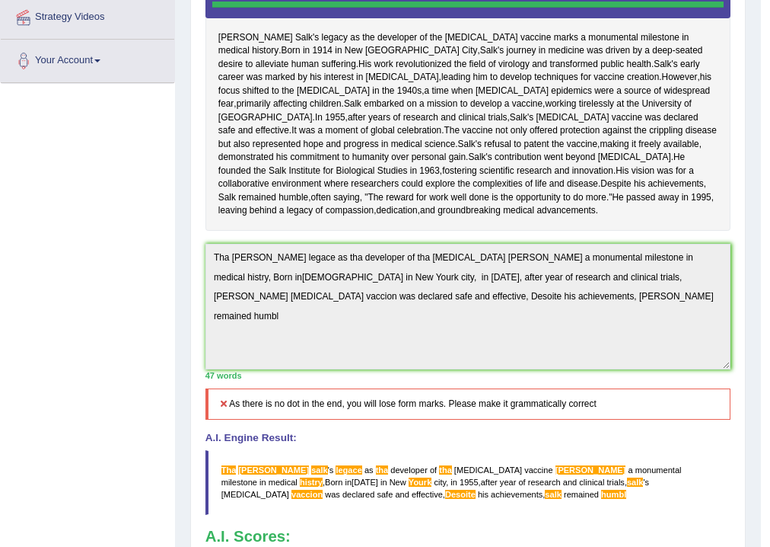
click at [14, 428] on div "Toggle navigation Home Practice Questions Speaking Practice Read Aloud Repeat S…" at bounding box center [380, 231] width 761 height 1054
drag, startPoint x: 17, startPoint y: 429, endPoint x: 63, endPoint y: 451, distance: 51.4
click at [37, 478] on div "Toggle navigation Home Practice Questions Speaking Practice Read Aloud Repeat S…" at bounding box center [380, 231] width 761 height 1054
click at [40, 450] on div "Toggle navigation Home Practice Questions Speaking Practice Read Aloud Repeat S…" at bounding box center [380, 231] width 761 height 1054
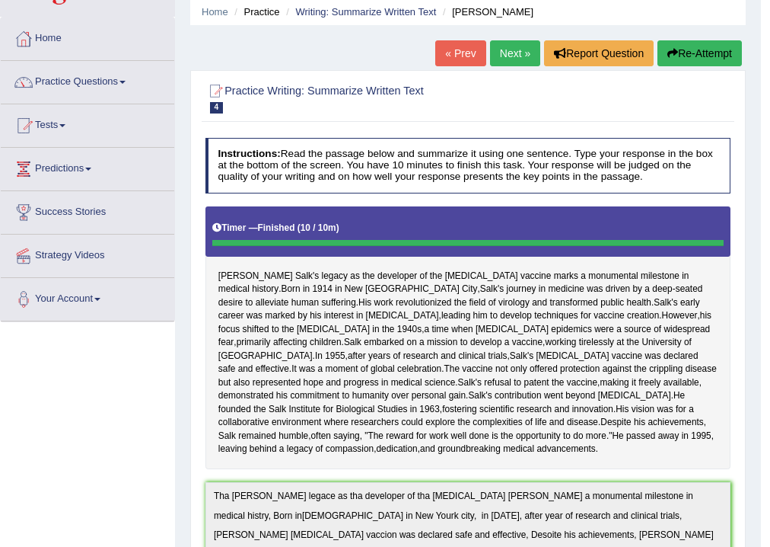
scroll to position [536, 0]
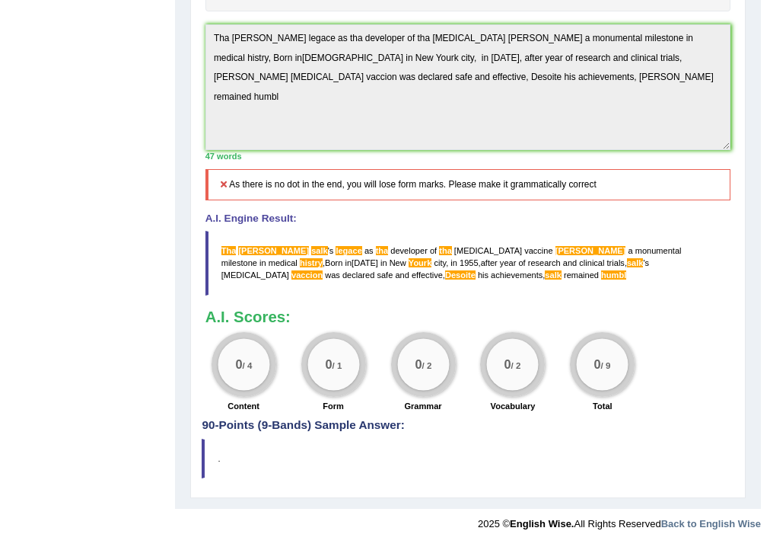
click at [360, 295] on blockquote "Tha jonas salk ' s legace as tha developer of tha polio vaccine markes a monume…" at bounding box center [469, 263] width 526 height 65
drag, startPoint x: 361, startPoint y: 318, endPoint x: 362, endPoint y: 310, distance: 8.5
click at [362, 295] on blockquote "Tha jonas salk ' s legace as tha developer of tha polio vaccine markes a monume…" at bounding box center [469, 263] width 526 height 65
click at [228, 200] on h5 "As there is no dot in the end, you will lose form marks. Please make it grammat…" at bounding box center [469, 184] width 526 height 31
click at [228, 189] on icon at bounding box center [223, 184] width 11 height 9
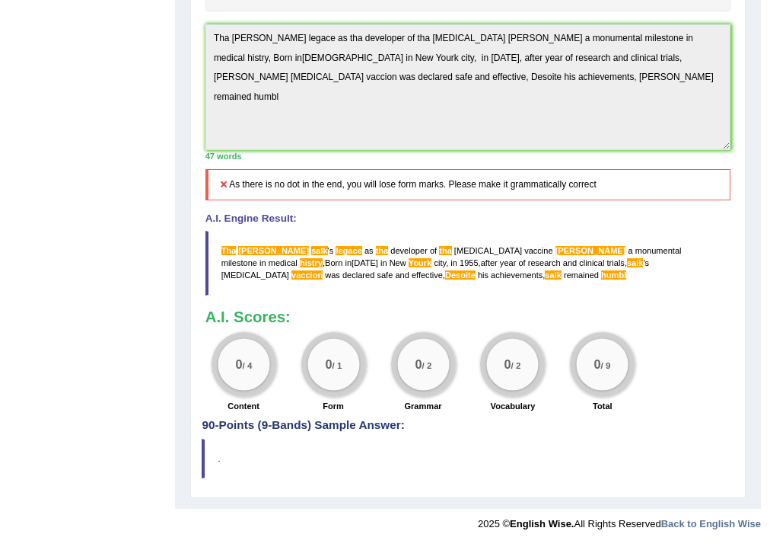
click at [231, 200] on h5 "As there is no dot in the end, you will lose form marks. Please make it grammat…" at bounding box center [469, 184] width 526 height 31
click at [234, 200] on h5 "As there is no dot in the end, you will lose form marks. Please make it grammat…" at bounding box center [469, 184] width 526 height 31
click at [66, 216] on div "Toggle navigation Home Practice Questions Speaking Practice Read Aloud Repeat S…" at bounding box center [380, 12] width 761 height 1054
drag, startPoint x: 59, startPoint y: 27, endPoint x: 103, endPoint y: 33, distance: 43.8
click at [70, 28] on div "Toggle navigation Home Practice Questions Speaking Practice Read Aloud Repeat S…" at bounding box center [380, 12] width 761 height 1054
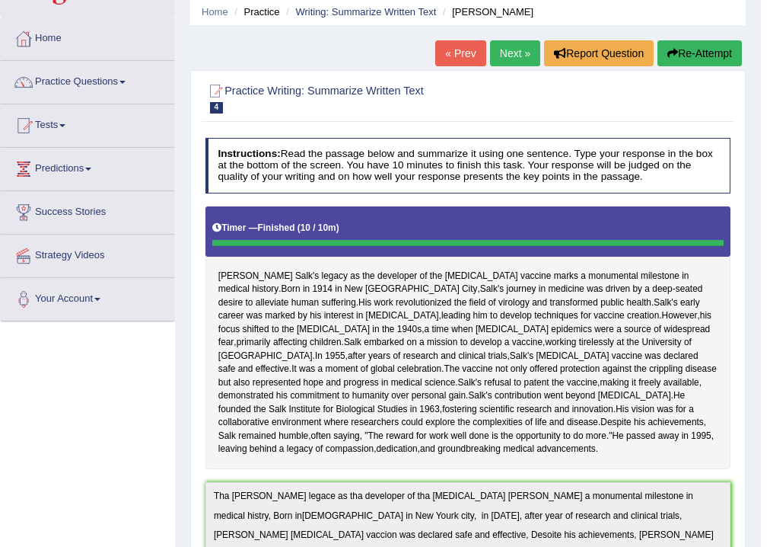
click at [515, 62] on link "Next »" at bounding box center [515, 53] width 50 height 26
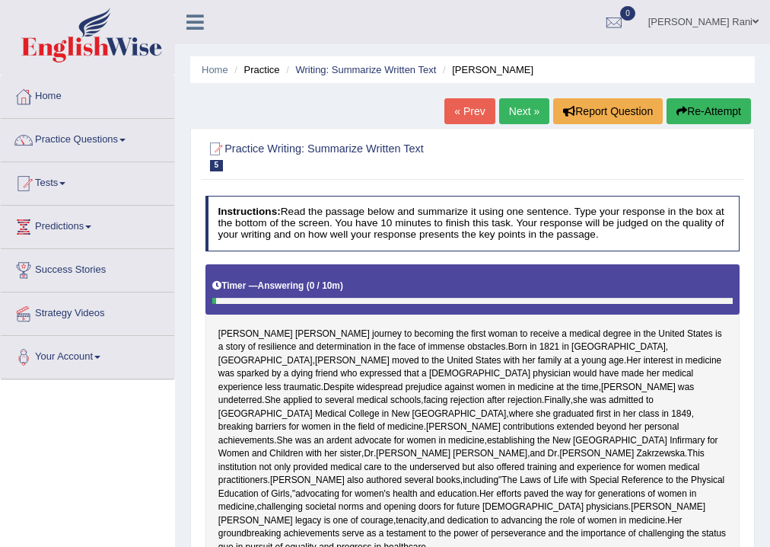
click at [469, 109] on link "« Prev" at bounding box center [470, 111] width 50 height 26
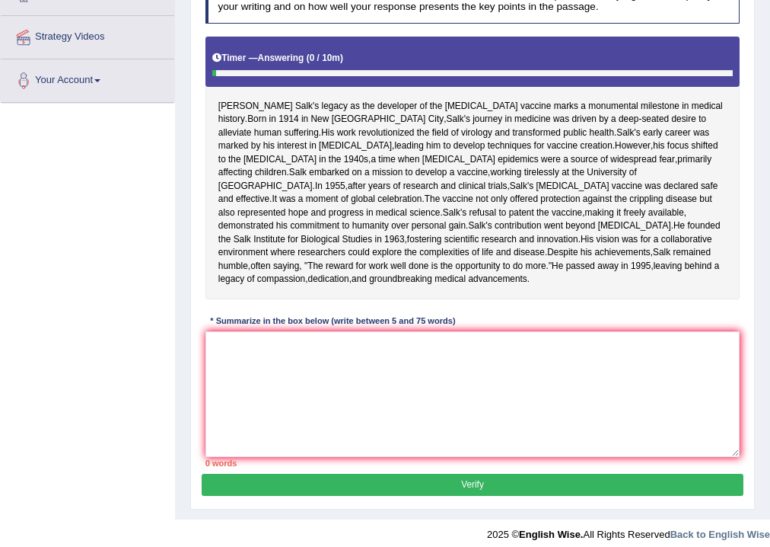
scroll to position [352, 0]
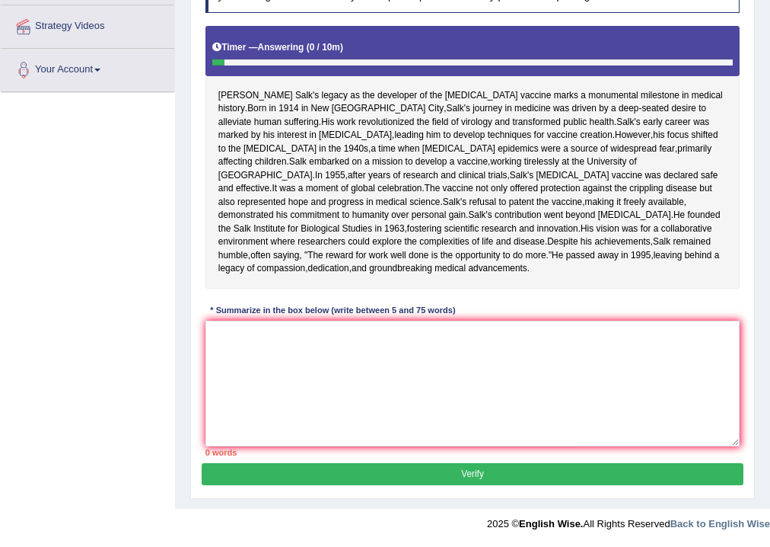
click at [766, 97] on div "Home Practice Writing: Summarize Written Text Jonas Salk You have already given…" at bounding box center [472, 111] width 595 height 796
drag, startPoint x: 779, startPoint y: 107, endPoint x: 769, endPoint y: 48, distance: 60.2
click at [748, 218] on div "Practice Writing: Summarize Written Text 4 Jonas Salk Instructions: Read the pa…" at bounding box center [472, 194] width 565 height 609
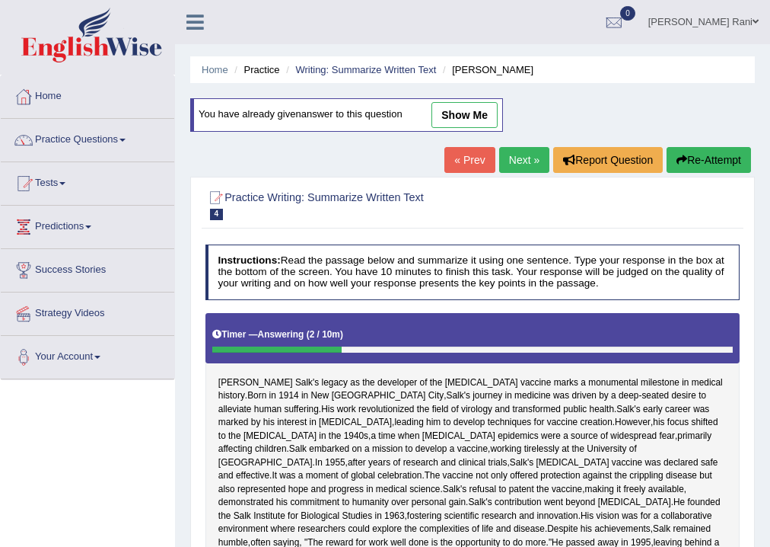
click at [520, 165] on link "Next »" at bounding box center [524, 160] width 50 height 26
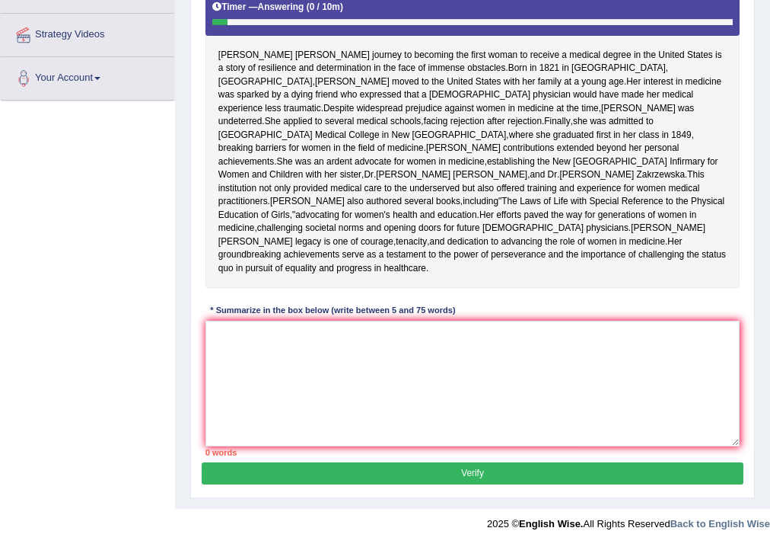
scroll to position [323, 0]
click at [230, 339] on textarea at bounding box center [473, 383] width 535 height 126
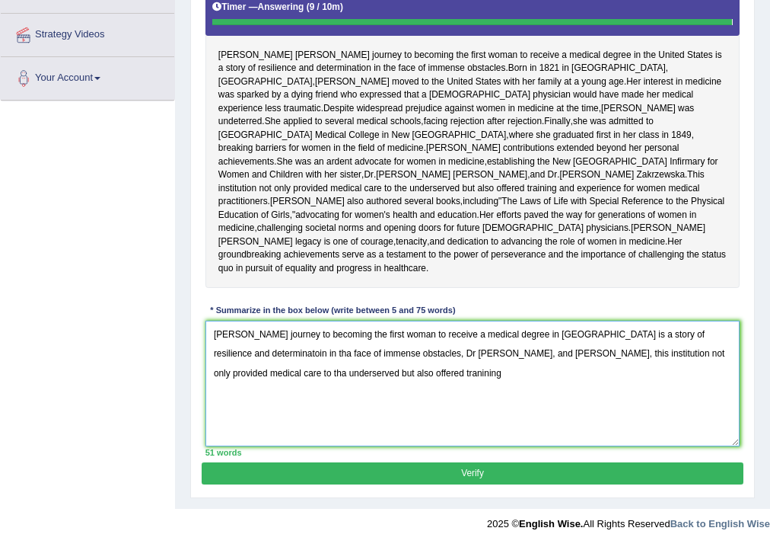
type textarea "Elizabeth blackwell's journey to becoming the first woman to receive a medical …"
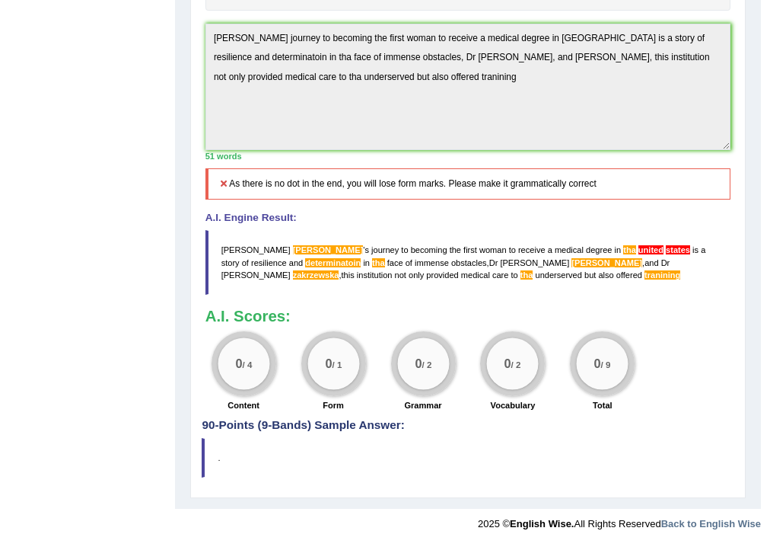
scroll to position [607, 0]
click at [666, 254] on span "states" at bounding box center [678, 249] width 24 height 9
drag, startPoint x: 264, startPoint y: 267, endPoint x: 263, endPoint y: 249, distance: 18.3
click at [264, 250] on blockquote "Elizabeth blackwell ' s journey to becoming the first woman to receive a medica…" at bounding box center [469, 262] width 526 height 65
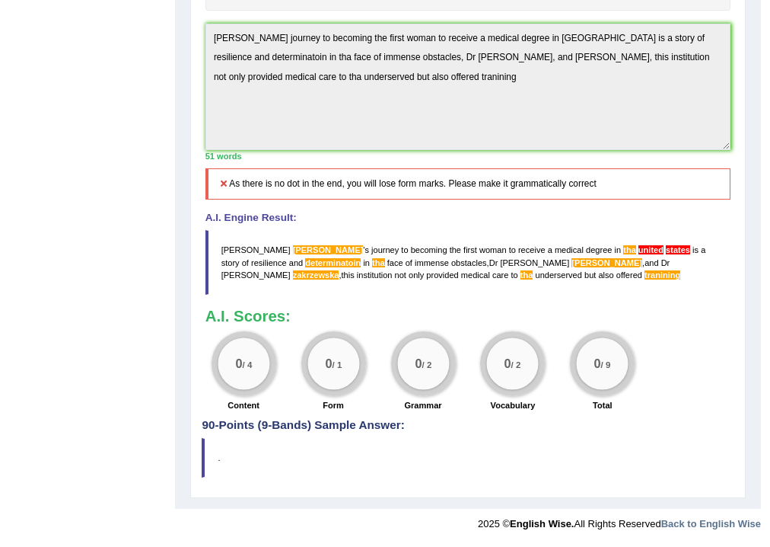
drag, startPoint x: 263, startPoint y: 249, endPoint x: 245, endPoint y: 244, distance: 18.8
click at [247, 246] on blockquote "Elizabeth blackwell ' s journey to becoming the first woman to receive a medica…" at bounding box center [469, 262] width 526 height 65
click at [244, 244] on blockquote "Elizabeth blackwell ' s journey to becoming the first woman to receive a medica…" at bounding box center [469, 262] width 526 height 65
drag, startPoint x: 244, startPoint y: 244, endPoint x: 236, endPoint y: 177, distance: 67.5
click at [245, 215] on div "A.I. Engine Result: Elizabeth blackwell ' s journey to becoming the first woman…" at bounding box center [469, 253] width 526 height 82
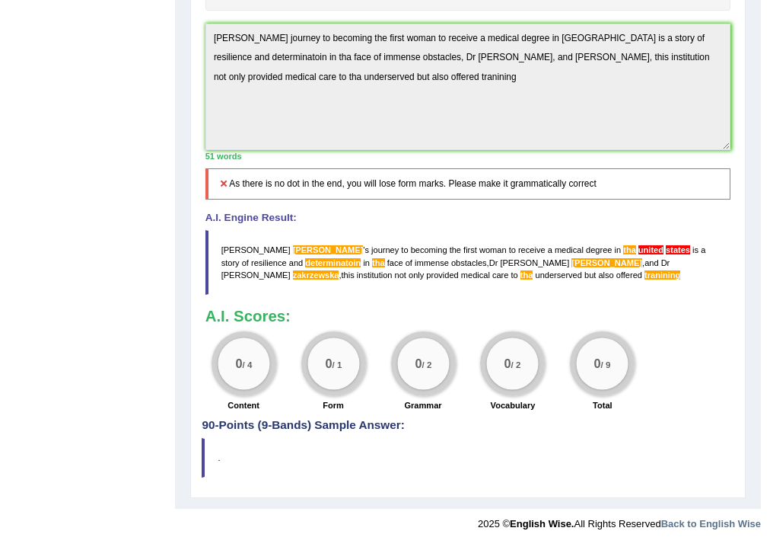
click at [217, 188] on h5 "As there is no dot in the end, you will lose form marks. Please make it grammat…" at bounding box center [469, 183] width 526 height 31
click at [219, 183] on icon at bounding box center [223, 183] width 11 height 9
click at [222, 183] on icon at bounding box center [223, 183] width 11 height 9
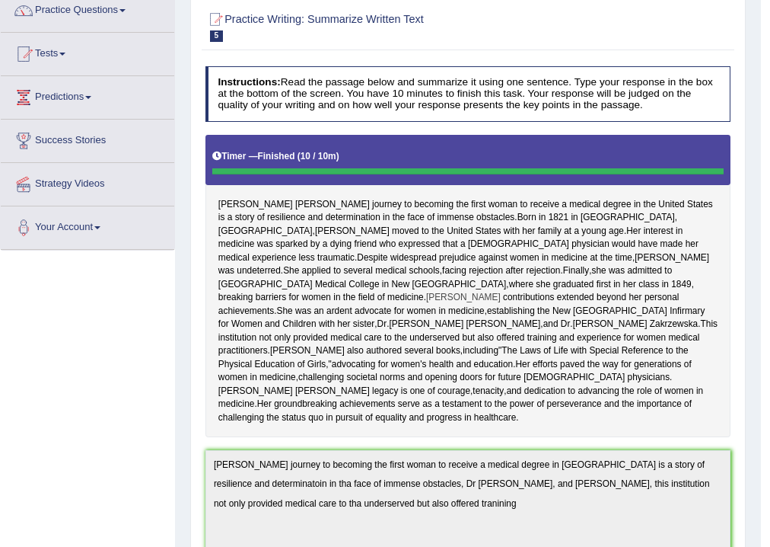
click at [222, 329] on div "Elizabeth Blackwell's journey to becoming the first woman to receive a medical …" at bounding box center [469, 286] width 526 height 303
click at [426, 305] on span "Blackwell's" at bounding box center [463, 298] width 75 height 14
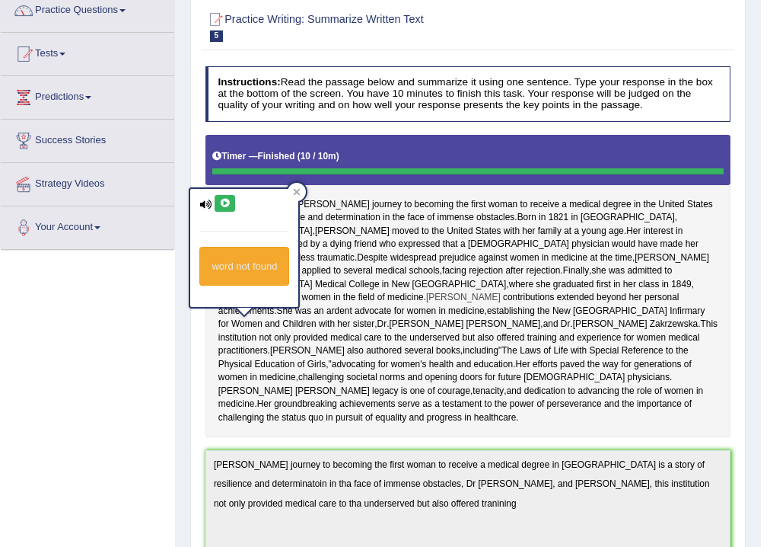
click at [426, 305] on span "Blackwell's" at bounding box center [463, 298] width 75 height 14
click at [366, 358] on span "authored" at bounding box center [384, 351] width 36 height 14
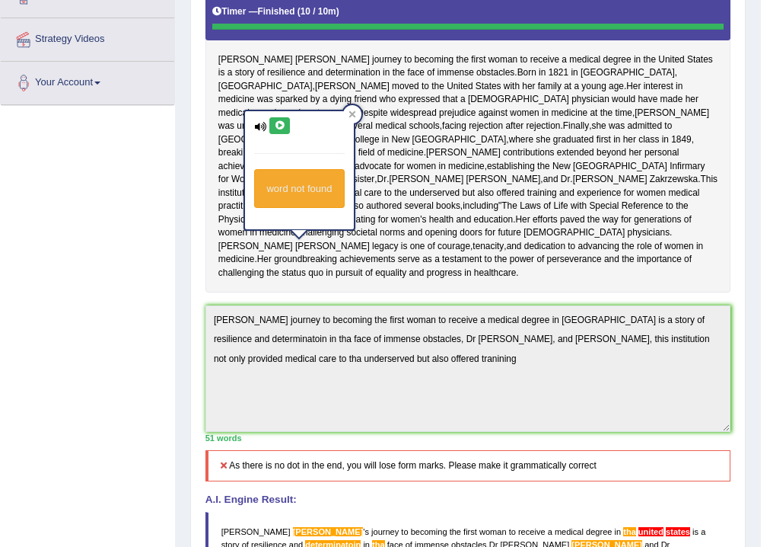
scroll to position [412, 0]
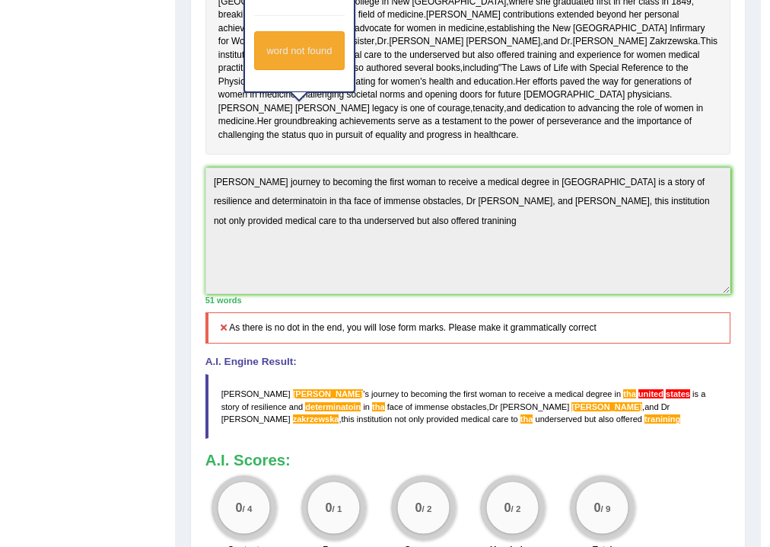
drag, startPoint x: 5, startPoint y: 25, endPoint x: 19, endPoint y: 21, distance: 15.0
click at [5, 27] on div "Toggle navigation Home Practice Questions Speaking Practice Read Aloud Repeat S…" at bounding box center [380, 135] width 761 height 1095
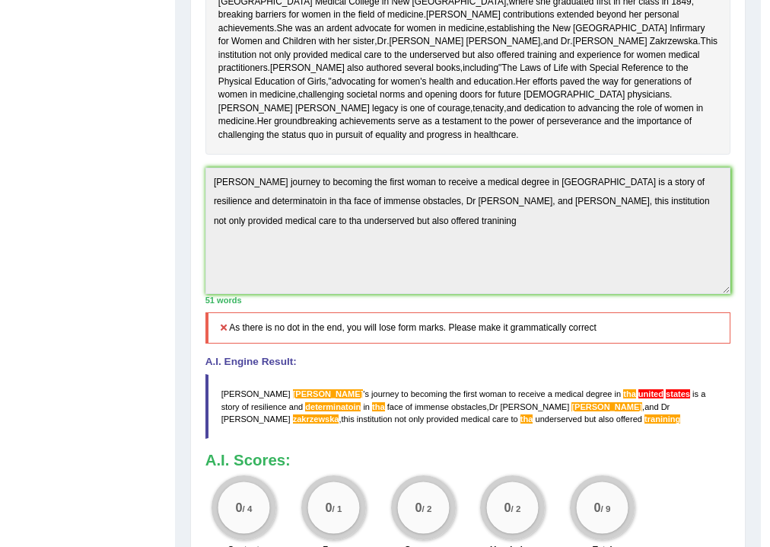
drag, startPoint x: 91, startPoint y: 33, endPoint x: 134, endPoint y: 46, distance: 44.3
click at [114, 40] on div "Toggle navigation Home Practice Questions Speaking Practice Read Aloud Repeat S…" at bounding box center [380, 135] width 761 height 1095
drag, startPoint x: 56, startPoint y: 139, endPoint x: 38, endPoint y: 88, distance: 54.6
click at [54, 128] on div "Toggle navigation Home Practice Questions Speaking Practice Read Aloud Repeat S…" at bounding box center [380, 135] width 761 height 1095
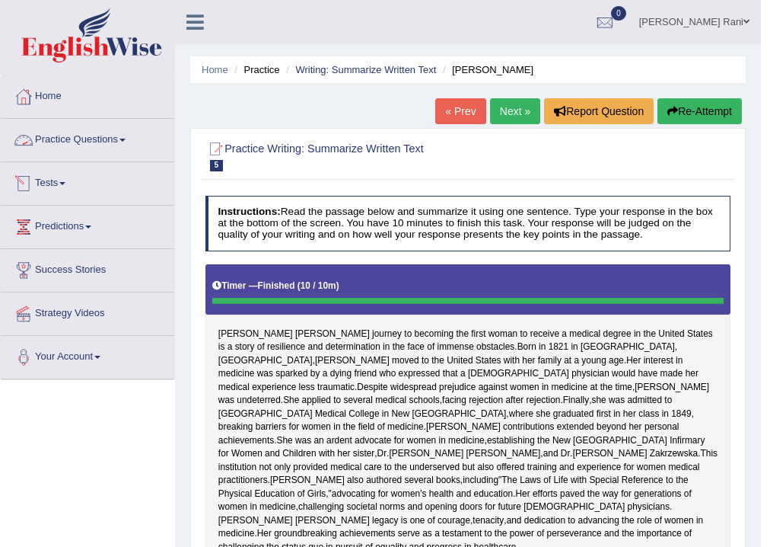
click at [62, 134] on link "Practice Questions" at bounding box center [88, 138] width 174 height 38
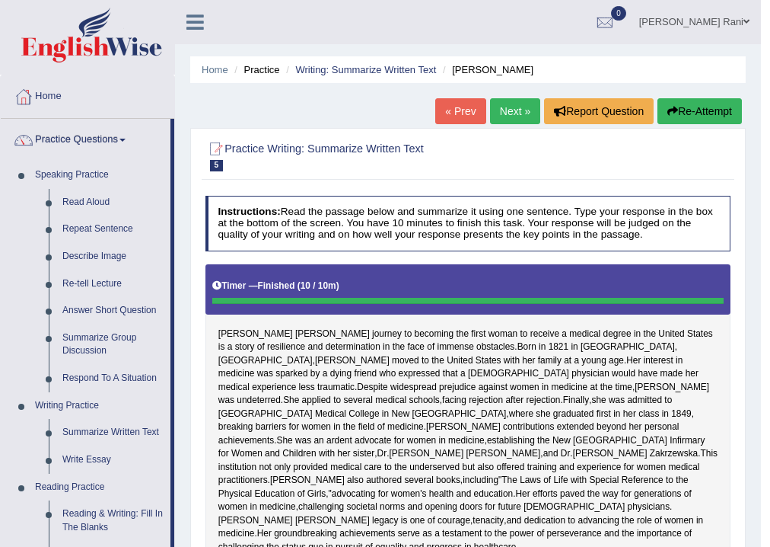
click at [180, 499] on div "Home Practice Writing: Summarize Written Text Elizabeth Blackwell « Prev Next »…" at bounding box center [468, 532] width 586 height 1064
drag, startPoint x: 174, startPoint y: 540, endPoint x: 169, endPoint y: 470, distance: 71.0
drag, startPoint x: 41, startPoint y: 462, endPoint x: 10, endPoint y: 355, distance: 111.8
click at [16, 449] on li "Writing Practice Summarize Written Text Write Essay" at bounding box center [86, 432] width 170 height 81
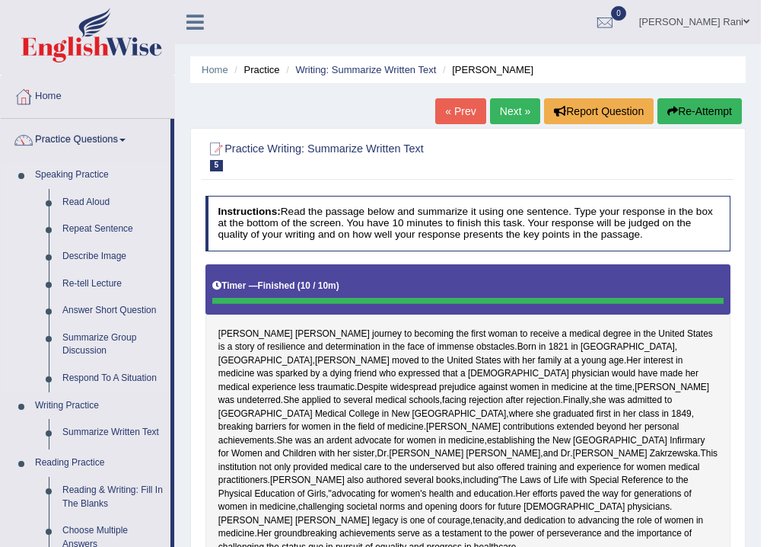
click at [4, 314] on li "Speaking Practice Read Aloud Repeat Sentence Describe Image Re-tell Lecture Ans…" at bounding box center [86, 276] width 170 height 231
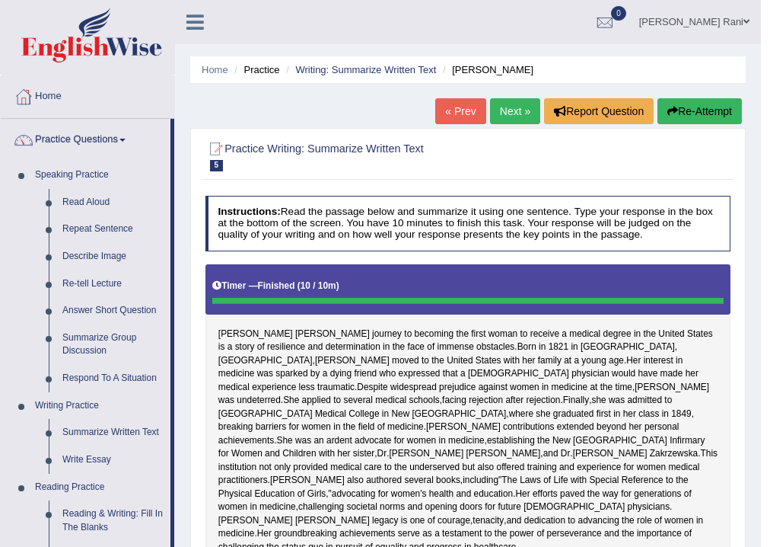
click at [26, 205] on li "Speaking Practice Read Aloud Repeat Sentence Describe Image Re-tell Lecture Ans…" at bounding box center [86, 276] width 170 height 231
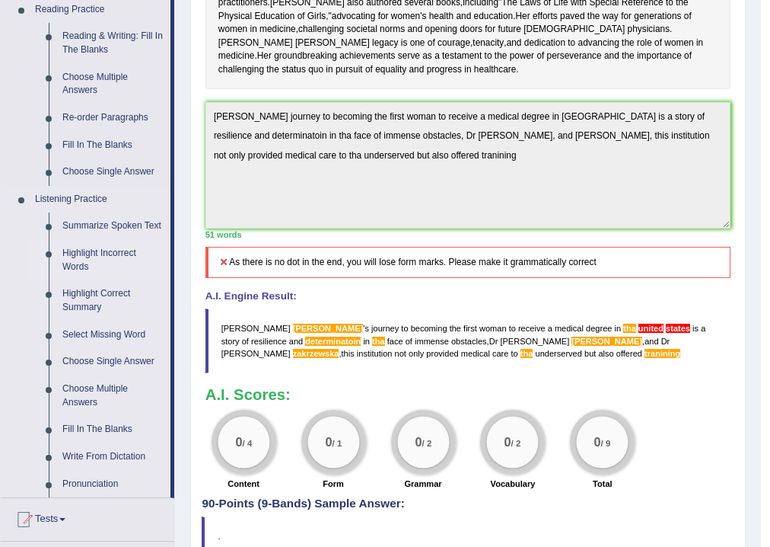
click at [103, 254] on link "Highlight Incorrect Words" at bounding box center [113, 260] width 115 height 40
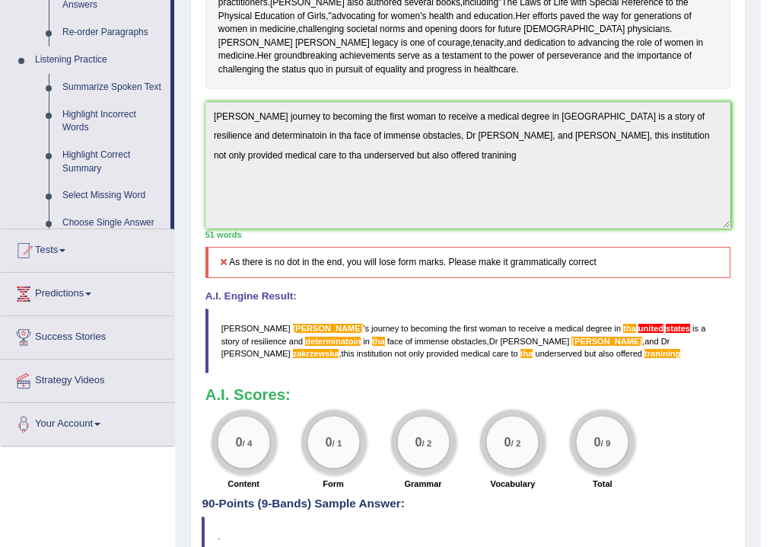
scroll to position [200, 0]
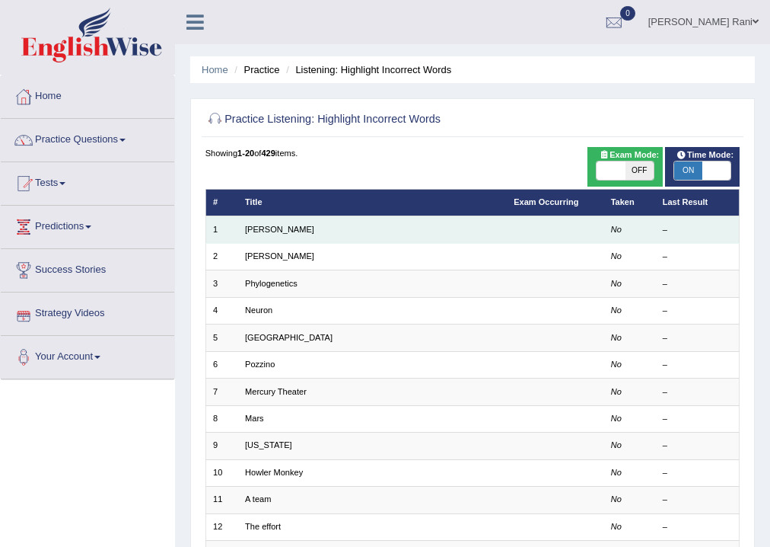
click at [320, 234] on td "Harold" at bounding box center [372, 229] width 269 height 27
click at [250, 229] on link "Harold" at bounding box center [279, 229] width 69 height 9
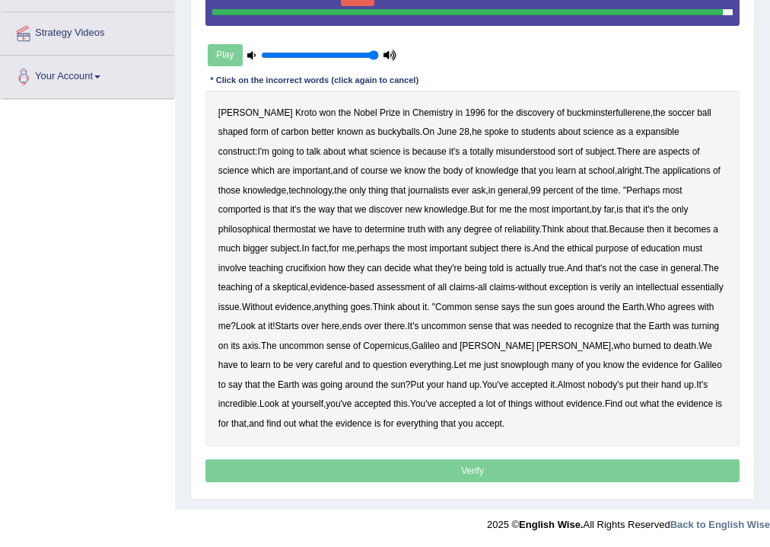
scroll to position [277, 0]
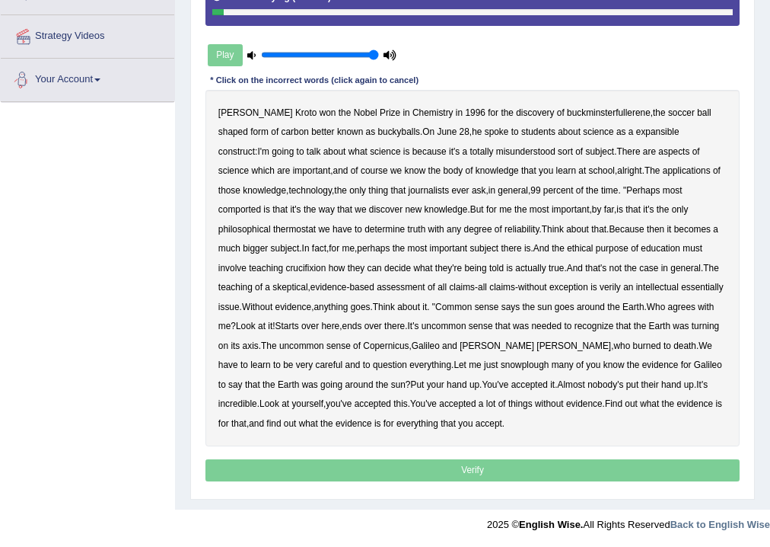
click at [225, 58] on div "Play" at bounding box center [303, 55] width 194 height 33
click at [231, 53] on div "Play" at bounding box center [303, 55] width 194 height 33
click at [233, 53] on div "Play" at bounding box center [303, 55] width 194 height 33
click at [476, 463] on p "Verify" at bounding box center [473, 470] width 535 height 22
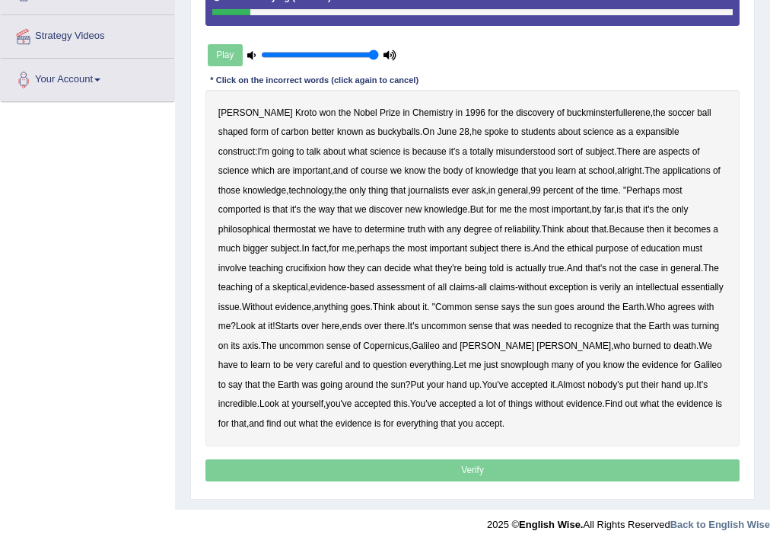
click at [476, 470] on p "Verify" at bounding box center [473, 470] width 535 height 22
click at [389, 295] on div "Harold Kroto won the Nobel Prize in Chemistry in 1996 for the discovery of buck…" at bounding box center [473, 268] width 535 height 356
click at [478, 286] on b "all" at bounding box center [482, 287] width 9 height 11
click at [489, 286] on b "claims" at bounding box center [502, 287] width 26 height 11
drag, startPoint x: 399, startPoint y: 286, endPoint x: 392, endPoint y: 282, distance: 7.8
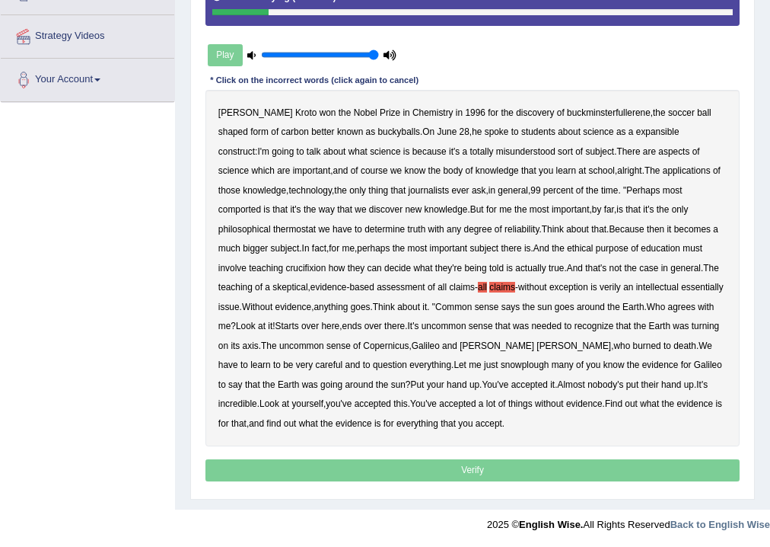
click at [392, 282] on div "Harold Kroto won the Nobel Prize in Chemistry in 1996 for the discovery of buck…" at bounding box center [473, 268] width 535 height 356
click at [221, 59] on div "Play" at bounding box center [303, 55] width 194 height 33
click at [227, 57] on div "Play" at bounding box center [303, 55] width 194 height 33
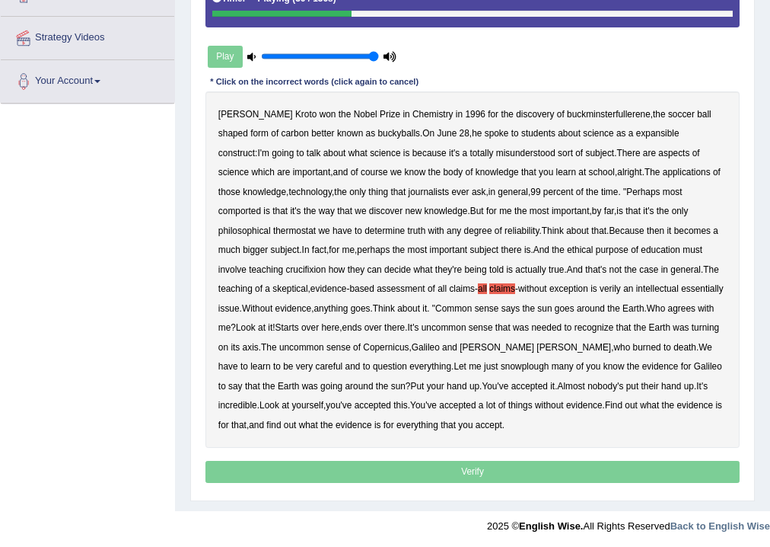
scroll to position [0, 0]
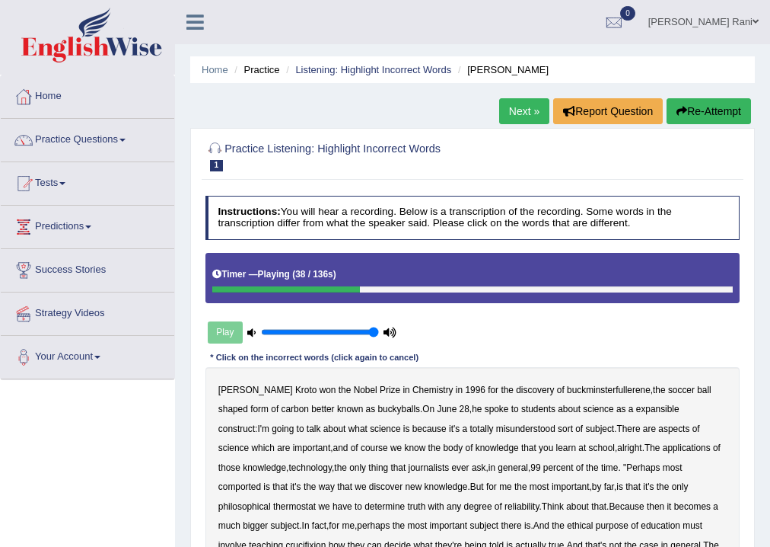
click at [524, 110] on link "Next »" at bounding box center [524, 111] width 50 height 26
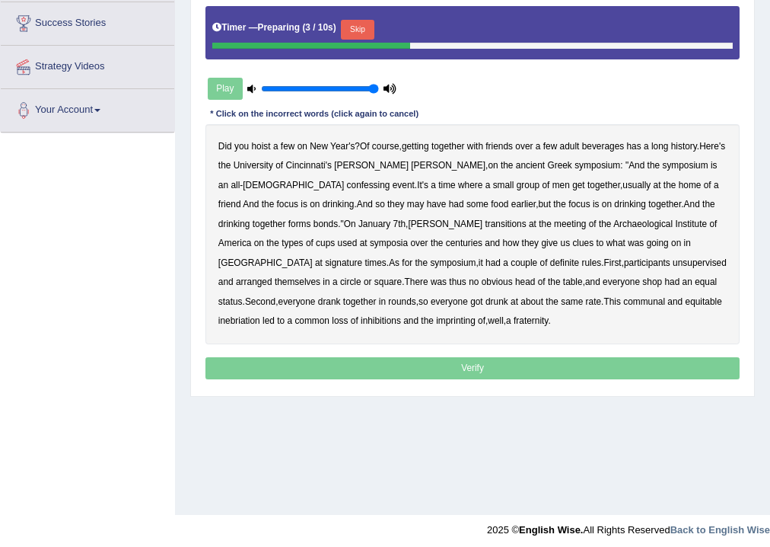
scroll to position [253, 0]
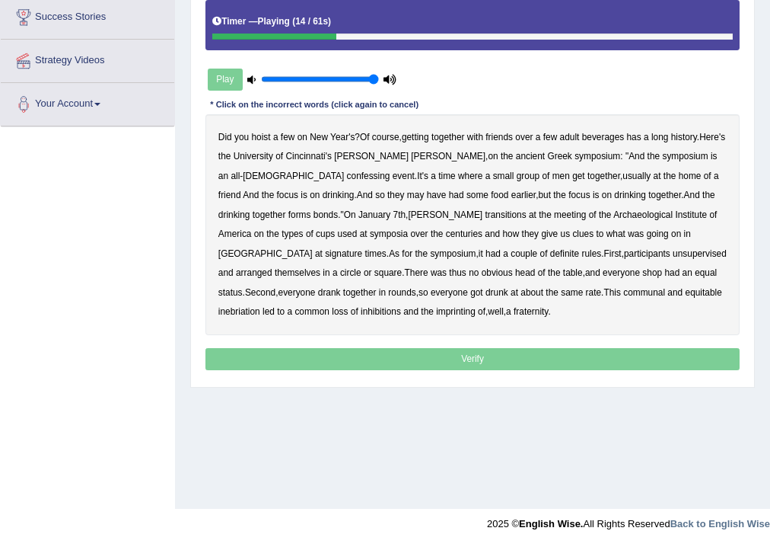
click at [347, 177] on b "confessing" at bounding box center [368, 176] width 43 height 11
click at [357, 218] on div "Did you hoist a few on New Year's ? Of course , getting together with friends o…" at bounding box center [473, 224] width 535 height 220
click at [485, 214] on b "transitions" at bounding box center [505, 214] width 41 height 11
click at [362, 248] on b "signature" at bounding box center [343, 253] width 37 height 11
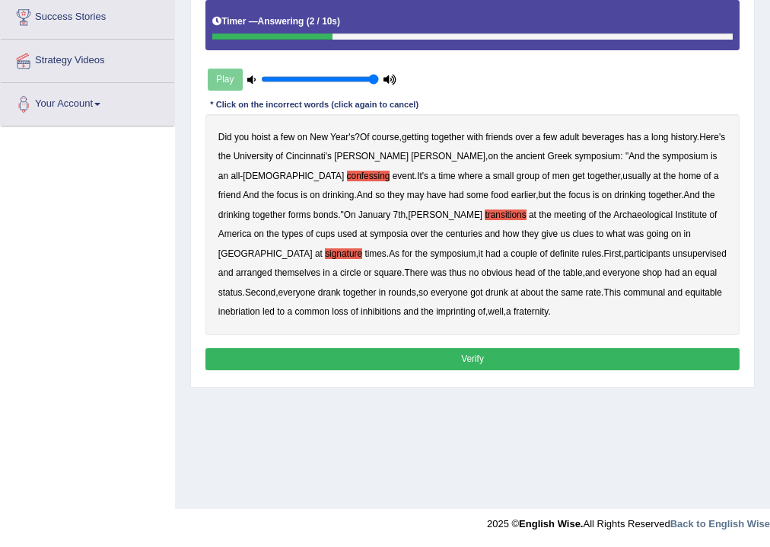
click at [444, 353] on button "Verify" at bounding box center [473, 359] width 535 height 22
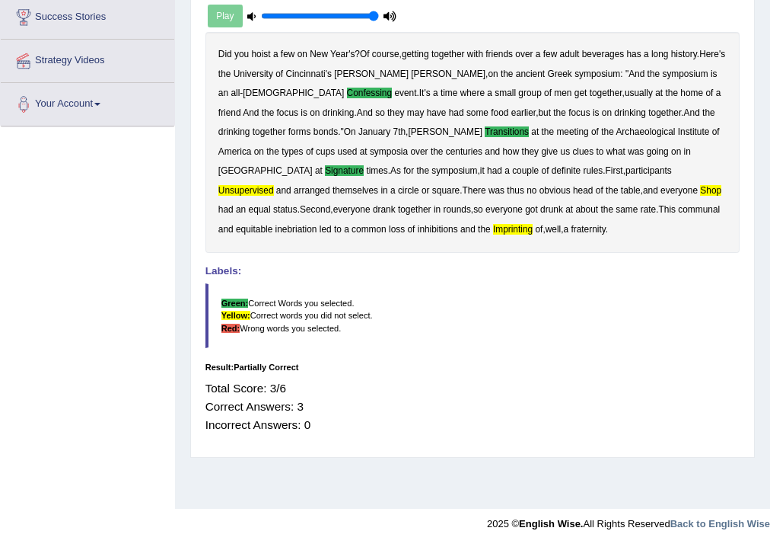
click at [770, 52] on div "Home Practice Listening: Highlight Incorrect Words Kathleen « Prev Next » Repor…" at bounding box center [472, 127] width 595 height 761
drag, startPoint x: 769, startPoint y: 153, endPoint x: 771, endPoint y: 173, distance: 19.9
click at [770, 171] on html "Toggle navigation Home Practice Questions Speaking Practice Read Aloud Repeat S…" at bounding box center [385, 20] width 770 height 547
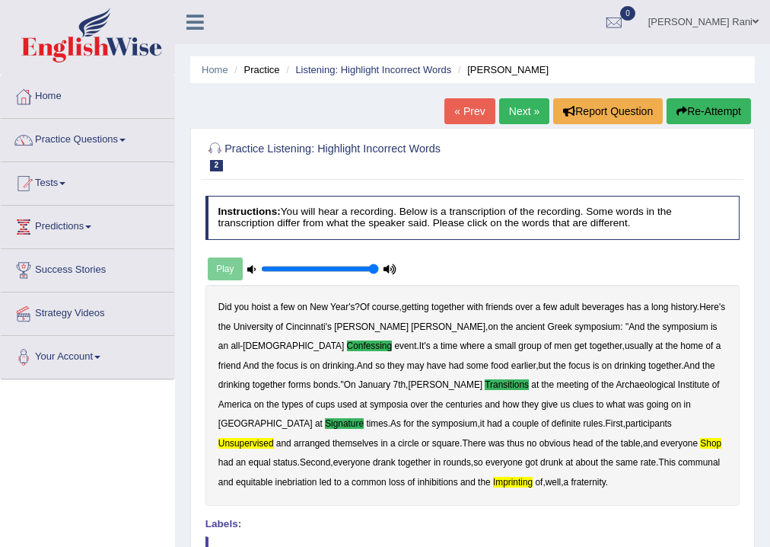
click at [519, 110] on link "Next »" at bounding box center [524, 111] width 50 height 26
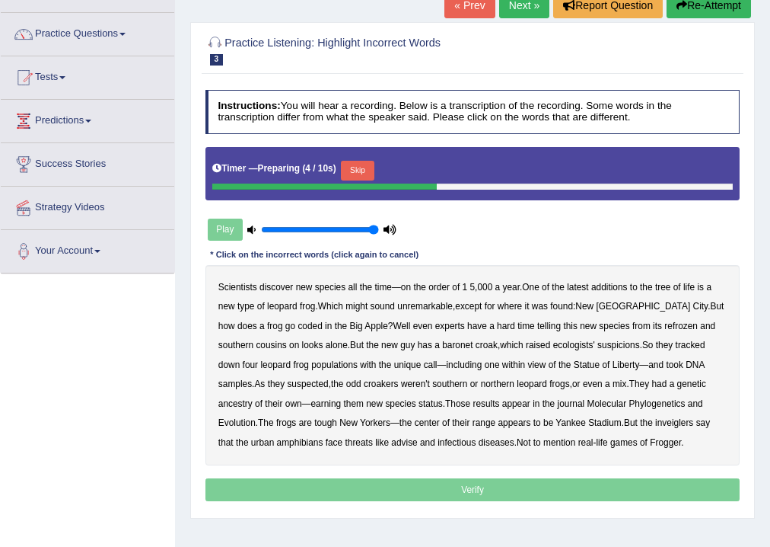
scroll to position [115, 0]
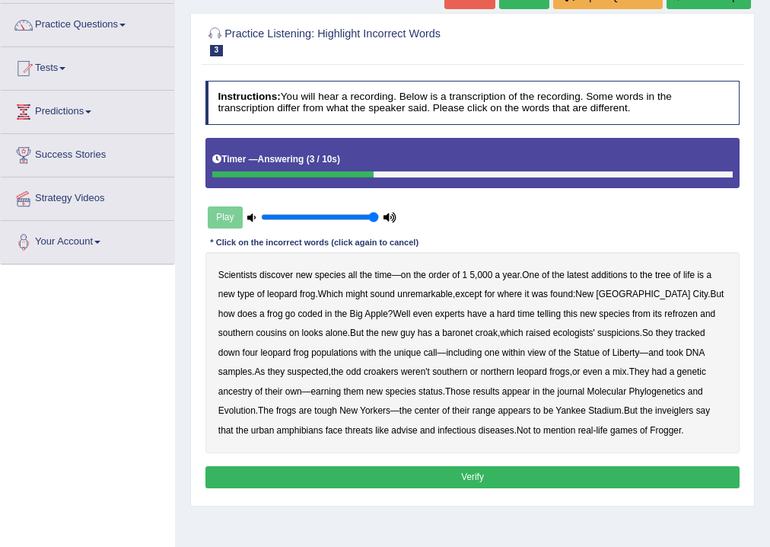
click at [311, 351] on b "populations" at bounding box center [334, 352] width 46 height 11
drag, startPoint x: 429, startPoint y: 294, endPoint x: 423, endPoint y: 355, distance: 61.2
click at [426, 305] on div "Scientists discover new species all the time — on the order of 1 5 , 000 a year…" at bounding box center [473, 352] width 535 height 201
click at [410, 294] on b "unremarkable" at bounding box center [425, 294] width 56 height 11
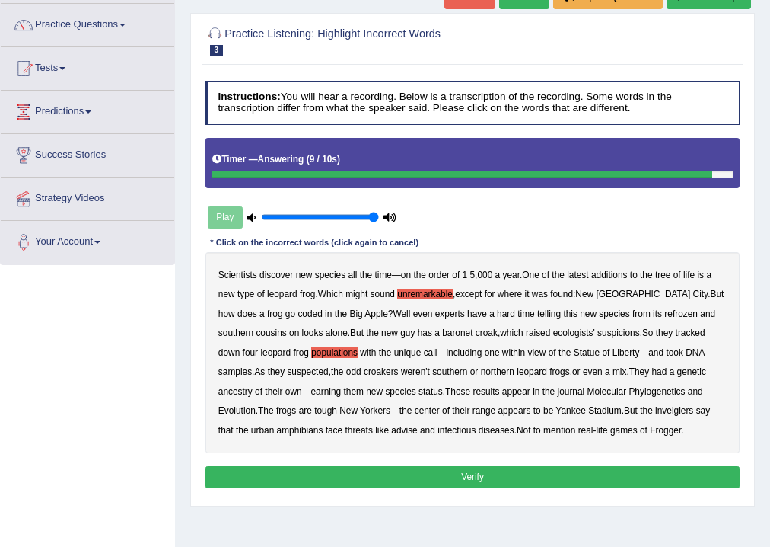
click at [514, 478] on button "Verify" at bounding box center [473, 477] width 535 height 22
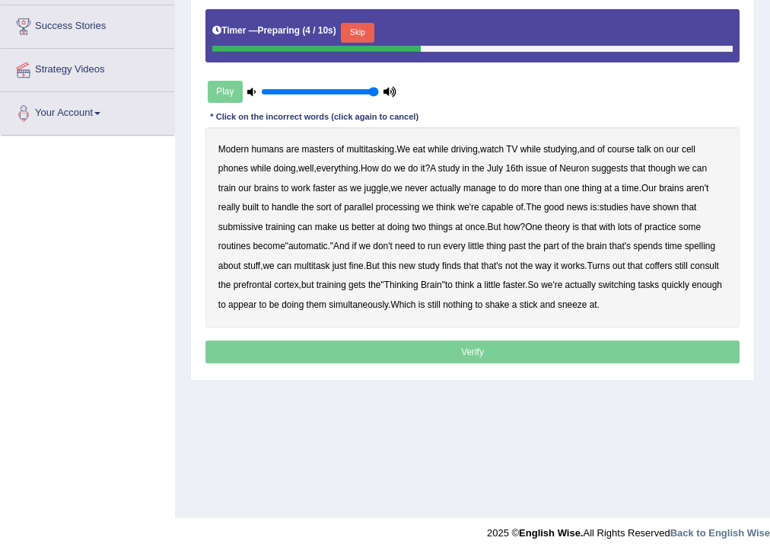
scroll to position [253, 0]
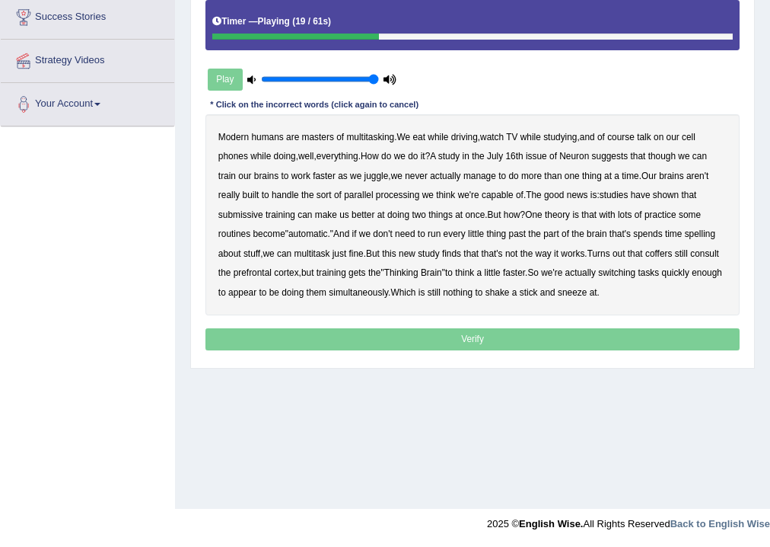
click at [387, 177] on b "juggle" at bounding box center [377, 176] width 24 height 11
click at [237, 214] on b "submissive" at bounding box center [240, 214] width 45 height 11
click at [665, 255] on b "coffers" at bounding box center [659, 253] width 27 height 11
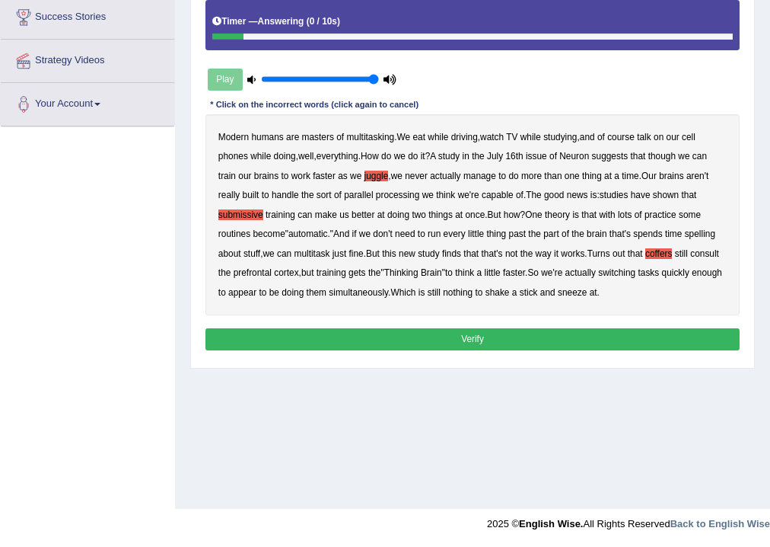
click at [468, 341] on button "Verify" at bounding box center [473, 339] width 535 height 22
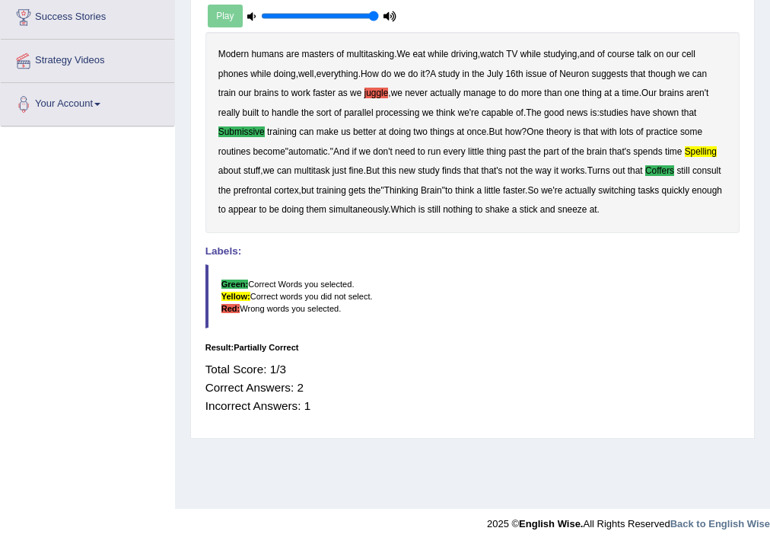
click at [755, 43] on div "Home Practice Listening: Highlight Incorrect Words Neuron « Prev Next » Report …" at bounding box center [472, 127] width 595 height 761
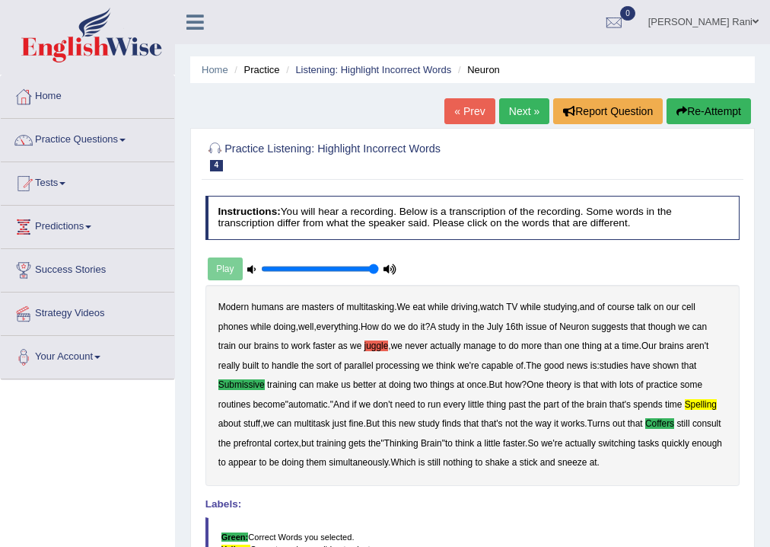
click at [499, 104] on link "Next »" at bounding box center [524, 111] width 50 height 26
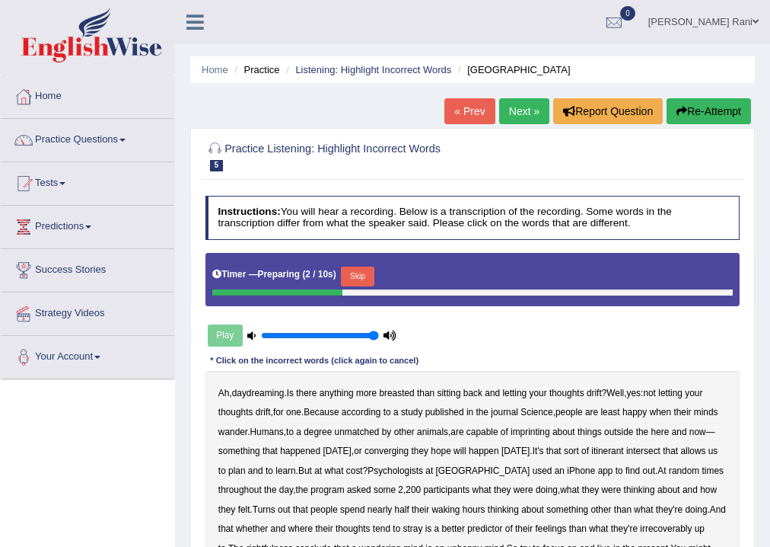
click at [769, 368] on div "Home Practice Listening: Highlight Incorrect Words Harvard « Prev Next » Report…" at bounding box center [472, 380] width 595 height 761
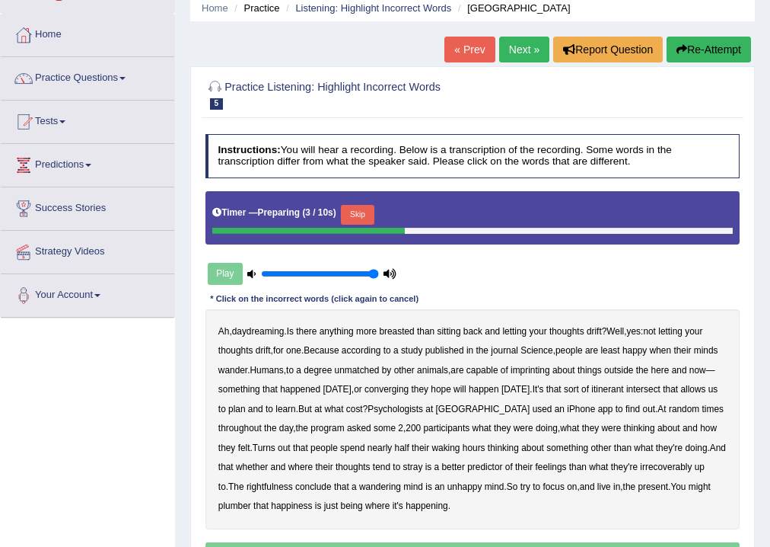
scroll to position [102, 0]
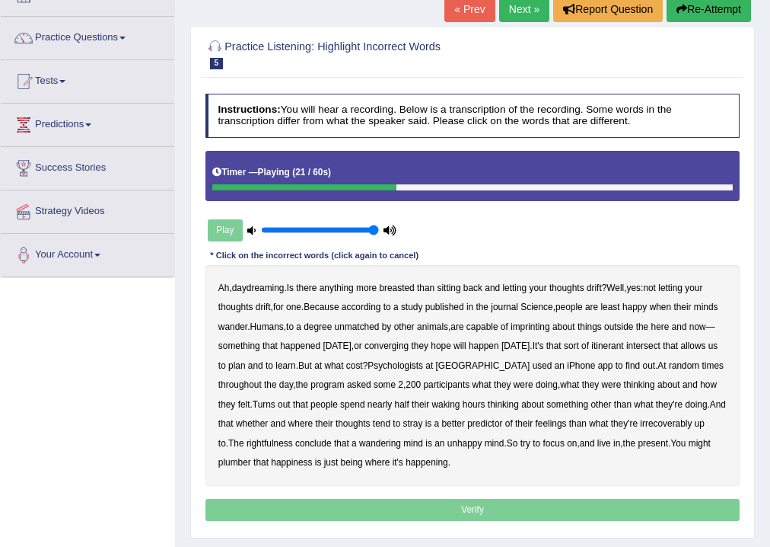
click at [396, 347] on b "converging" at bounding box center [387, 345] width 44 height 11
click at [274, 442] on b "rightfulness" at bounding box center [270, 443] width 46 height 11
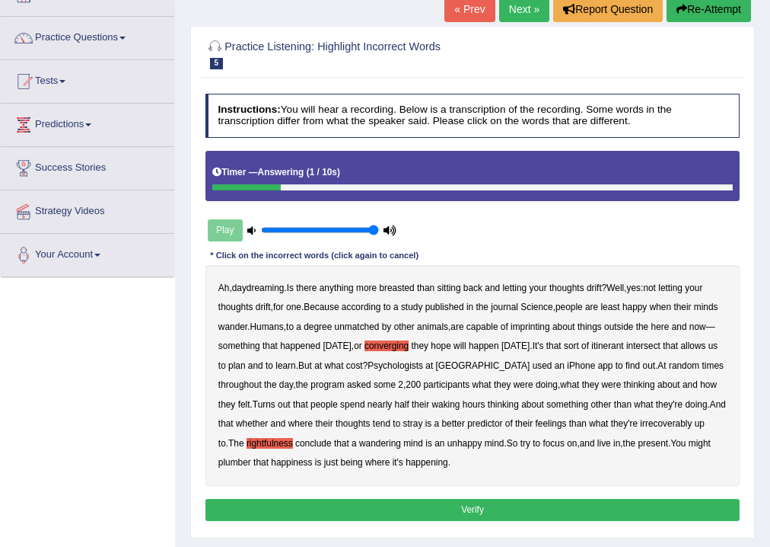
click at [416, 499] on button "Verify" at bounding box center [473, 510] width 535 height 22
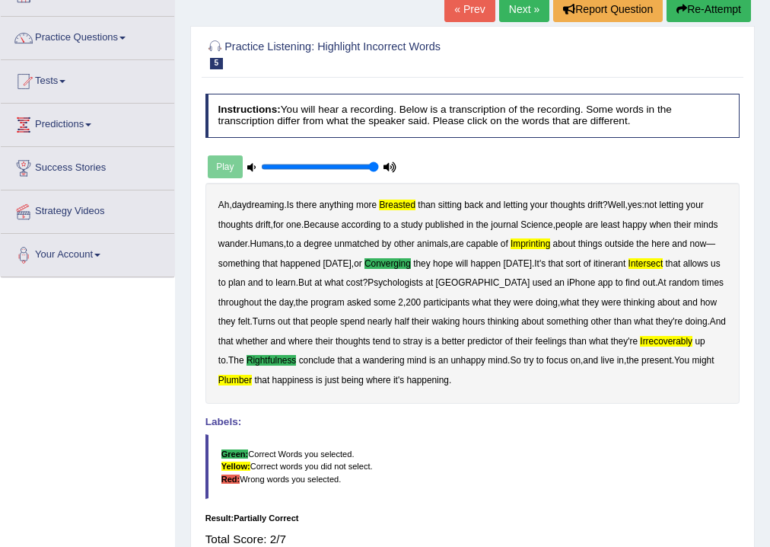
click at [764, 429] on div "Home Practice Listening: Highlight Incorrect Words Harvard « Prev Next » Report…" at bounding box center [472, 278] width 595 height 761
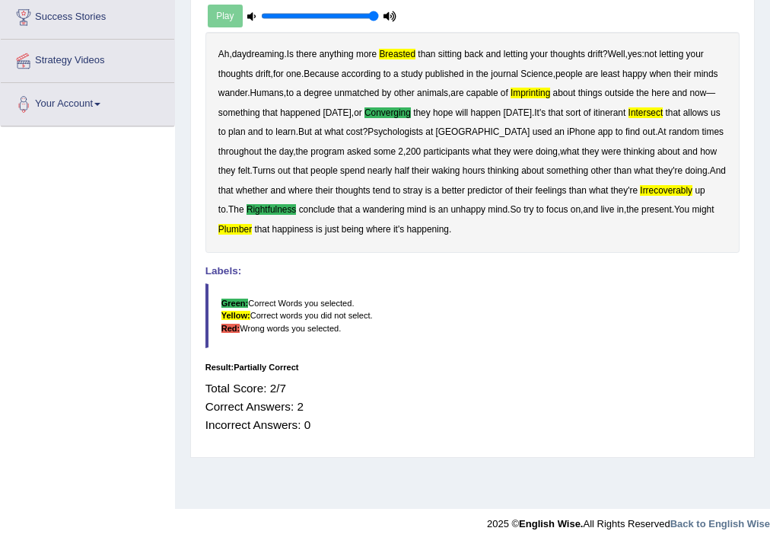
scroll to position [0, 0]
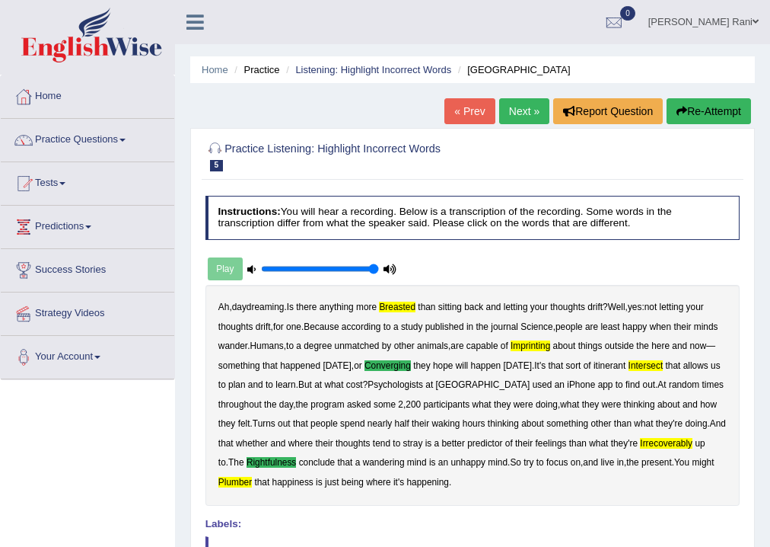
click at [512, 110] on link "Next »" at bounding box center [524, 111] width 50 height 26
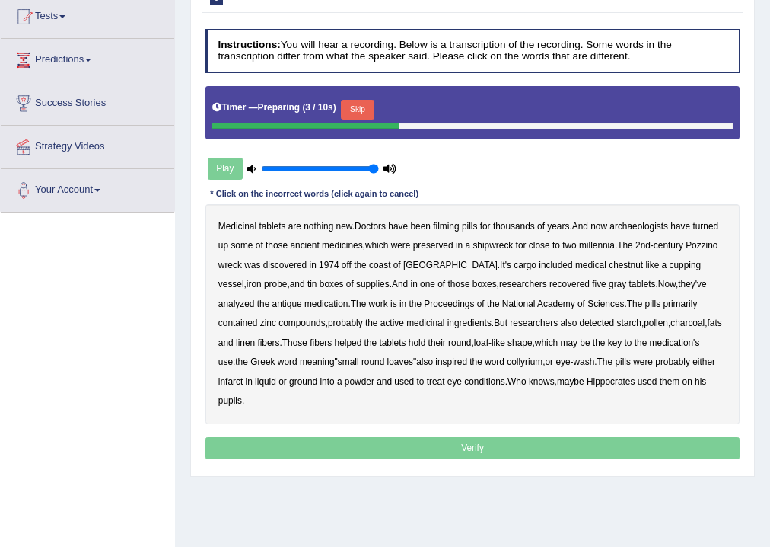
scroll to position [167, 0]
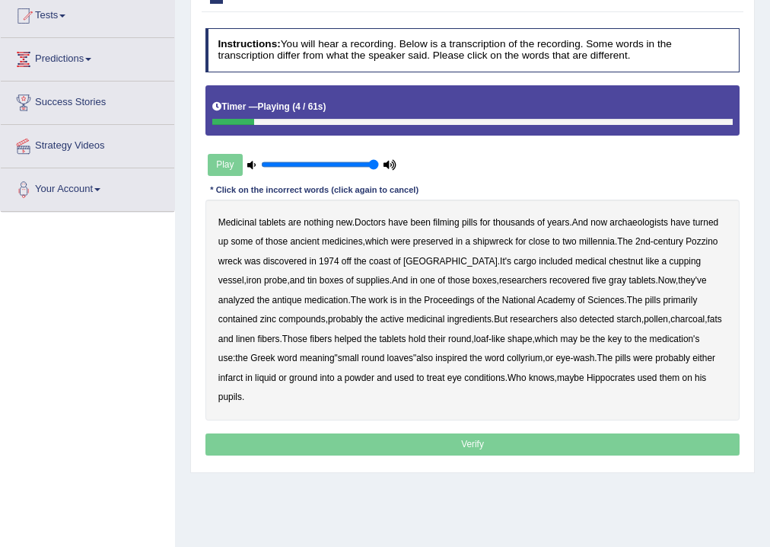
click at [452, 223] on b "filming" at bounding box center [446, 222] width 26 height 11
click at [609, 259] on b "chestnut" at bounding box center [626, 261] width 34 height 11
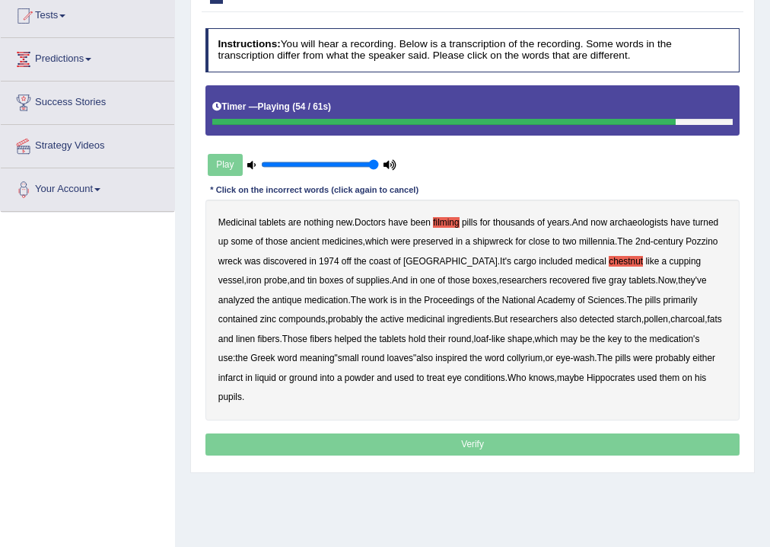
click at [243, 372] on b "infarct" at bounding box center [230, 377] width 24 height 11
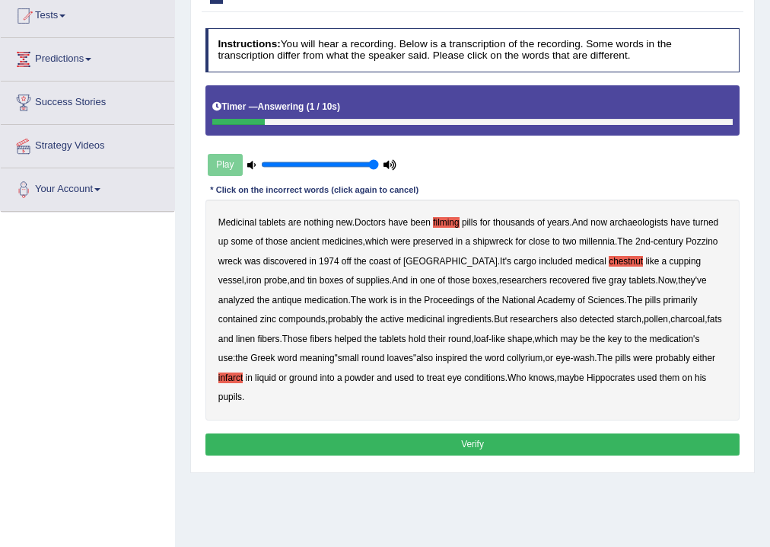
click at [484, 433] on button "Verify" at bounding box center [473, 444] width 535 height 22
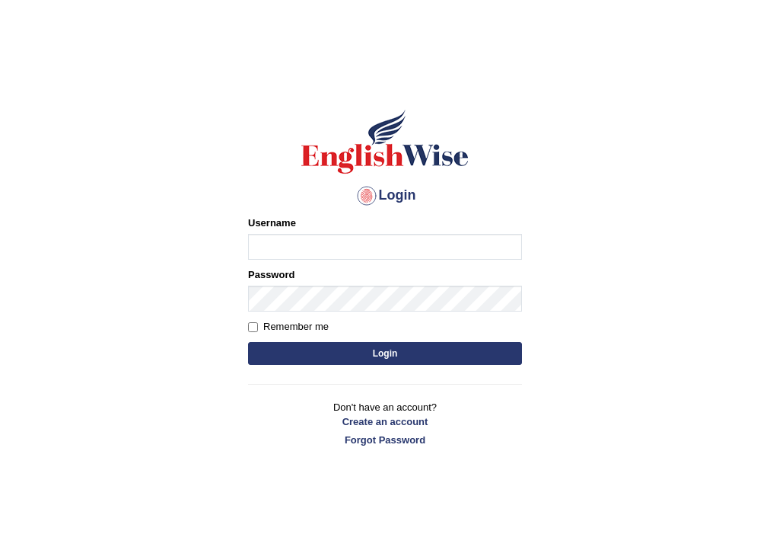
click at [378, 365] on form "Please fix the following errors: Username Password Remember me Login" at bounding box center [385, 291] width 274 height 153
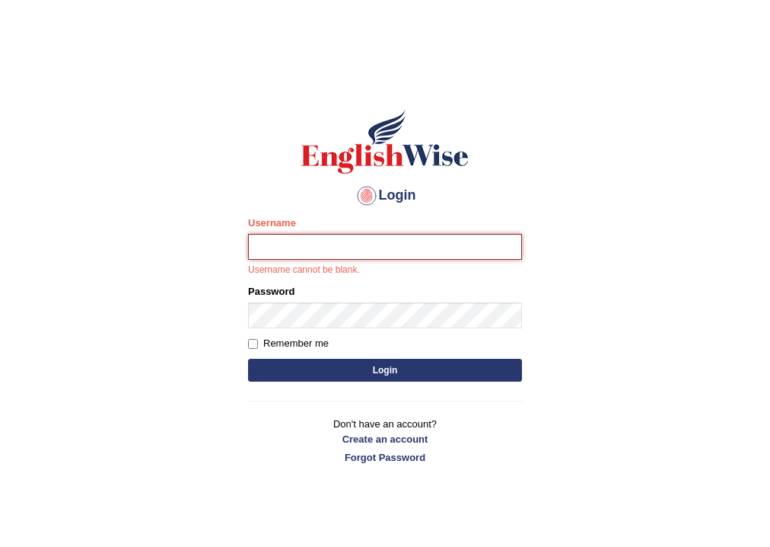
click at [287, 251] on input "Username" at bounding box center [385, 247] width 274 height 26
type input "neelamrani_parramatta"
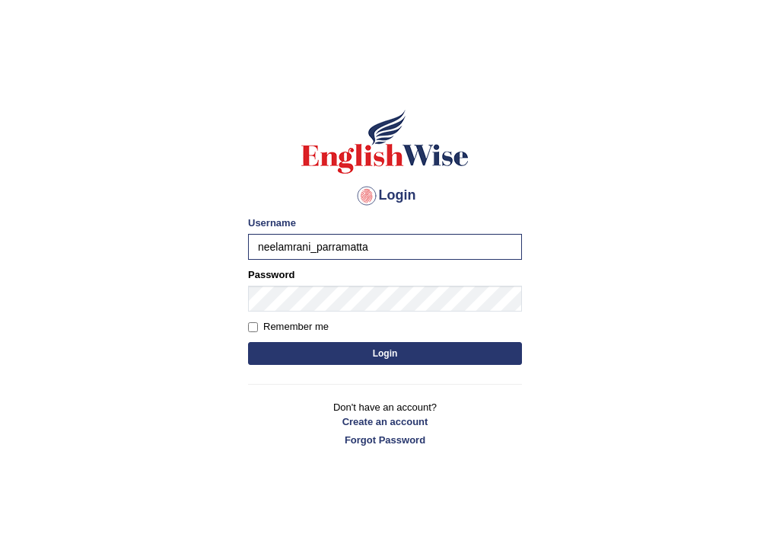
click at [410, 345] on button "Login" at bounding box center [385, 353] width 274 height 23
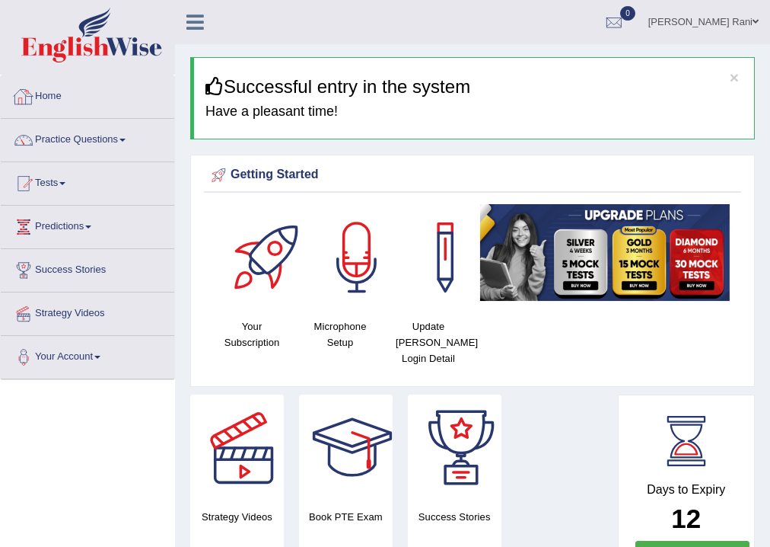
click at [84, 146] on link "Practice Questions" at bounding box center [88, 138] width 174 height 38
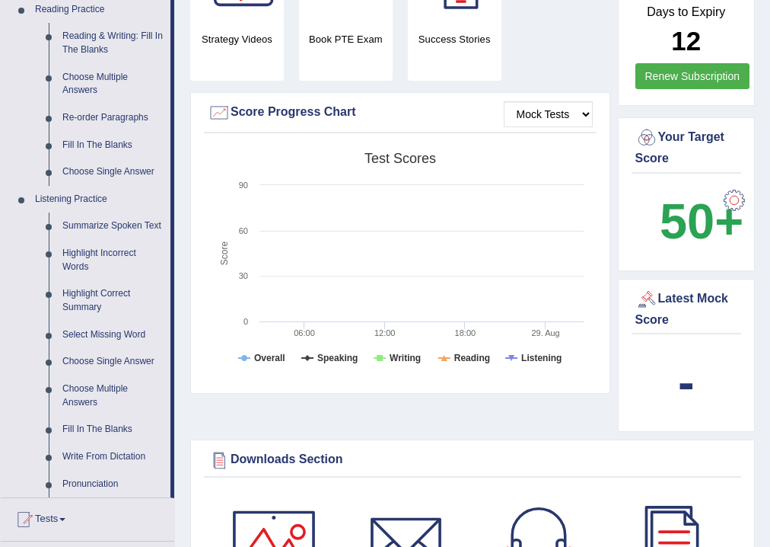
scroll to position [636, 0]
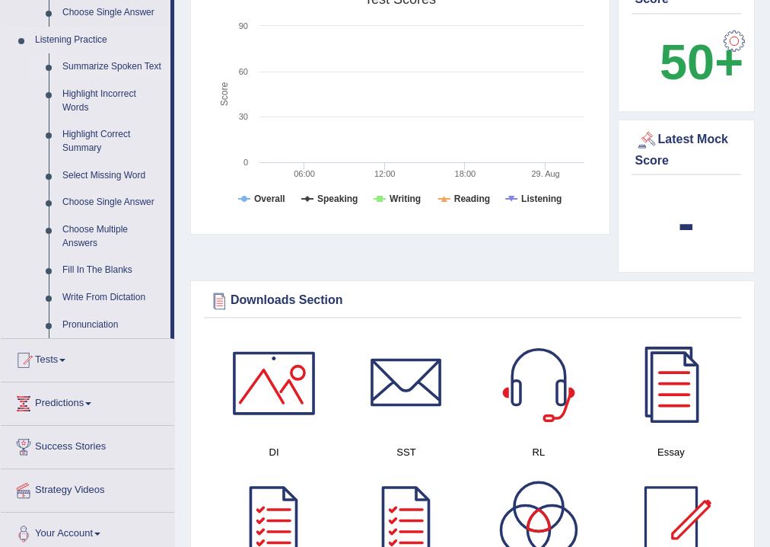
click at [136, 68] on link "Summarize Spoken Text" at bounding box center [113, 66] width 115 height 27
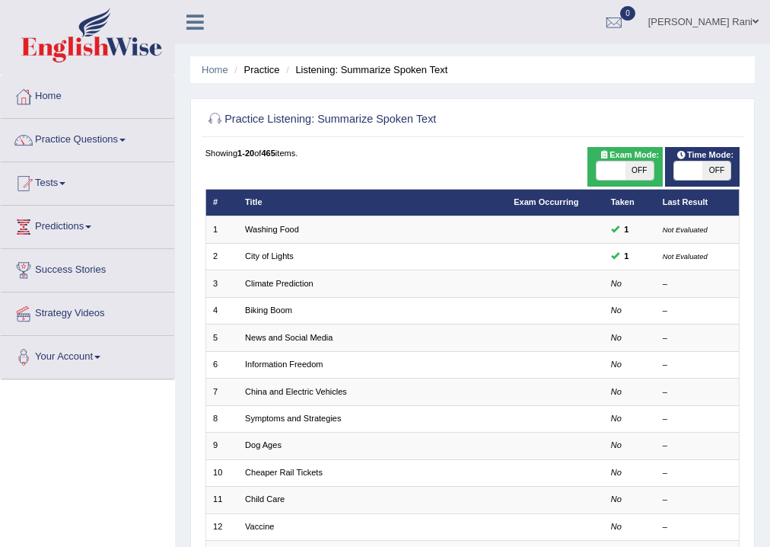
drag, startPoint x: 278, startPoint y: 256, endPoint x: 140, endPoint y: 110, distance: 200.3
click at [278, 254] on link "City of Lights" at bounding box center [269, 255] width 49 height 9
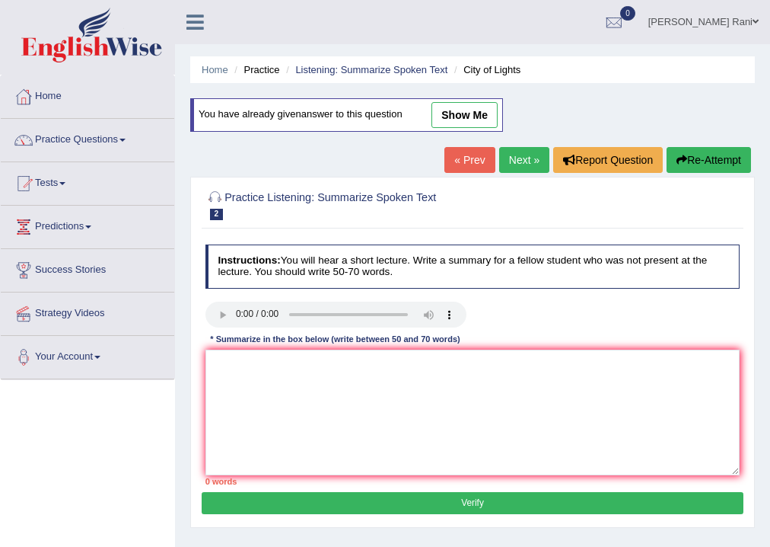
click at [512, 149] on link "Next »" at bounding box center [524, 160] width 50 height 26
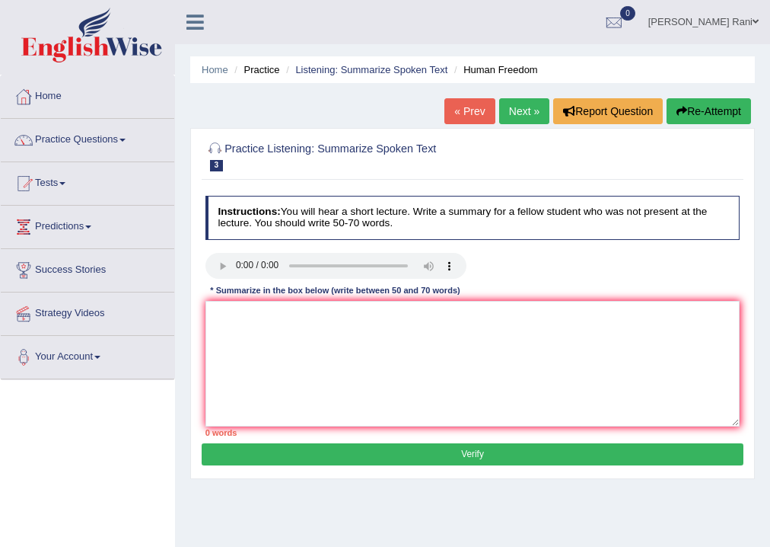
drag, startPoint x: 767, startPoint y: 356, endPoint x: 759, endPoint y: 369, distance: 16.1
click at [758, 369] on div "Home Practice Listening: Summarize Spoken Text Human Freedom « Prev Next » Repo…" at bounding box center [472, 380] width 595 height 761
drag, startPoint x: 767, startPoint y: 384, endPoint x: 761, endPoint y: 399, distance: 16.7
click at [761, 399] on div "Home Practice Listening: Summarize Spoken Text Human Freedom « Prev Next » Repo…" at bounding box center [472, 380] width 595 height 761
click at [226, 309] on textarea at bounding box center [473, 364] width 535 height 126
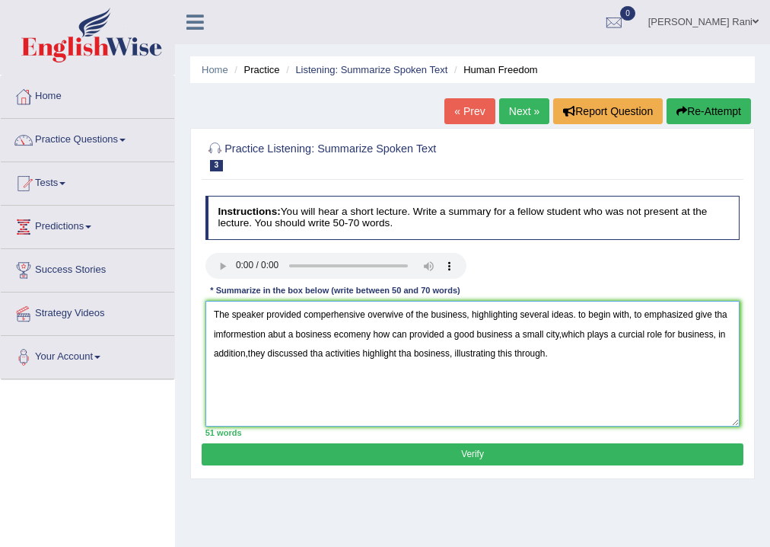
type textarea "The speaker provided comperhensive overwive of the business, highlighting sever…"
click at [481, 465] on div "Practice Listening: Summarize Spoken Text 3 Human Freedom Instructions: You wil…" at bounding box center [472, 303] width 565 height 351
click at [486, 455] on button "Verify" at bounding box center [472, 454] width 541 height 22
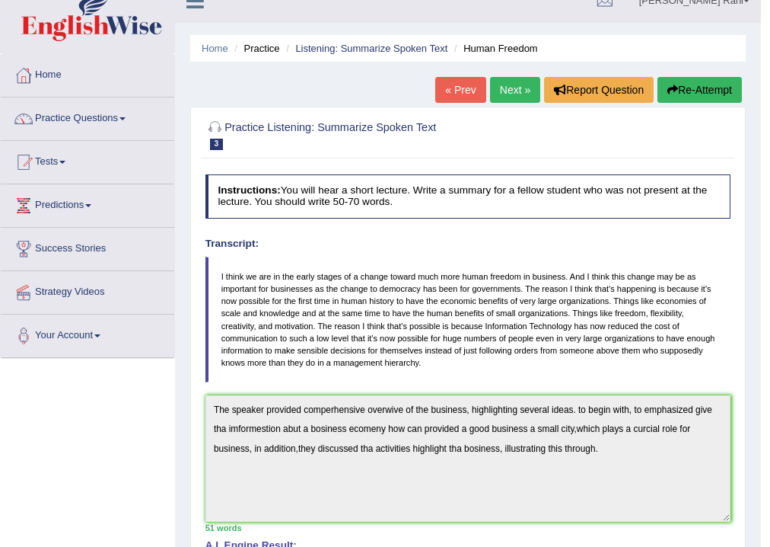
scroll to position [347, 0]
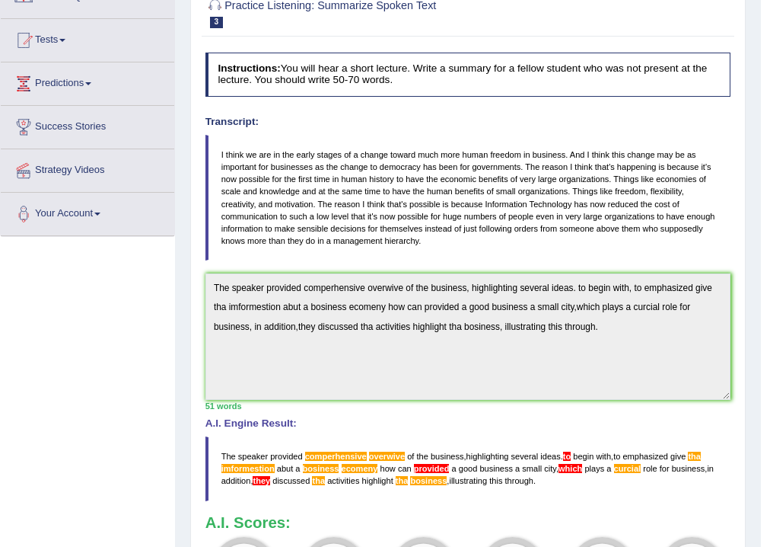
scroll to position [138, 0]
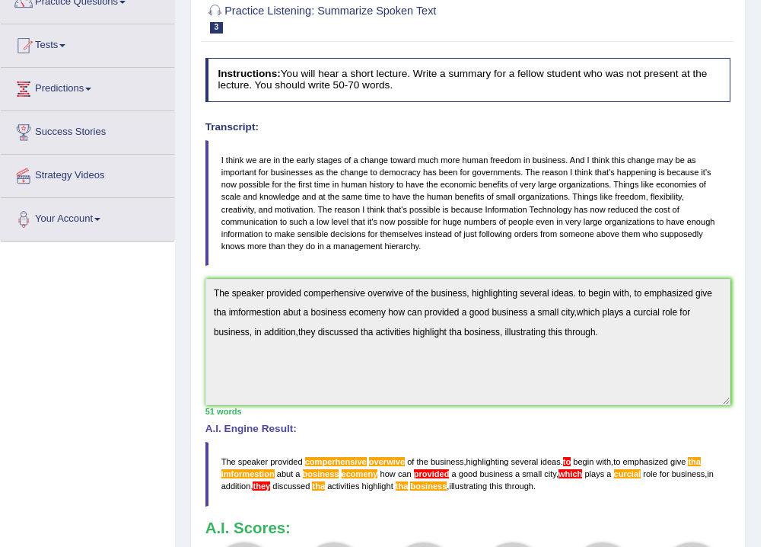
drag, startPoint x: 770, startPoint y: 407, endPoint x: 758, endPoint y: 424, distance: 20.9
click at [758, 409] on body "Toggle navigation Home Practice Questions Speaking Practice Read Aloud Repeat S…" at bounding box center [385, 135] width 770 height 547
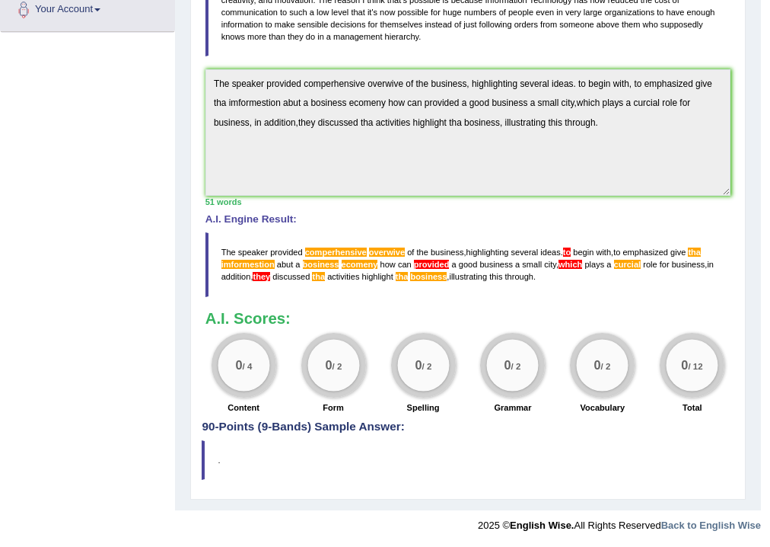
click at [699, 394] on div "0 / 12" at bounding box center [692, 365] width 65 height 65
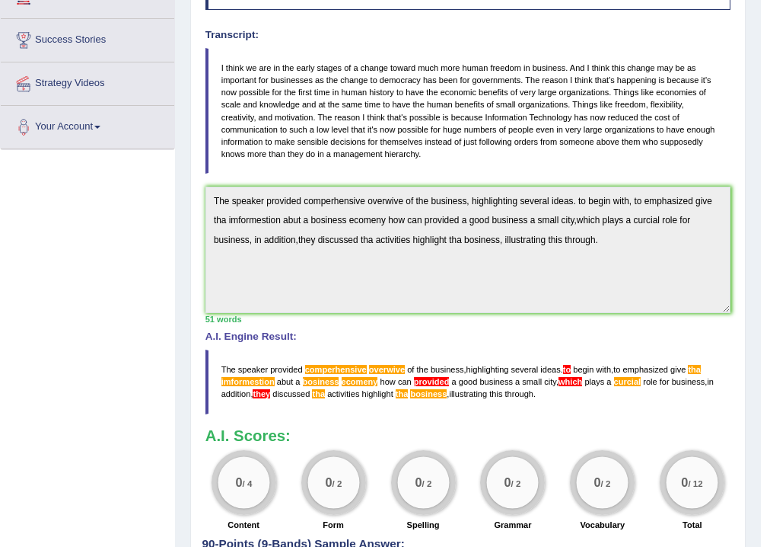
scroll to position [0, 0]
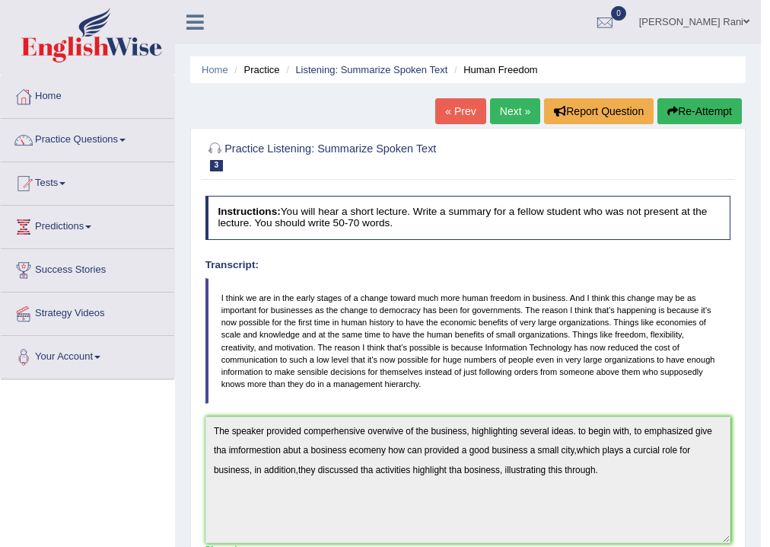
click at [506, 108] on link "Next »" at bounding box center [515, 111] width 50 height 26
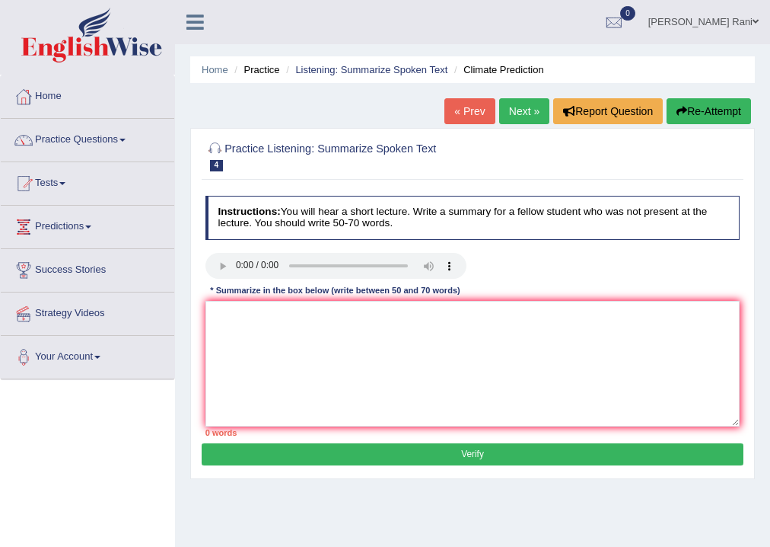
click at [475, 118] on link "« Prev" at bounding box center [470, 111] width 50 height 26
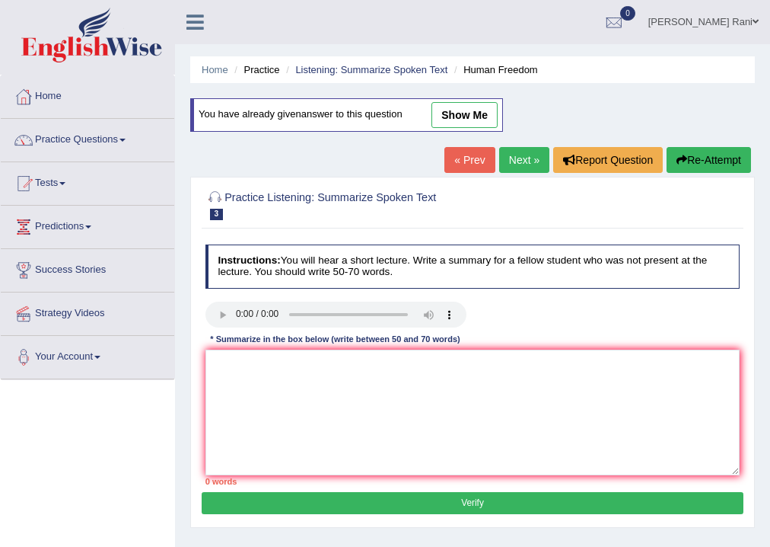
click at [515, 160] on link "Next »" at bounding box center [524, 160] width 50 height 26
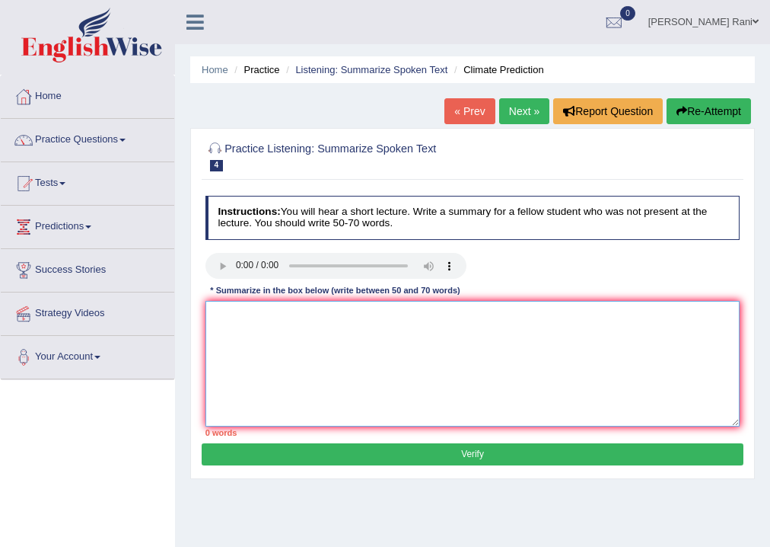
click at [247, 317] on textarea at bounding box center [473, 364] width 535 height 126
type textarea ".m,dchj8owrvfd'pvml m.:A{PCwfcji"
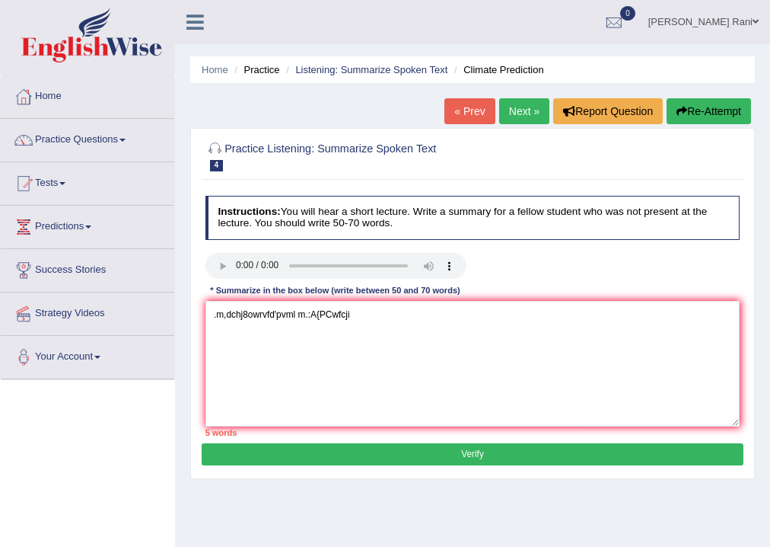
click button "Verify" at bounding box center [472, 454] width 541 height 22
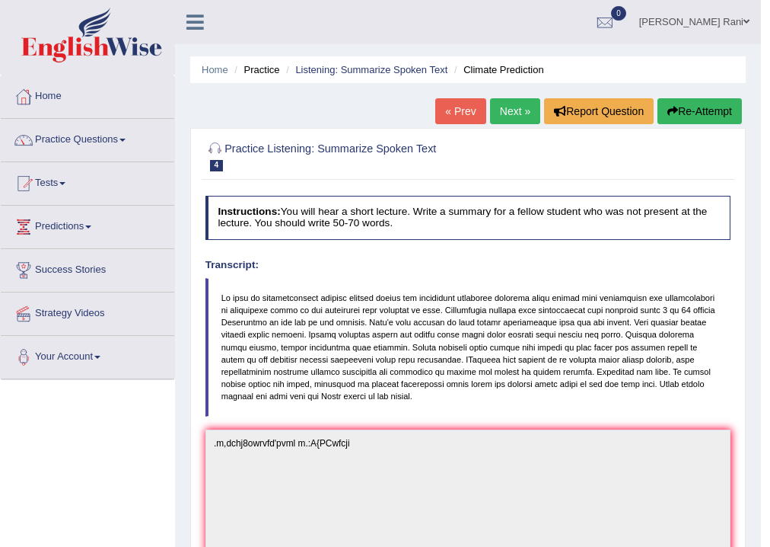
click at [518, 100] on link "Next »" at bounding box center [515, 111] width 50 height 26
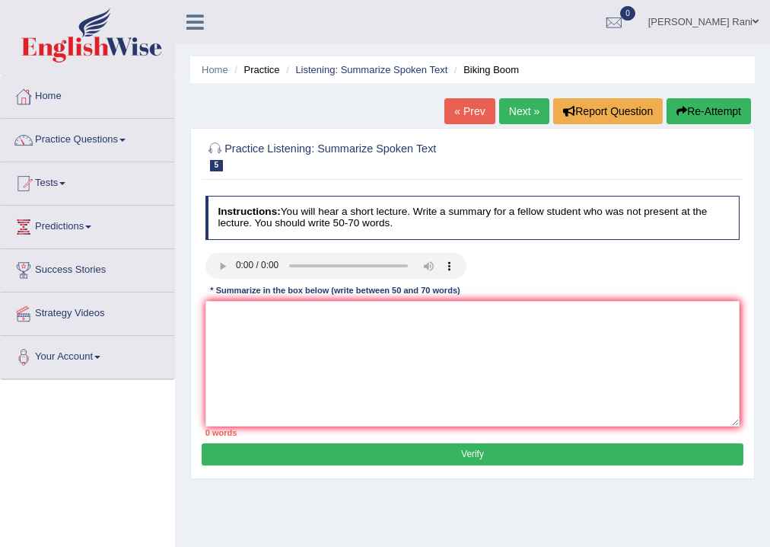
click at [518, 113] on link "Next »" at bounding box center [524, 111] width 50 height 26
click at [224, 319] on textarea at bounding box center [473, 364] width 535 height 126
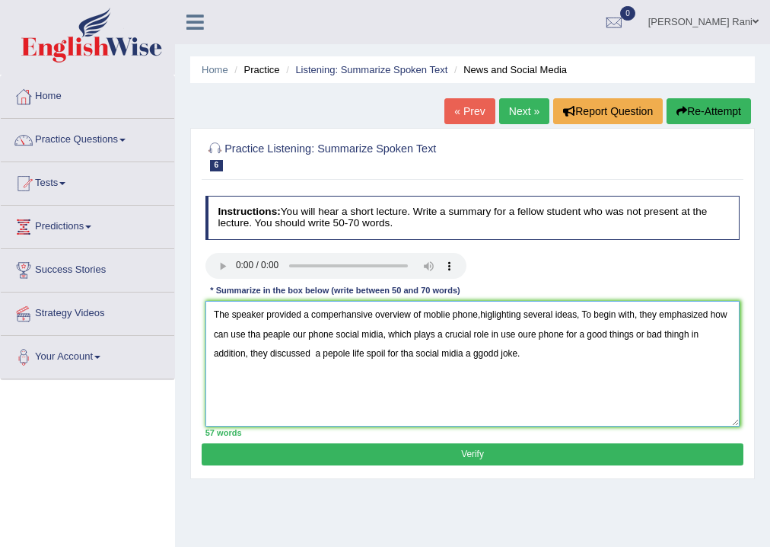
type textarea "The speaker provided a comperhansive overview of moblie phone,higlighting sever…"
click at [496, 458] on button "Verify" at bounding box center [472, 454] width 541 height 22
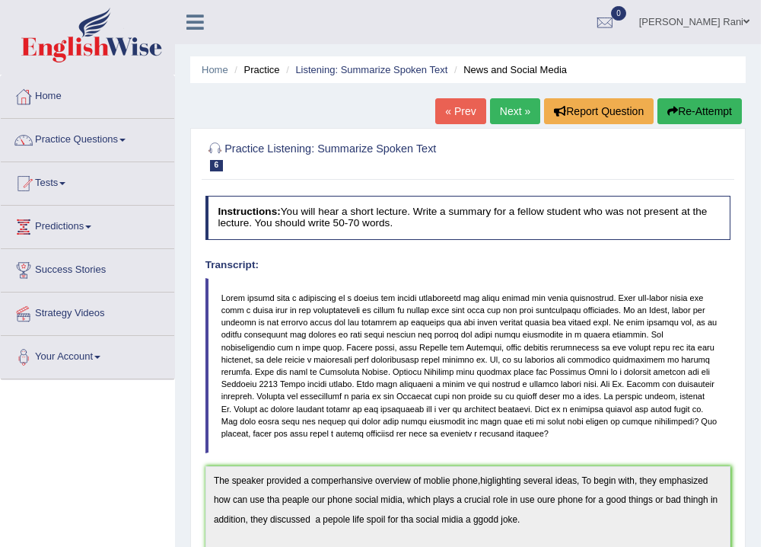
drag, startPoint x: 774, startPoint y: 361, endPoint x: 770, endPoint y: 386, distance: 25.4
click at [81, 146] on link "Practice Questions" at bounding box center [88, 138] width 174 height 38
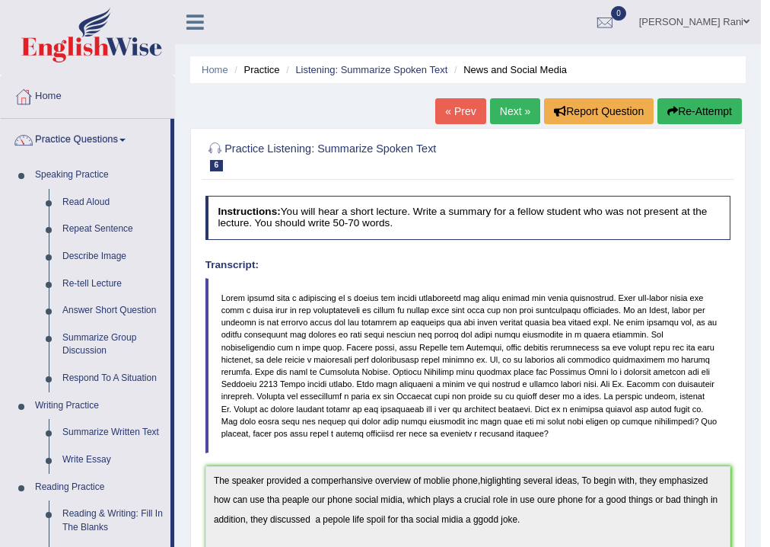
click at [171, 487] on li "Practice Questions Speaking Practice Read Aloud Repeat Sentence Describe Image …" at bounding box center [88, 547] width 174 height 856
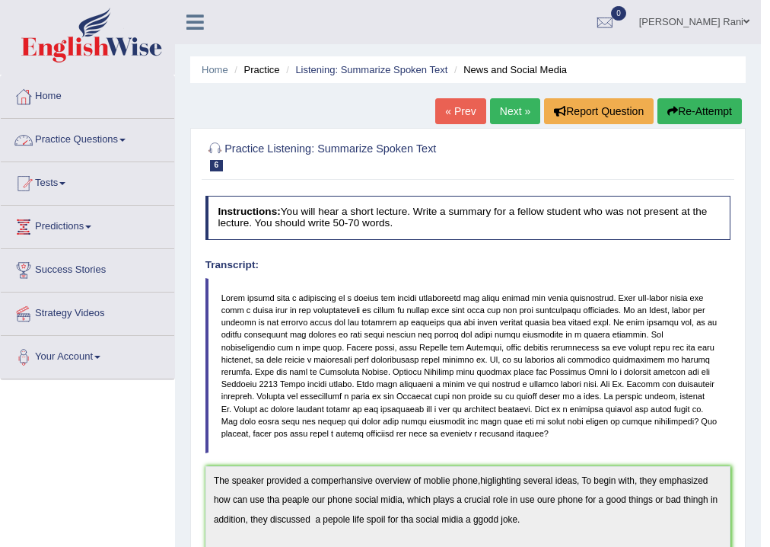
click at [126, 148] on link "Practice Questions" at bounding box center [88, 138] width 174 height 38
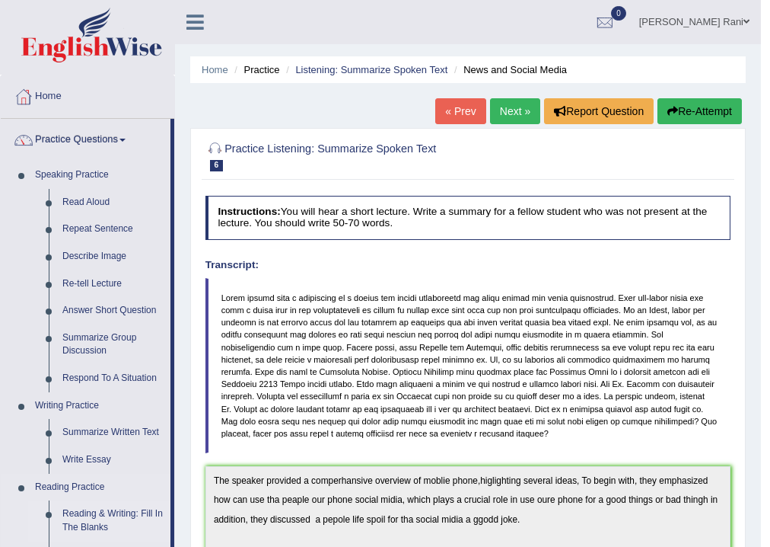
click at [120, 521] on link "Reading & Writing: Fill In The Blanks" at bounding box center [113, 520] width 115 height 40
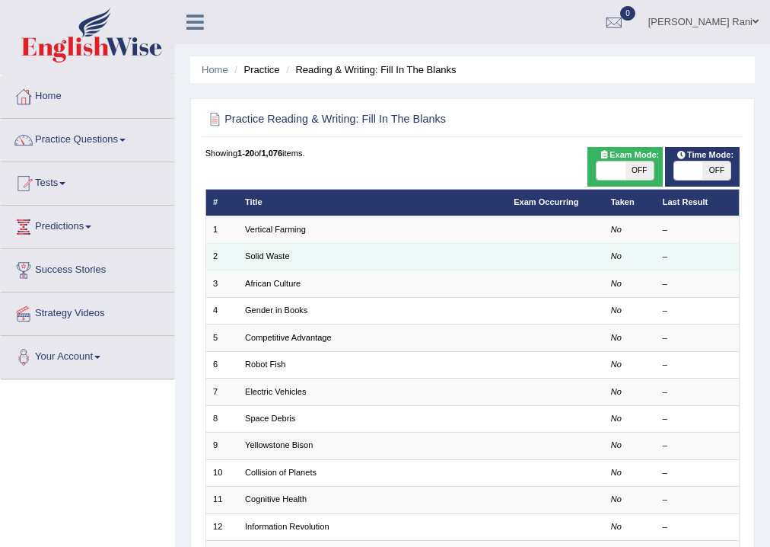
drag, startPoint x: 308, startPoint y: 234, endPoint x: 305, endPoint y: 243, distance: 8.7
click at [308, 238] on td "Vertical Farming" at bounding box center [372, 229] width 269 height 27
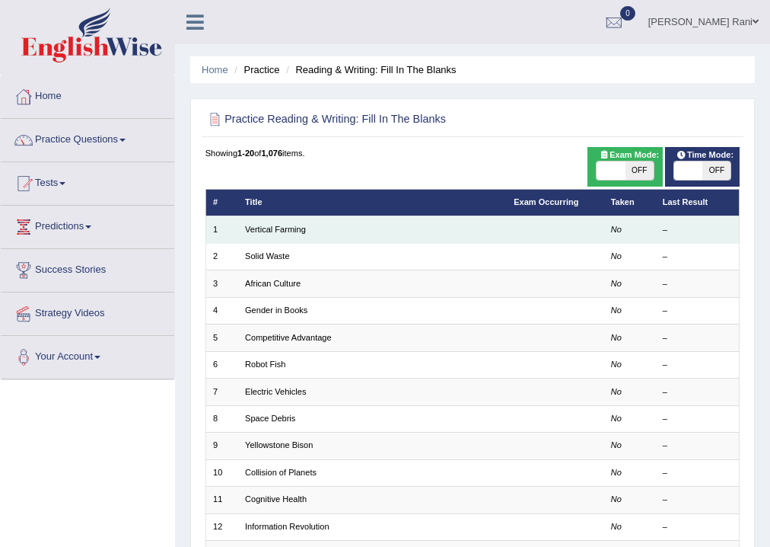
click at [320, 236] on td "Vertical Farming" at bounding box center [372, 229] width 269 height 27
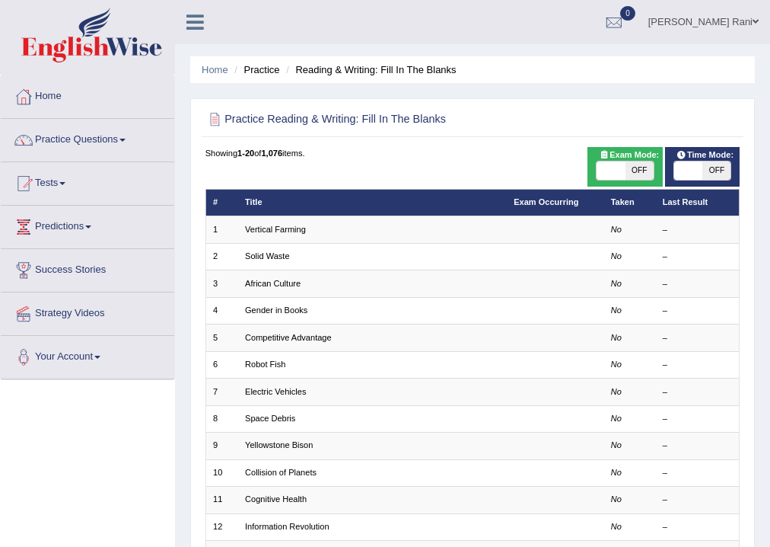
click at [627, 174] on span "OFF" at bounding box center [640, 170] width 28 height 18
checkbox input "true"
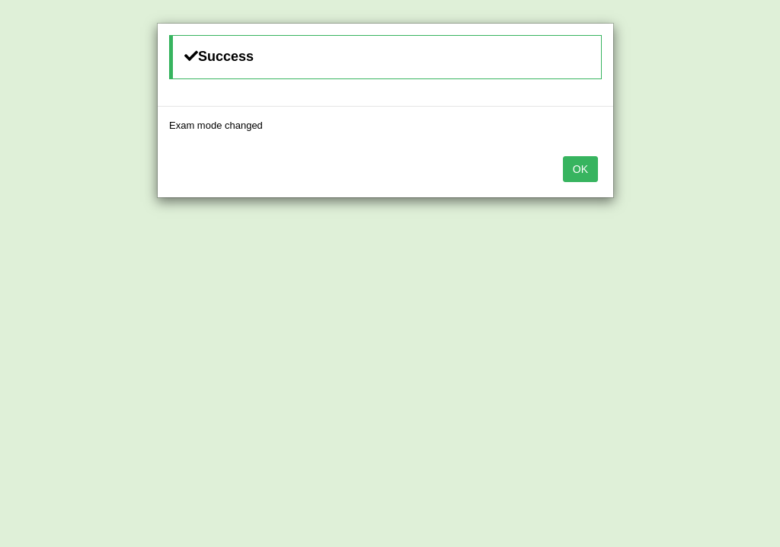
click at [595, 170] on button "OK" at bounding box center [580, 169] width 35 height 26
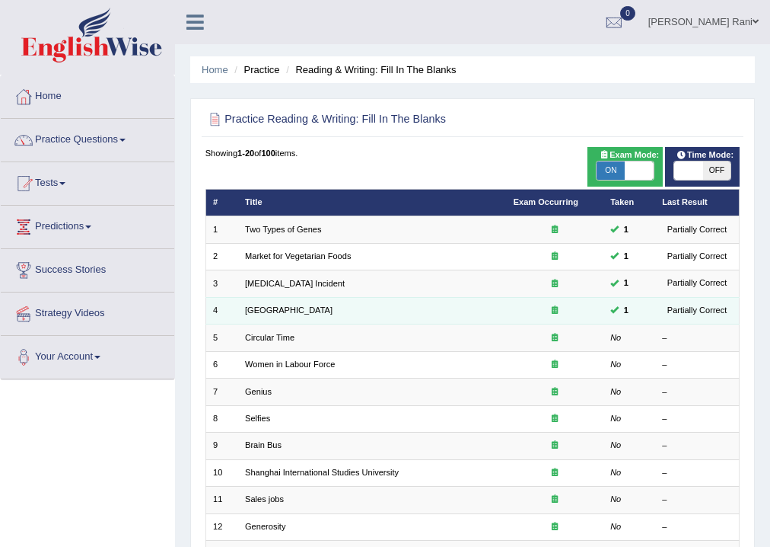
click at [340, 308] on td "[GEOGRAPHIC_DATA]" at bounding box center [372, 310] width 269 height 27
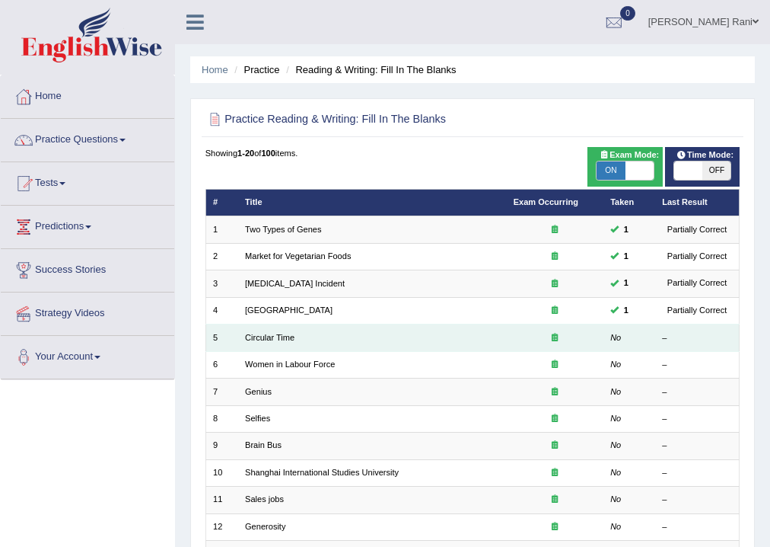
click at [280, 343] on td "Circular Time" at bounding box center [372, 337] width 269 height 27
click at [251, 336] on link "Circular Time" at bounding box center [269, 337] width 49 height 9
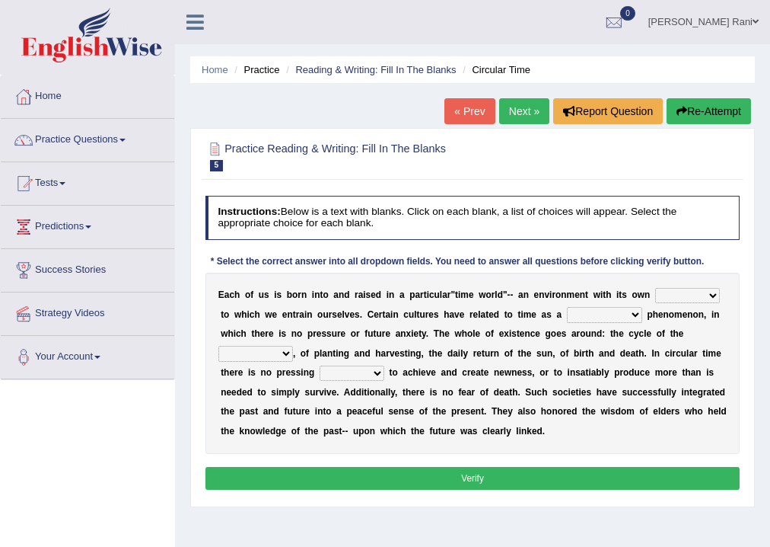
click at [713, 292] on select "area shape rhythm inclination" at bounding box center [687, 295] width 65 height 15
select select "area"
click at [655, 288] on select "area shape rhythm inclination" at bounding box center [687, 295] width 65 height 15
click at [634, 311] on select "cyclical conventional recycling cylindrical" at bounding box center [604, 314] width 75 height 15
select select "cylindrical"
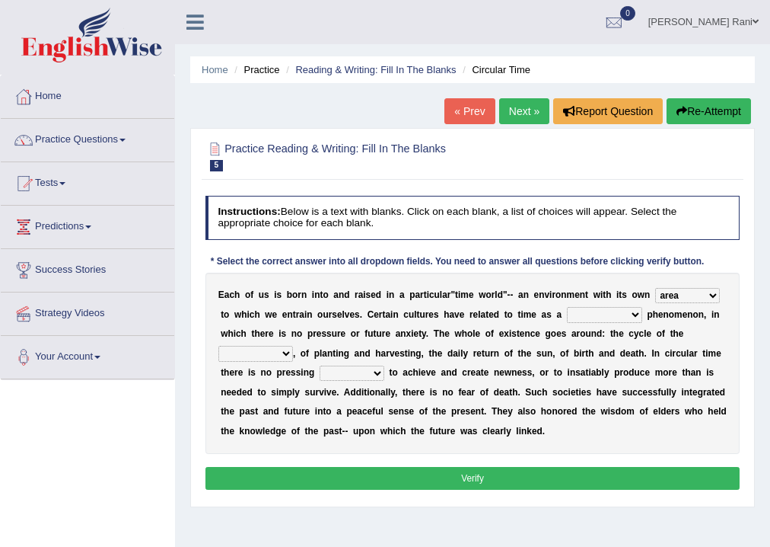
click at [567, 307] on select "cyclical conventional recycling cylindrical" at bounding box center [604, 314] width 75 height 15
click at [289, 353] on select "days seasons arrangement periods" at bounding box center [255, 353] width 75 height 15
select select "periods"
click at [218, 346] on select "days seasons arrangement periods" at bounding box center [255, 353] width 75 height 15
click at [389, 375] on b "t" at bounding box center [390, 372] width 3 height 11
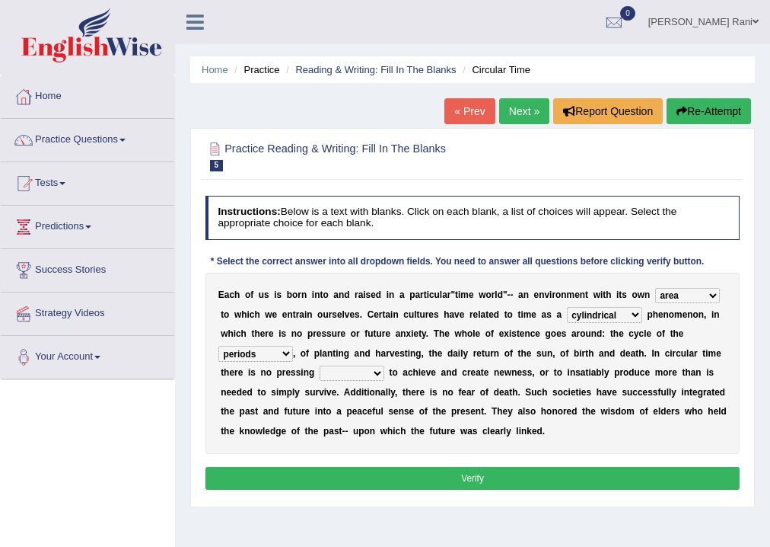
click at [380, 375] on select "issue point cause need" at bounding box center [352, 372] width 65 height 15
select select "need"
click at [320, 365] on select "issue point cause need" at bounding box center [352, 372] width 65 height 15
click at [489, 484] on button "Verify" at bounding box center [473, 478] width 535 height 22
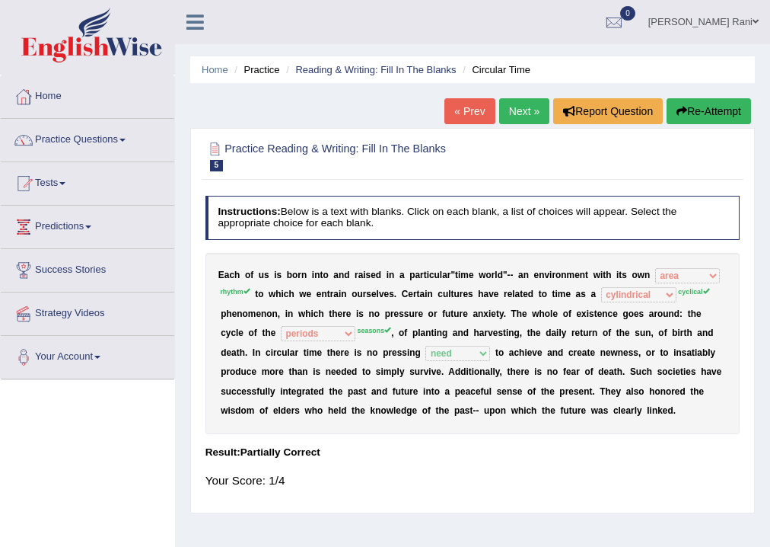
click at [531, 110] on link "Next »" at bounding box center [524, 111] width 50 height 26
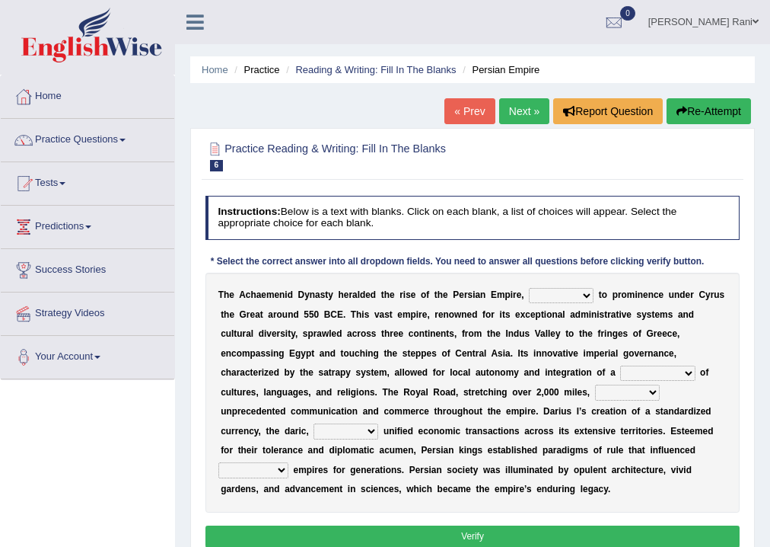
click at [590, 297] on select "directing staging ascending stumbling" at bounding box center [561, 295] width 65 height 15
select select "ascending"
click at [529, 288] on select "directing staging ascending stumbling" at bounding box center [561, 295] width 65 height 15
click at [690, 374] on select "construction separation magnitude multitude" at bounding box center [657, 372] width 75 height 15
select select "construction"
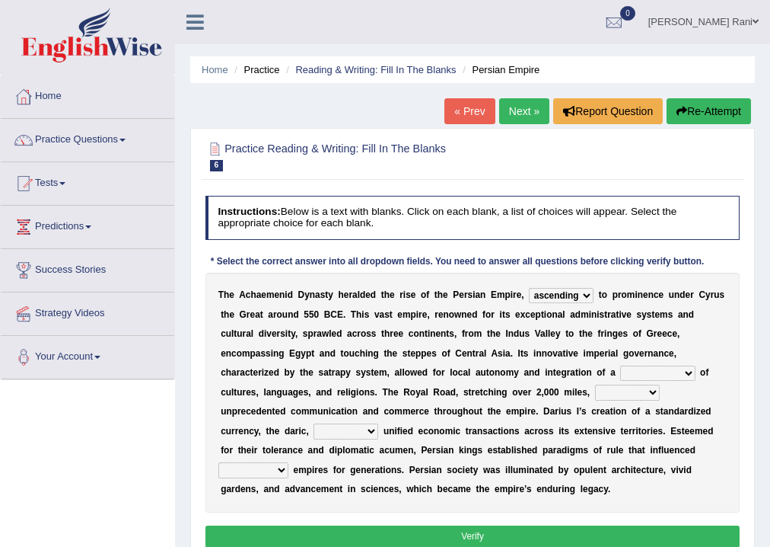
click at [620, 365] on select "construction separation magnitude multitude" at bounding box center [657, 372] width 75 height 15
click at [372, 429] on select "moreover wherein further so" at bounding box center [346, 430] width 65 height 15
select select "further"
click at [314, 423] on select "moreover wherein further so" at bounding box center [346, 430] width 65 height 15
click at [283, 468] on select "subsequent explicit permanent trivial" at bounding box center [253, 469] width 70 height 15
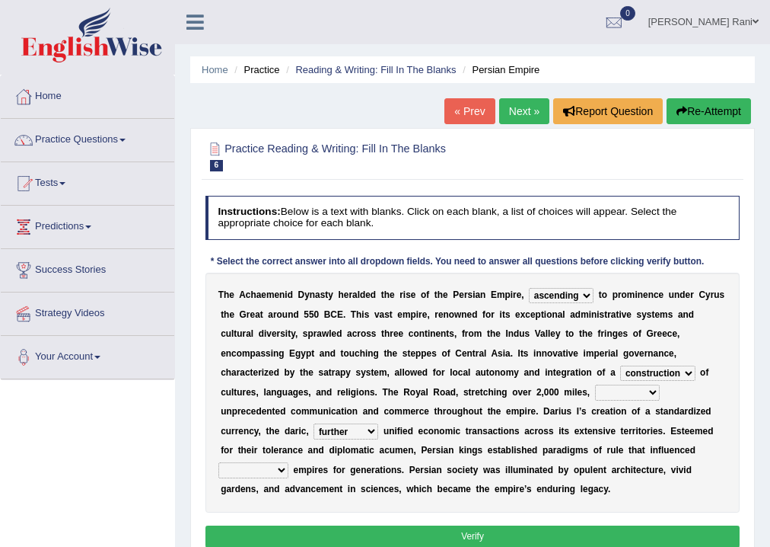
select select "trivial"
click at [218, 462] on select "subsequent explicit permanent trivial" at bounding box center [253, 469] width 70 height 15
click at [429, 540] on button "Verify" at bounding box center [473, 536] width 535 height 22
click at [643, 396] on select "scattered united aimed facilitated" at bounding box center [627, 391] width 65 height 15
select select "united"
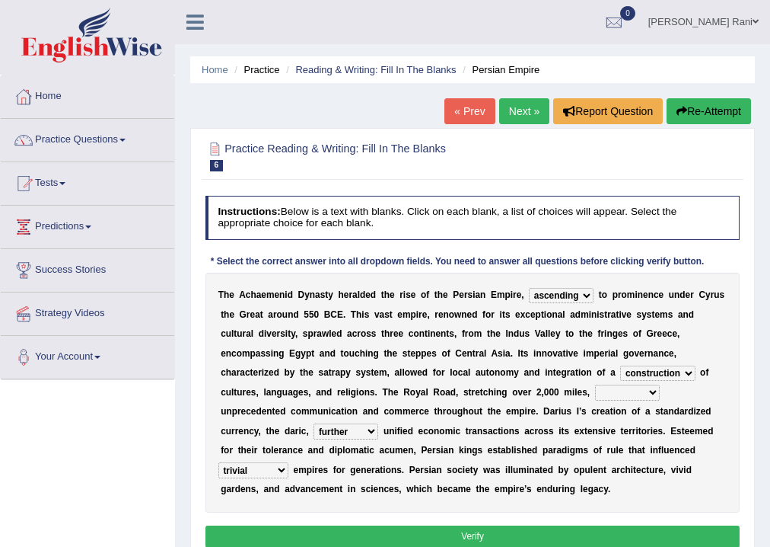
click at [595, 384] on select "scattered united aimed facilitated" at bounding box center [627, 391] width 65 height 15
click at [490, 539] on button "Verify" at bounding box center [473, 536] width 535 height 22
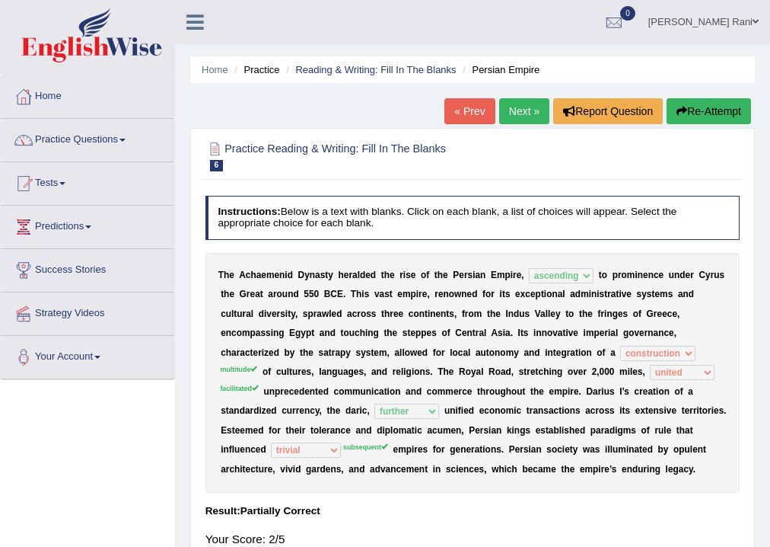
click at [519, 113] on link "Next »" at bounding box center [524, 111] width 50 height 26
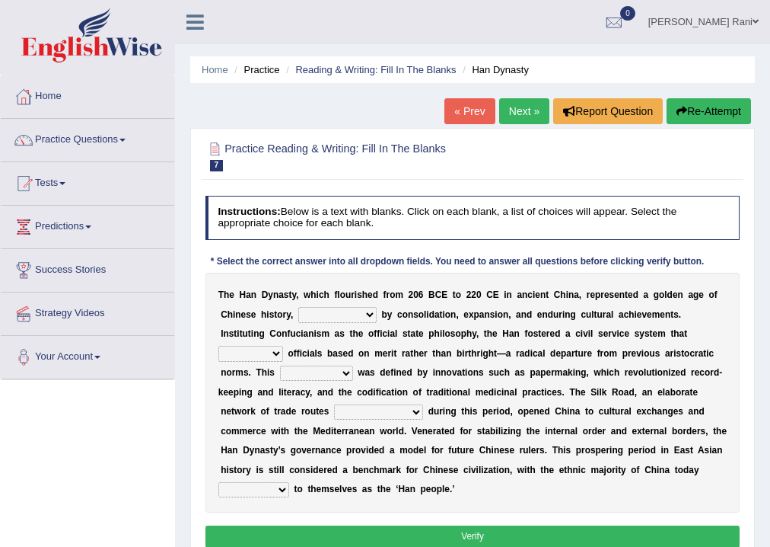
click at [368, 312] on select "disciplined journeyed input distinguished" at bounding box center [337, 314] width 78 height 15
select select "input"
click at [298, 307] on select "disciplined journeyed input distinguished" at bounding box center [337, 314] width 78 height 15
click at [276, 356] on select "discussed adapted reflected selected" at bounding box center [250, 353] width 65 height 15
select select "selected"
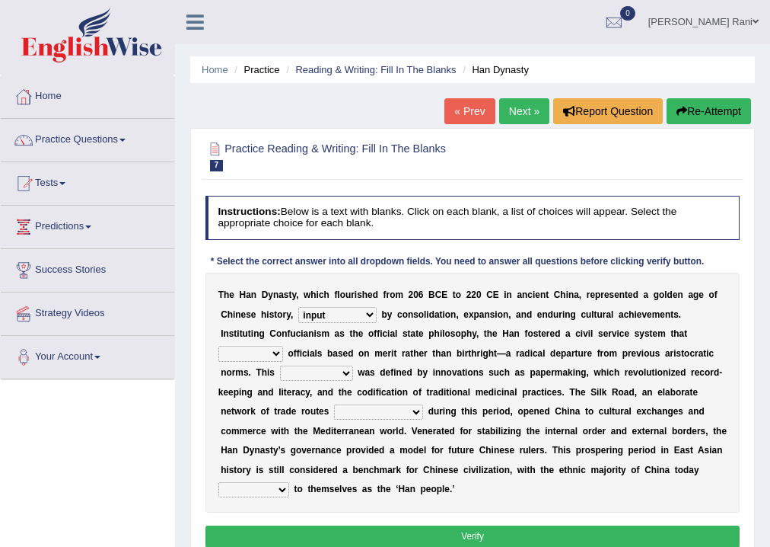
click at [218, 346] on select "discussed adapted reflected selected" at bounding box center [250, 353] width 65 height 15
click at [346, 371] on select "moment epoch intermission interval" at bounding box center [316, 372] width 73 height 15
select select "moment"
click at [280, 365] on select "moment epoch intermission interval" at bounding box center [316, 372] width 73 height 15
drag, startPoint x: 421, startPoint y: 410, endPoint x: 431, endPoint y: 408, distance: 10.2
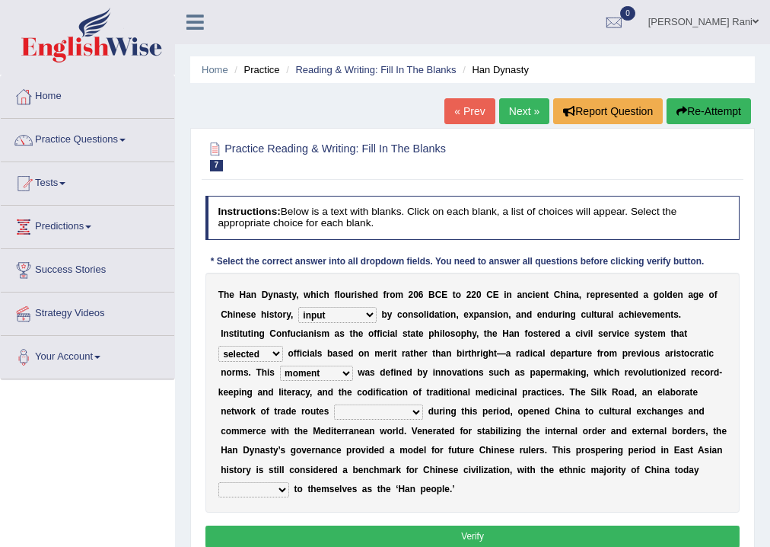
click at [431, 408] on div "T h e H a n D y n a s t y , w h i c h f l o u r i s h e d f r o m 2 0 6 B C E t…" at bounding box center [473, 393] width 535 height 240
select select "was established"
click at [334, 404] on select "was established establishing that established established" at bounding box center [378, 411] width 89 height 15
click at [285, 493] on select "calling considering referring pointing" at bounding box center [253, 489] width 71 height 15
select select "calling"
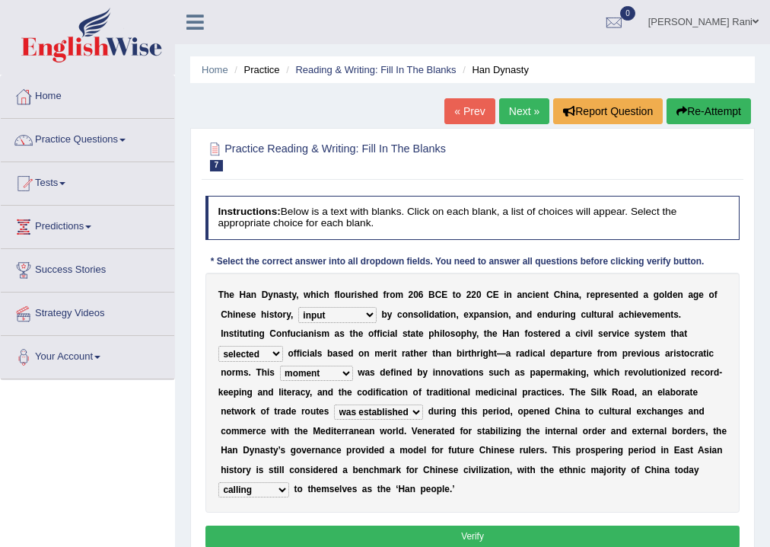
click at [218, 482] on select "calling considering referring pointing" at bounding box center [253, 489] width 71 height 15
click at [463, 539] on button "Verify" at bounding box center [473, 536] width 535 height 22
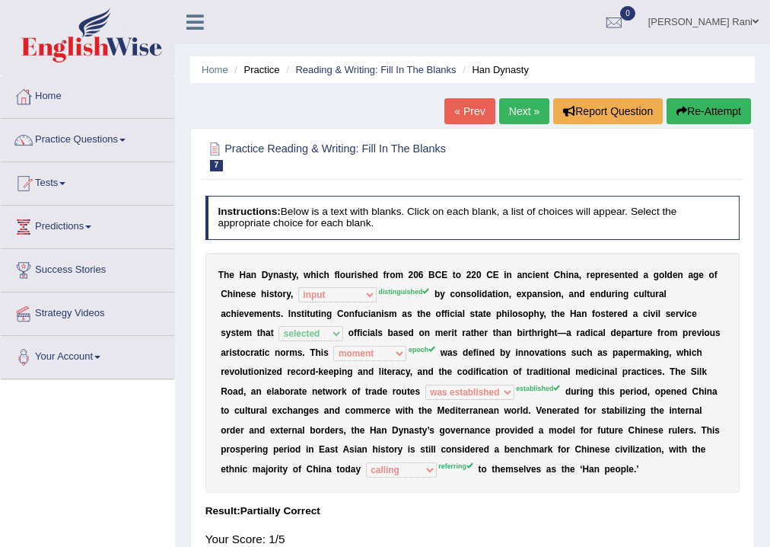
click at [506, 104] on link "Next »" at bounding box center [524, 111] width 50 height 26
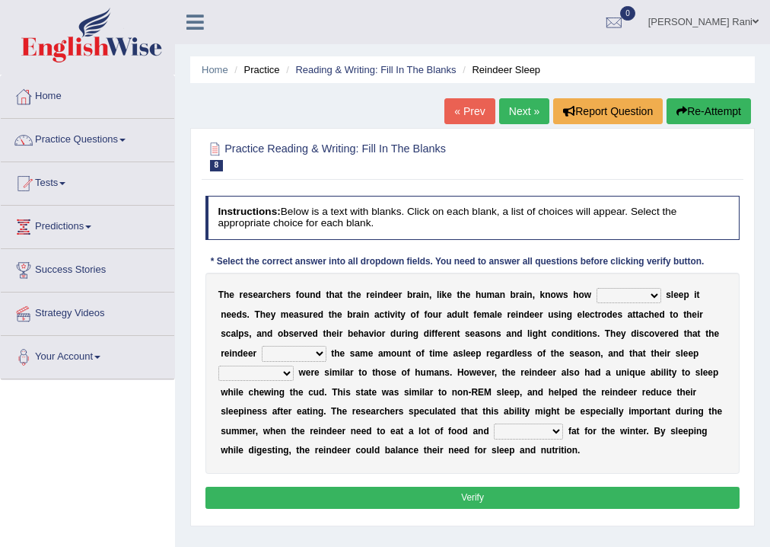
click at [658, 295] on select "much far regular often" at bounding box center [629, 295] width 65 height 15
select select "much"
click at [597, 288] on select "much far regular often" at bounding box center [629, 295] width 65 height 15
click at [318, 353] on select "made devoted saved spent" at bounding box center [294, 353] width 65 height 15
select select "spent"
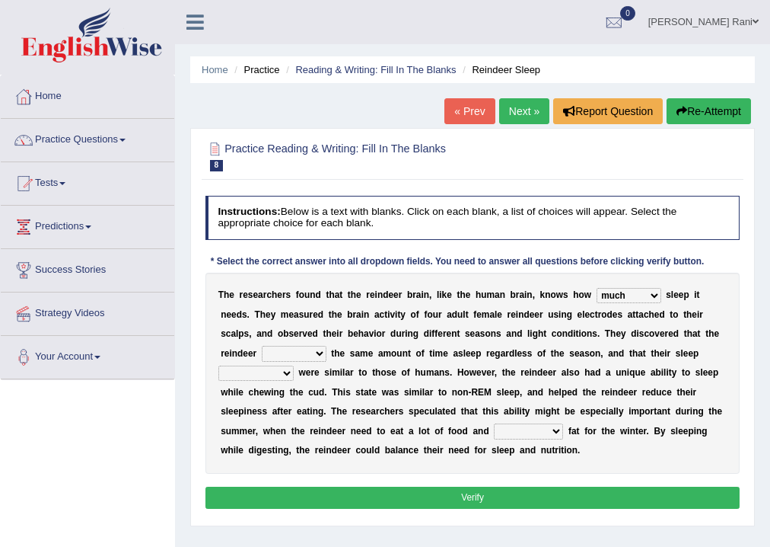
click at [262, 346] on select "made devoted saved spent" at bounding box center [294, 353] width 65 height 15
click at [278, 372] on select "rhythms interruptions patterns situations" at bounding box center [255, 372] width 75 height 15
select select "situations"
click at [218, 365] on select "rhythms interruptions patterns situations" at bounding box center [255, 372] width 75 height 15
click at [561, 430] on div "T h e r e s e a r c h e r s f o u n d t h a t t h e r e i n d e e r b r a i n ,…" at bounding box center [473, 373] width 535 height 201
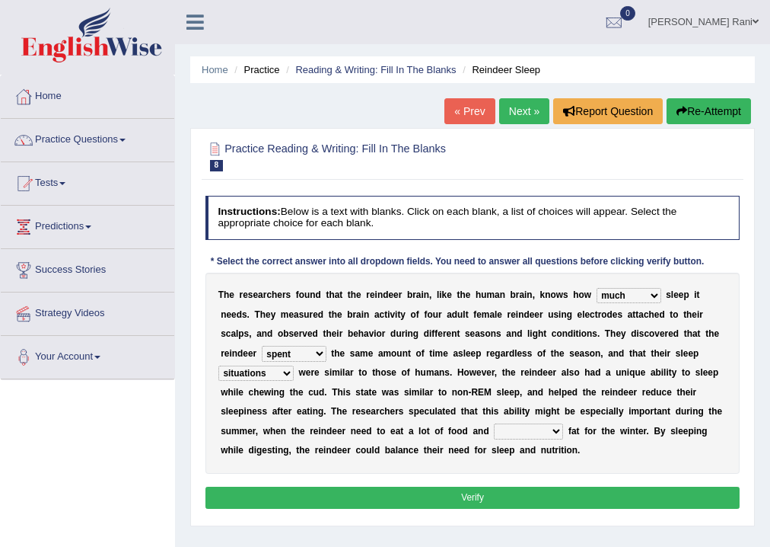
click at [494, 423] on select "cultivate regard surmount accumulate" at bounding box center [528, 430] width 69 height 15
click at [560, 430] on select "cultivate regard surmount accumulate" at bounding box center [528, 430] width 69 height 15
select select "accumulate"
click at [494, 423] on select "cultivate regard surmount accumulate" at bounding box center [528, 430] width 69 height 15
click at [460, 497] on button "Verify" at bounding box center [473, 497] width 535 height 22
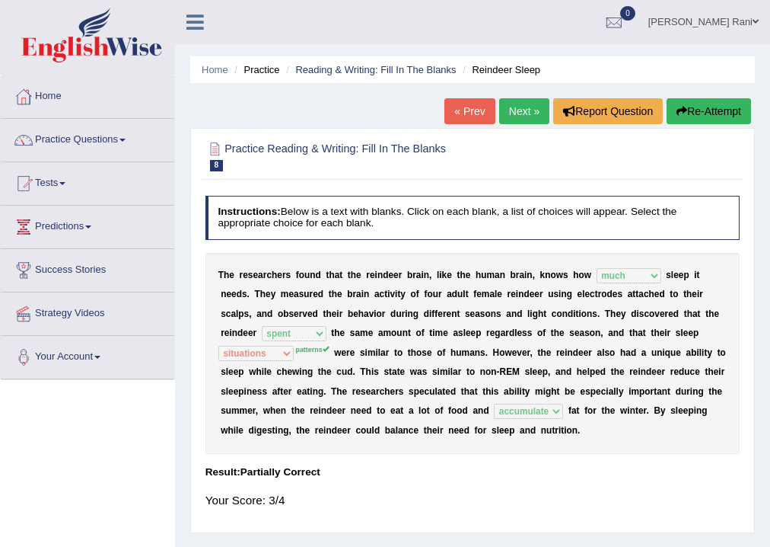
click at [518, 116] on link "Next »" at bounding box center [524, 111] width 50 height 26
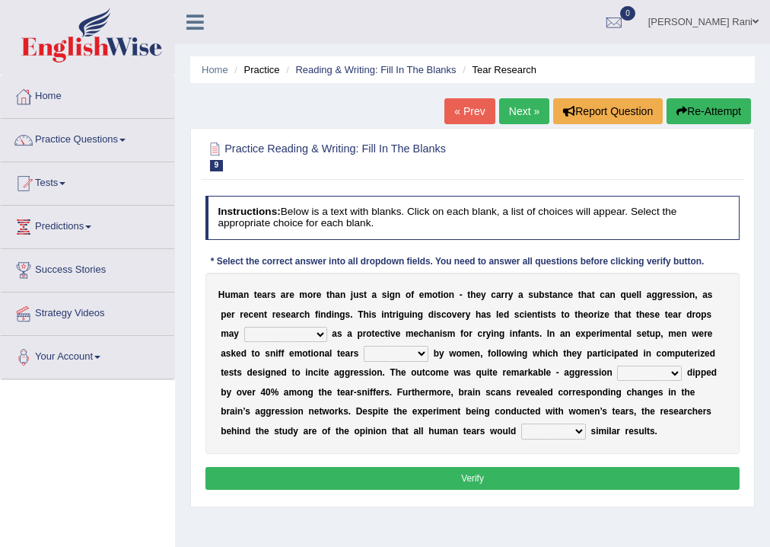
click at [323, 336] on select "have evolution be evolution be evolved have evolved" at bounding box center [285, 334] width 83 height 15
select select "be evolution"
click at [244, 327] on select "have evolution be evolution be evolved have evolved" at bounding box center [285, 334] width 83 height 15
click at [425, 356] on select "shed lost grown emitted" at bounding box center [396, 353] width 65 height 15
click at [364, 346] on select "shed lost grown emitted" at bounding box center [396, 353] width 65 height 15
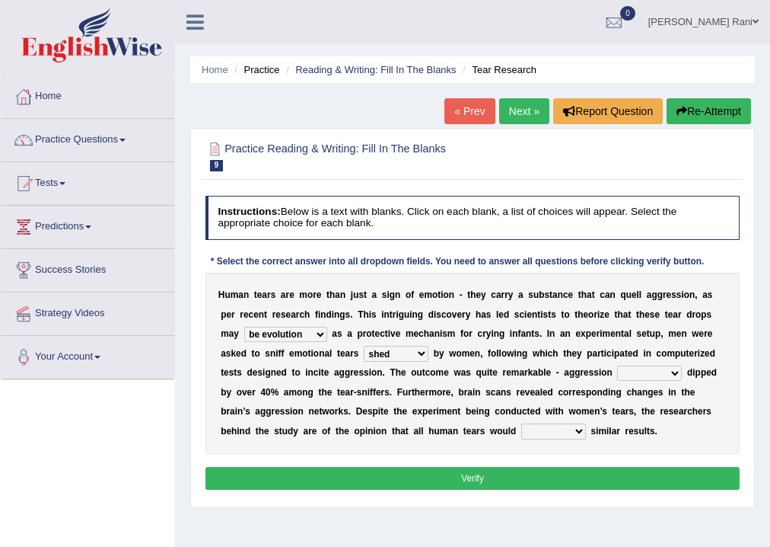
click at [678, 375] on select "posts measures levels portions" at bounding box center [649, 372] width 65 height 15
click at [426, 357] on select "shed lost grown emitted" at bounding box center [396, 353] width 65 height 15
select select "grown"
click at [364, 346] on select "shed lost grown emitted" at bounding box center [396, 353] width 65 height 15
click at [685, 371] on b at bounding box center [684, 372] width 5 height 11
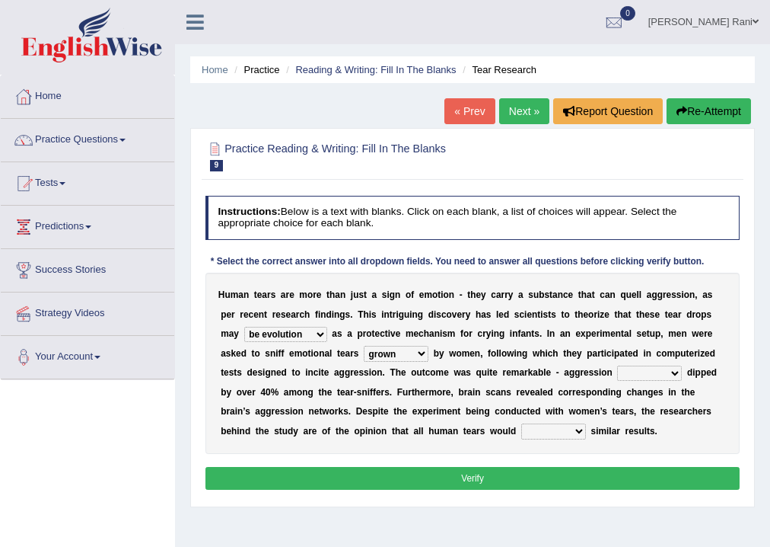
click at [676, 376] on select "posts measures levels portions" at bounding box center [649, 372] width 65 height 15
select select "levels"
click at [617, 365] on select "posts measures levels portions" at bounding box center [649, 372] width 65 height 15
click at [577, 428] on select "evade invoke reflect yield" at bounding box center [553, 430] width 65 height 15
select select "invoke"
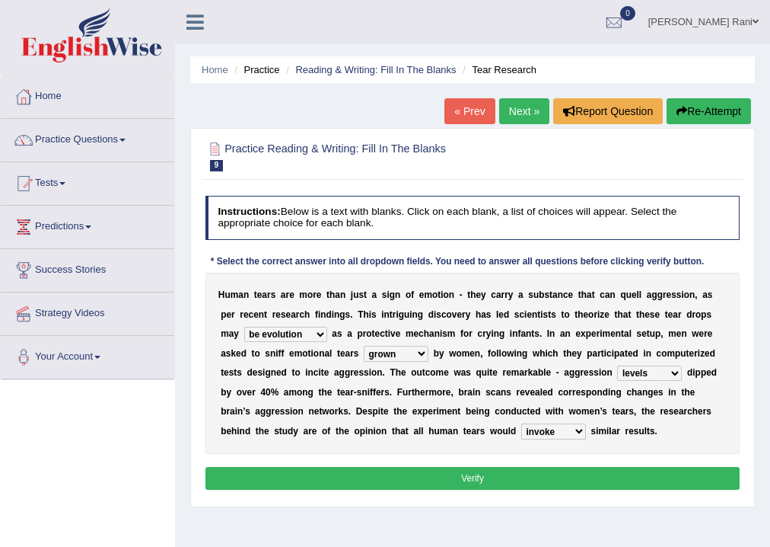
click at [521, 423] on select "evade invoke reflect yield" at bounding box center [553, 430] width 65 height 15
click at [487, 483] on button "Verify" at bounding box center [473, 478] width 535 height 22
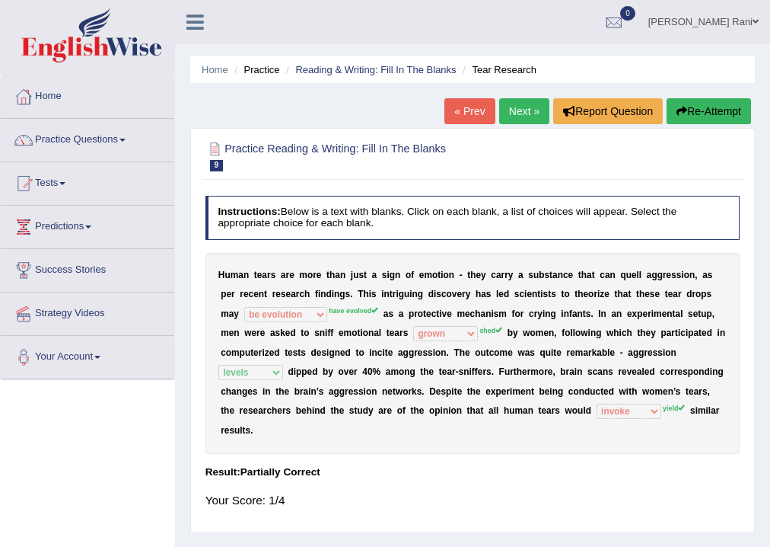
click at [512, 110] on link "Next »" at bounding box center [524, 111] width 50 height 26
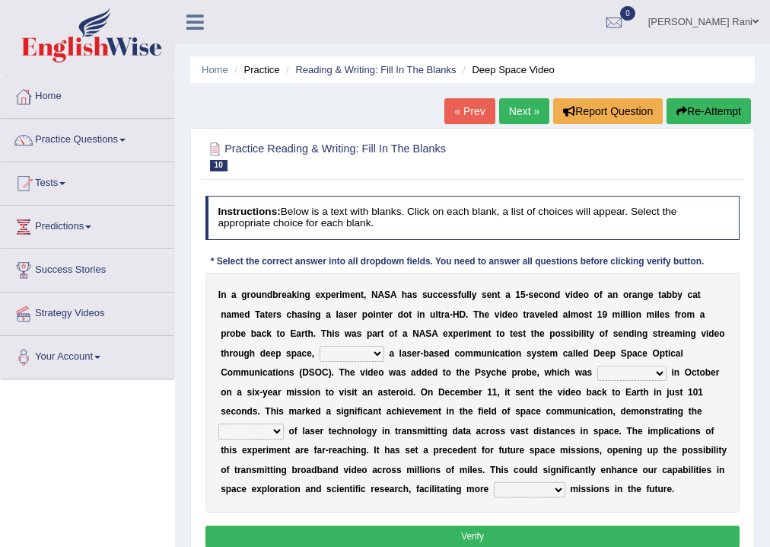
click at [387, 350] on b at bounding box center [386, 353] width 5 height 11
click at [381, 354] on select "as using to use using use" at bounding box center [352, 353] width 65 height 15
select select "to use"
click at [320, 346] on select "as using to use using use" at bounding box center [352, 353] width 65 height 15
click at [661, 375] on select "initiated established proved launched" at bounding box center [632, 372] width 69 height 15
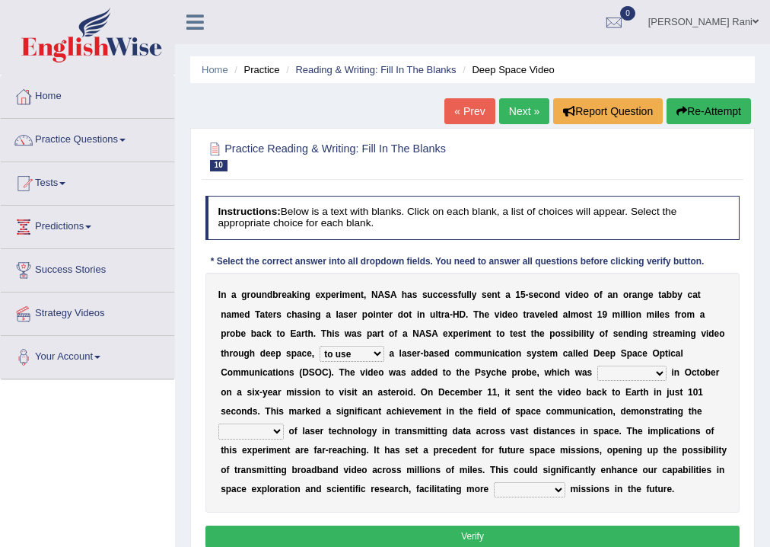
select select "initiated"
click at [598, 365] on select "initiated established proved launched" at bounding box center [632, 372] width 69 height 15
click at [278, 426] on select "range probability potential extent" at bounding box center [250, 430] width 65 height 15
select select "range"
click at [218, 423] on select "range probability potential extent" at bounding box center [250, 430] width 65 height 15
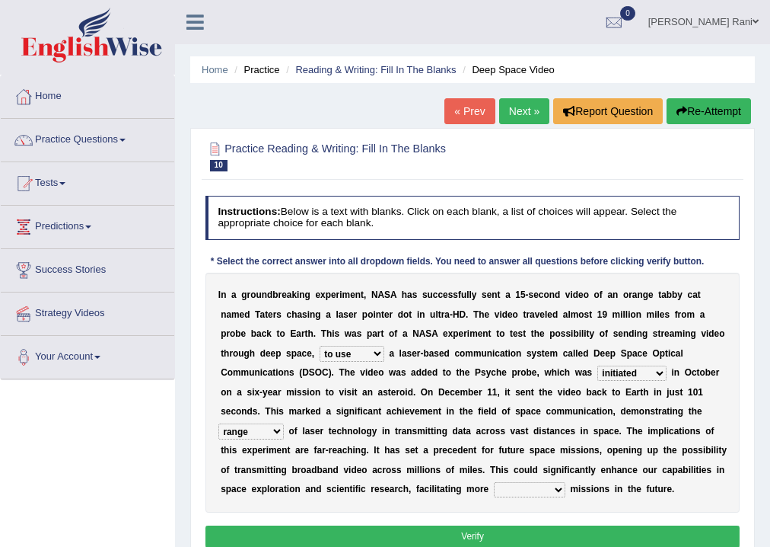
click at [558, 493] on select "rudimentary maximum overall ambitious" at bounding box center [530, 489] width 72 height 15
select select "rudimentary"
click at [494, 482] on select "rudimentary maximum overall ambitious" at bounding box center [530, 489] width 72 height 15
click at [509, 534] on button "Verify" at bounding box center [473, 536] width 535 height 22
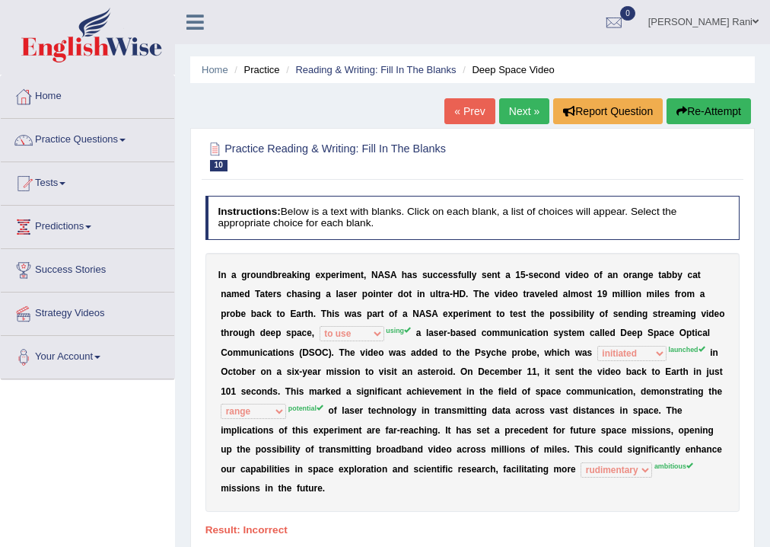
click at [532, 120] on link "Next »" at bounding box center [524, 111] width 50 height 26
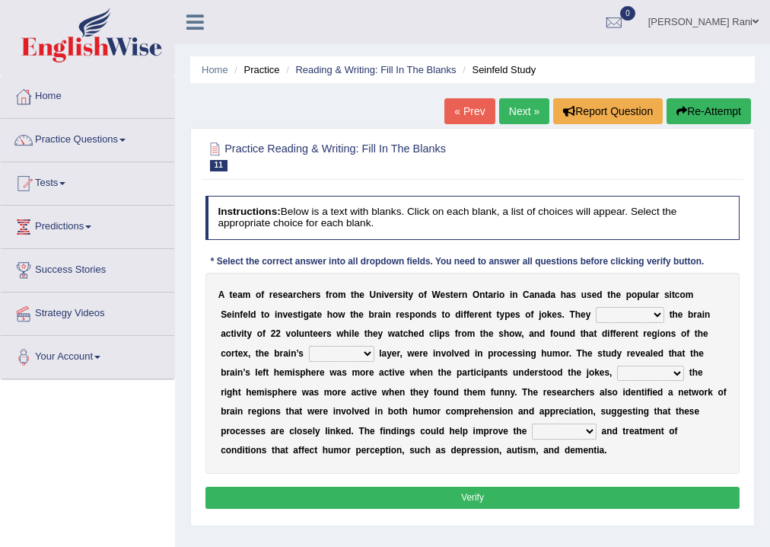
click at [655, 312] on select "glanced monitored entertained involved" at bounding box center [630, 314] width 69 height 15
select select "monitored"
click at [596, 307] on select "glanced monitored entertained involved" at bounding box center [630, 314] width 69 height 15
click at [375, 356] on b at bounding box center [377, 353] width 5 height 11
click at [365, 353] on select "outlandish outgoing outside outermost" at bounding box center [341, 353] width 65 height 15
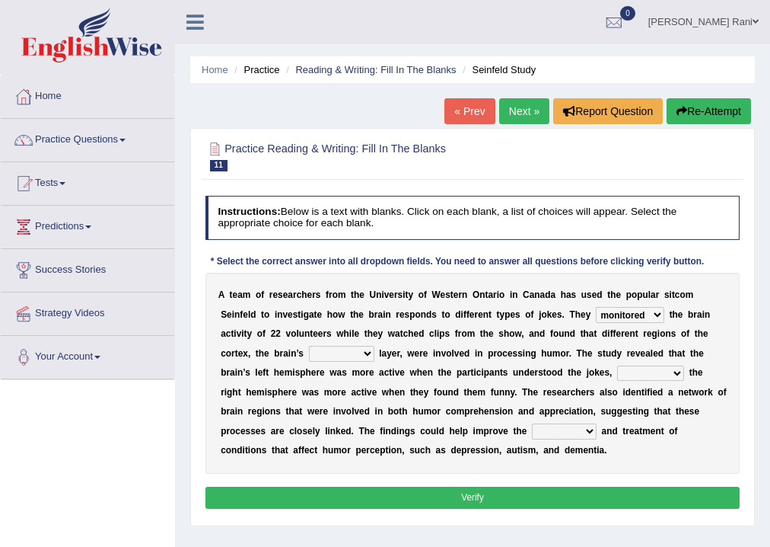
select select "outgoing"
click at [309, 346] on select "outlandish outgoing outside outermost" at bounding box center [341, 353] width 65 height 15
click at [677, 375] on select "due to rather than yet while" at bounding box center [650, 372] width 67 height 15
select select "due to"
click at [617, 365] on select "due to rather than yet while" at bounding box center [650, 372] width 67 height 15
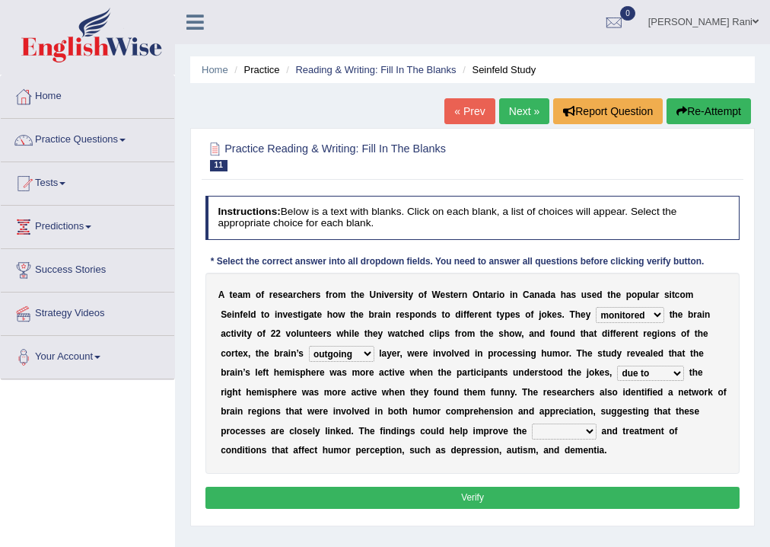
click at [585, 432] on select "execution diagnosis format strategy" at bounding box center [564, 430] width 65 height 15
select select "format"
click at [532, 423] on select "execution diagnosis format strategy" at bounding box center [564, 430] width 65 height 15
click at [554, 499] on button "Verify" at bounding box center [473, 497] width 535 height 22
